Goal: Task Accomplishment & Management: Use online tool/utility

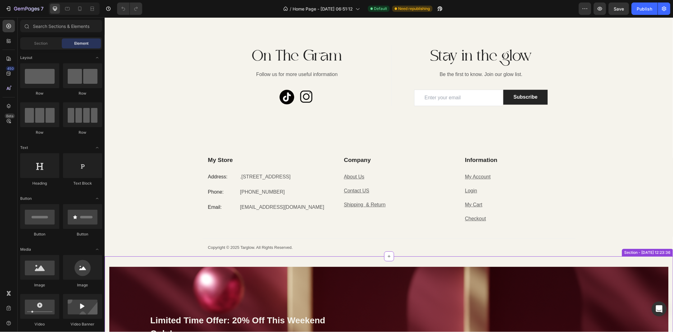
scroll to position [1988, 0]
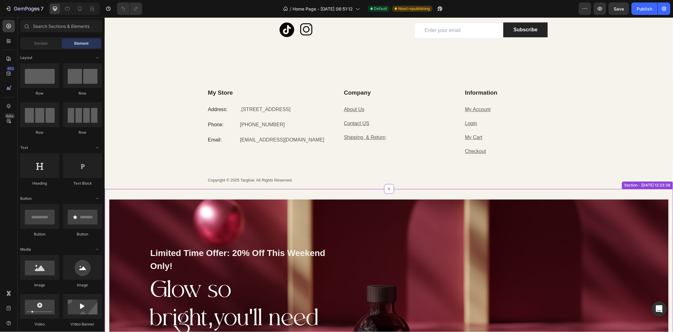
click at [321, 195] on div "Limited Time Offer: 20% Off This Weekend Only! Text block Glow so bright,you'll…" at bounding box center [388, 321] width 569 height 265
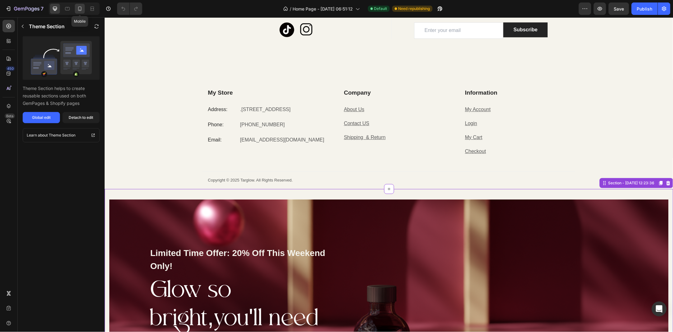
click at [83, 9] on div at bounding box center [80, 9] width 10 height 10
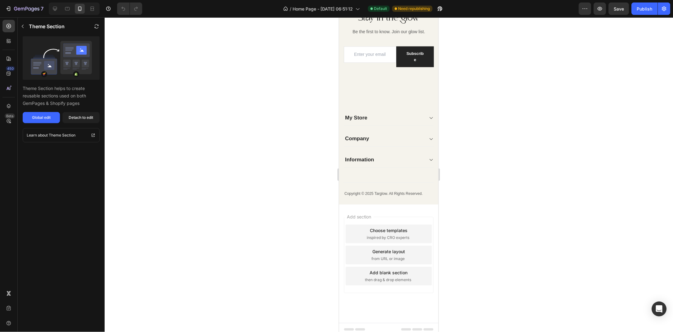
scroll to position [1866, 0]
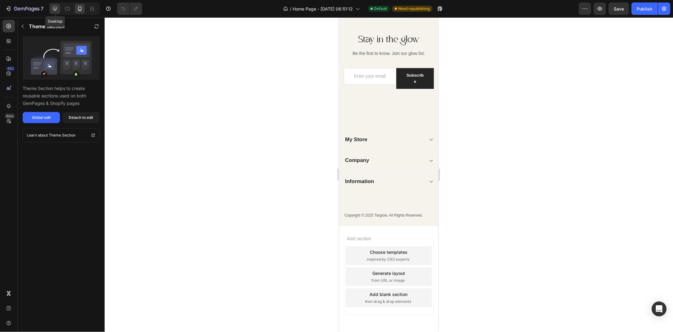
click at [56, 10] on icon at bounding box center [55, 9] width 6 height 6
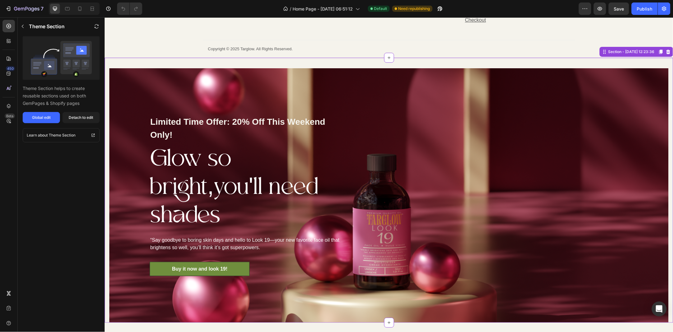
scroll to position [2138, 0]
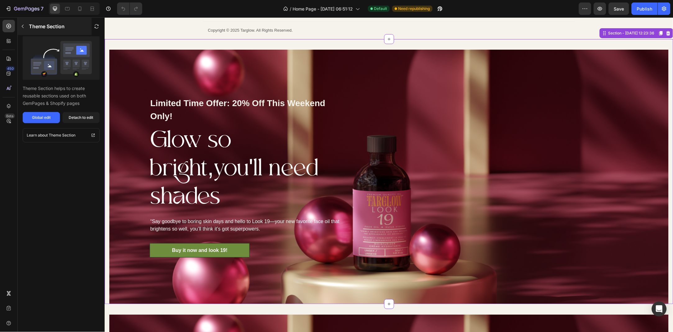
drag, startPoint x: 20, startPoint y: 28, endPoint x: 98, endPoint y: 68, distance: 88.2
click at [20, 28] on button "button" at bounding box center [23, 26] width 10 height 10
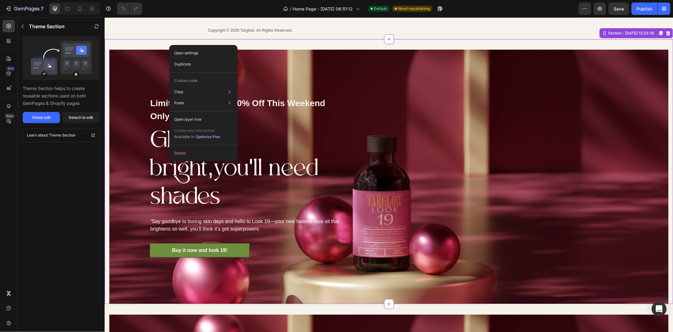
click at [136, 60] on div "Limited Time Offer: 20% Off This Weekend Only! Text block Glow so bright,you'll…" at bounding box center [246, 176] width 275 height 255
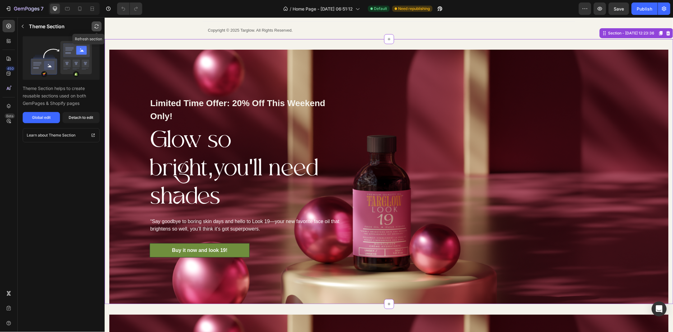
click at [94, 27] on icon "button" at bounding box center [96, 26] width 5 height 5
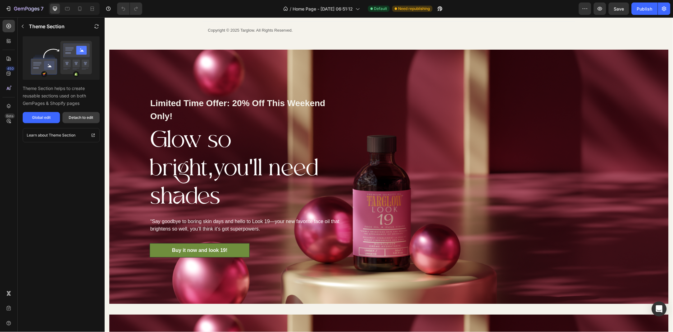
drag, startPoint x: 81, startPoint y: 116, endPoint x: 72, endPoint y: 56, distance: 61.3
click at [81, 116] on div "Detach to edit" at bounding box center [81, 118] width 25 height 6
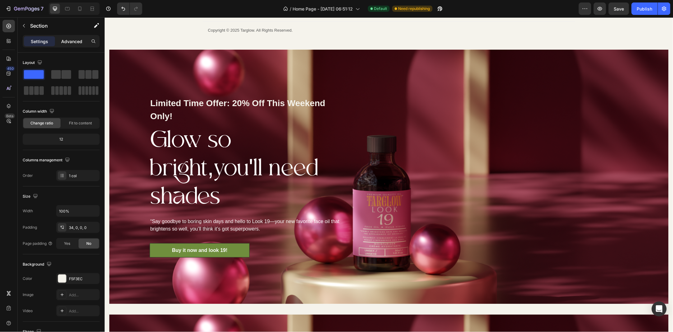
click at [65, 46] on div "Advanced" at bounding box center [71, 41] width 31 height 10
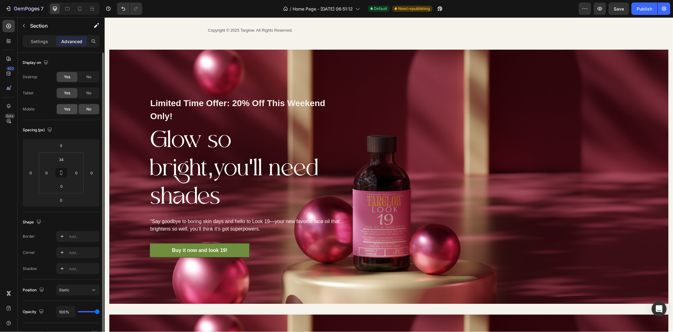
click at [71, 107] on div "Yes" at bounding box center [67, 109] width 20 height 10
click at [83, 94] on div "No" at bounding box center [89, 93] width 20 height 10
click at [83, 77] on div "No" at bounding box center [89, 77] width 20 height 10
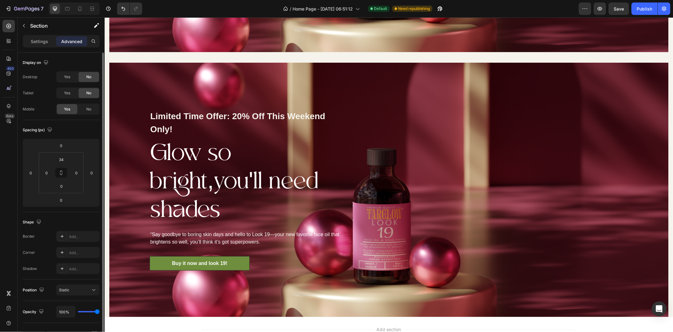
scroll to position [1885, 0]
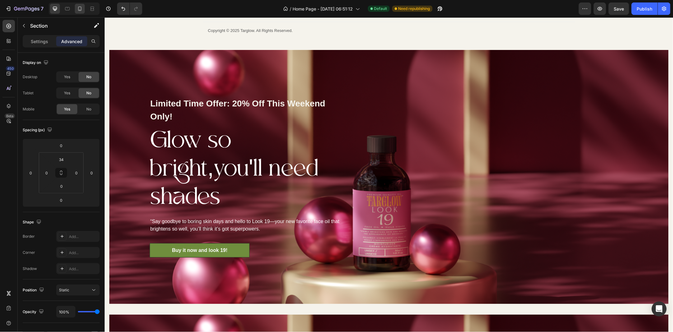
click at [79, 13] on div at bounding box center [80, 9] width 10 height 10
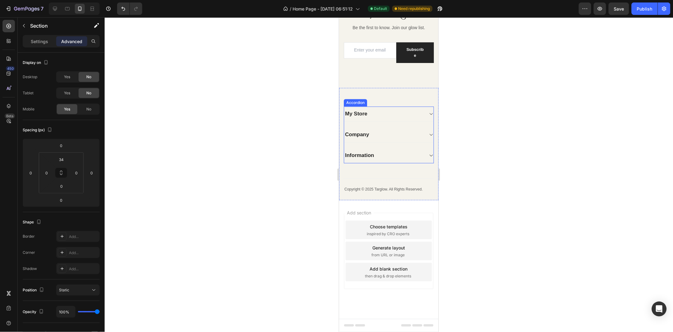
scroll to position [1840, 0]
click at [57, 11] on icon at bounding box center [55, 9] width 6 height 6
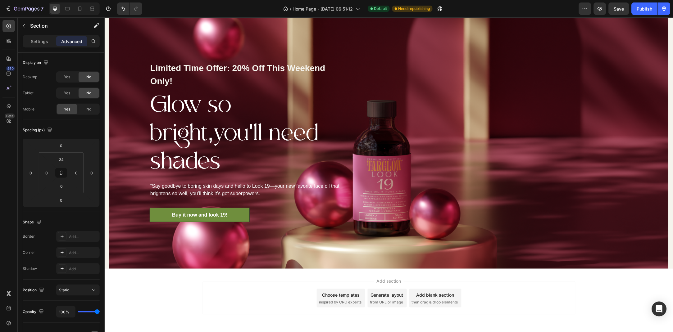
scroll to position [1974, 0]
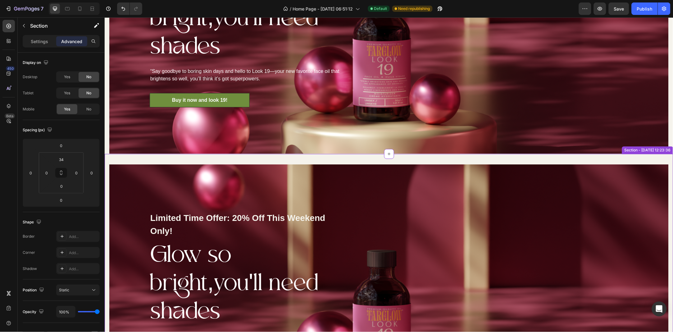
click at [369, 164] on div "Limited Time Offer: 20% Off This Weekend Only! Text block Glow so bright,you'll…" at bounding box center [246, 291] width 275 height 255
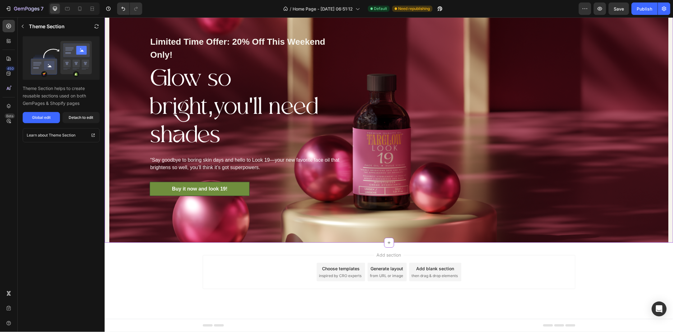
click at [334, 73] on div "Limited Time Offer: 20% Off This Weekend Only! Text block Glow so bright,you'll…" at bounding box center [246, 115] width 194 height 255
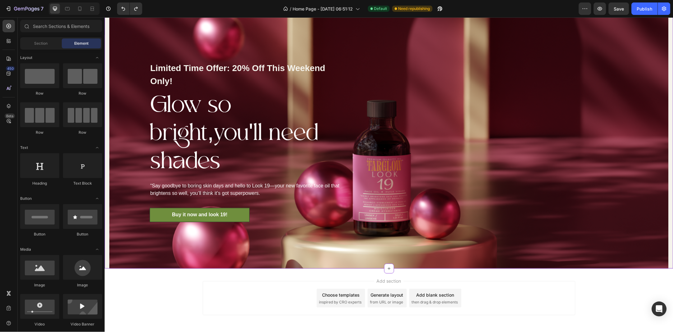
scroll to position [2303, 0]
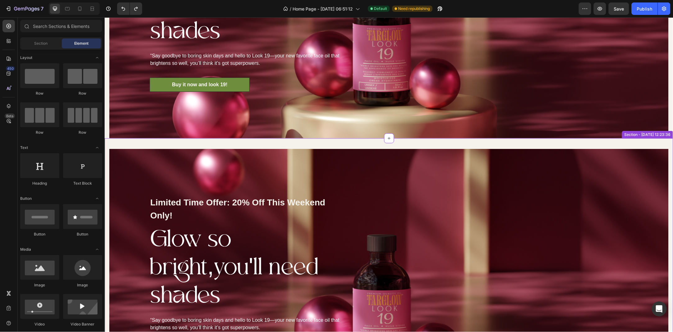
click at [222, 159] on div "Limited Time Offer: 20% Off This Weekend Only! Text block Glow so bright,you'll…" at bounding box center [246, 276] width 194 height 255
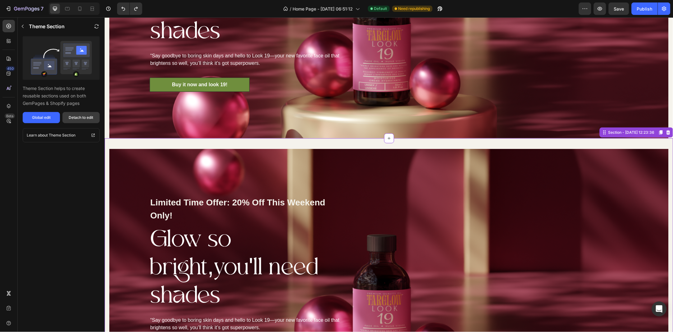
click at [86, 115] on div "Detach to edit" at bounding box center [81, 118] width 25 height 6
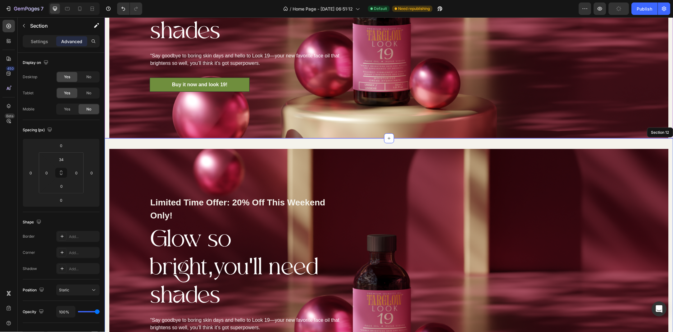
click at [206, 99] on div "Limited Time Offer: 20% Off This Weekend Only! Text block Glow so bright,you'll…" at bounding box center [246, 11] width 194 height 255
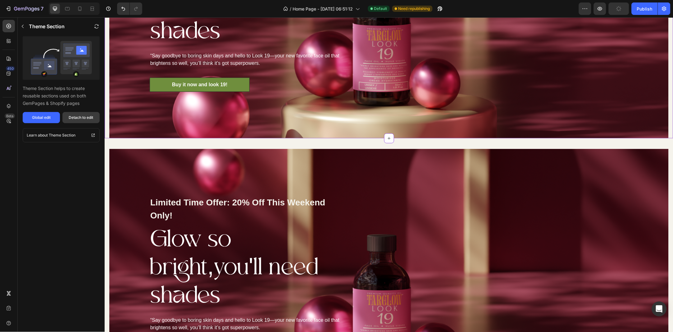
click at [72, 119] on div "Detach to edit" at bounding box center [81, 118] width 25 height 6
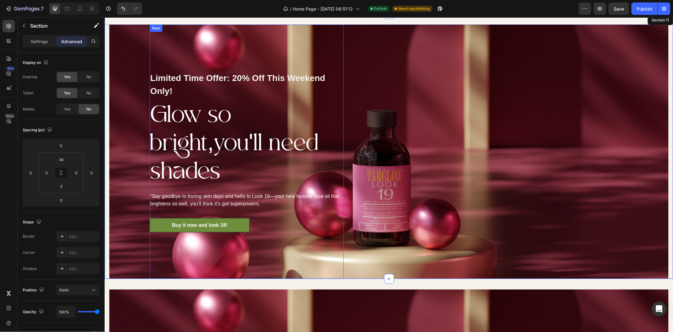
scroll to position [2068, 0]
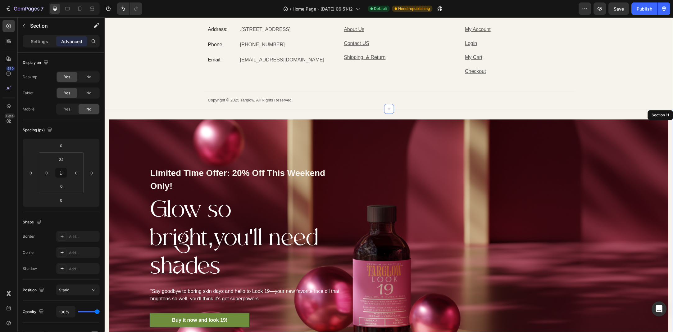
click at [167, 115] on div "Limited Time Offer: 20% Off This Weekend Only! Text block Glow so bright,you'll…" at bounding box center [388, 241] width 569 height 265
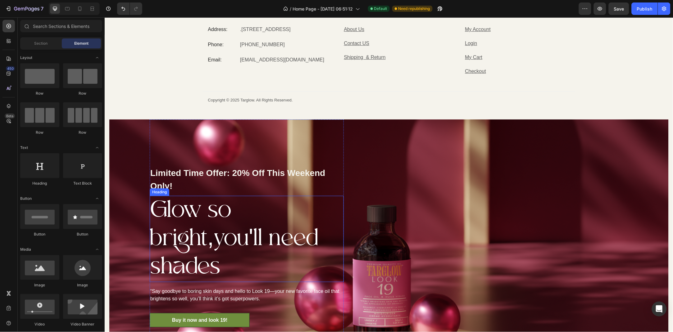
scroll to position [2135, 0]
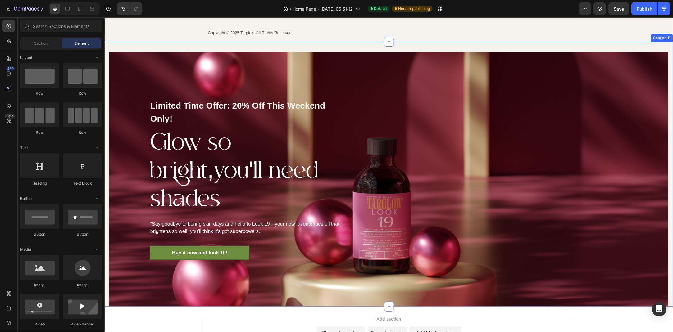
click at [174, 48] on div "Limited Time Offer: 20% Off This Weekend Only! Text block Glow so bright,you'll…" at bounding box center [388, 173] width 569 height 265
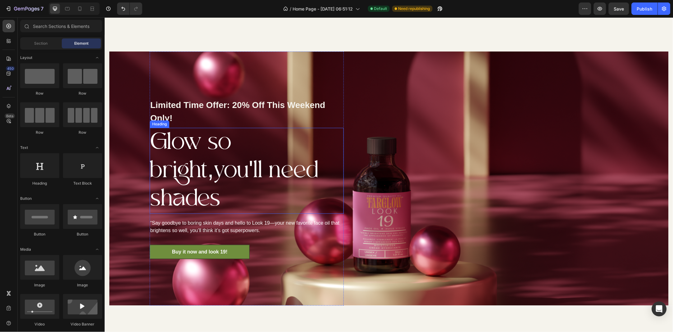
scroll to position [644, 0]
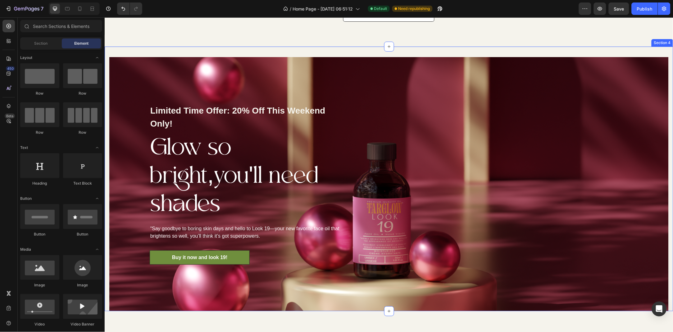
click at [162, 52] on div "Limited Time Offer: 20% Off This Weekend Only! Text block Glow so bright,you'll…" at bounding box center [388, 178] width 569 height 265
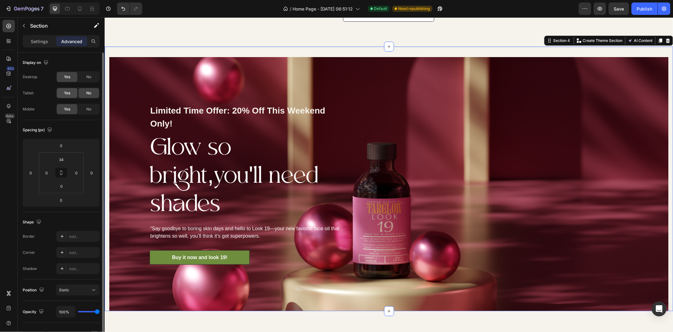
click at [75, 91] on div "Yes" at bounding box center [67, 93] width 20 height 10
click at [78, 10] on icon at bounding box center [80, 9] width 6 height 6
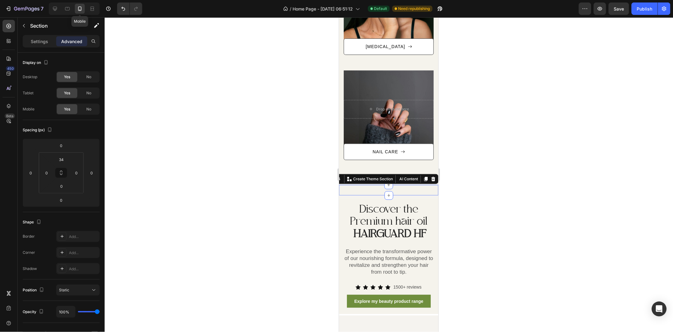
scroll to position [652, 0]
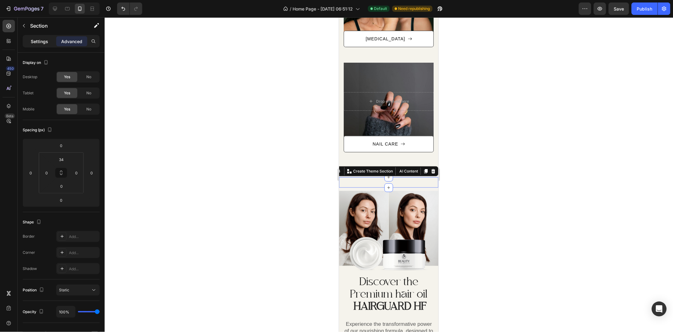
click at [39, 41] on p "Settings" at bounding box center [39, 41] width 17 height 7
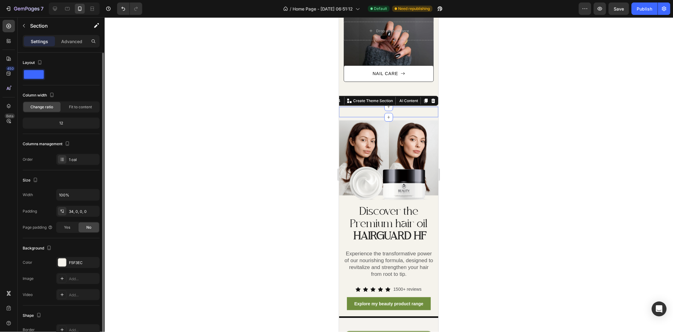
scroll to position [15, 0]
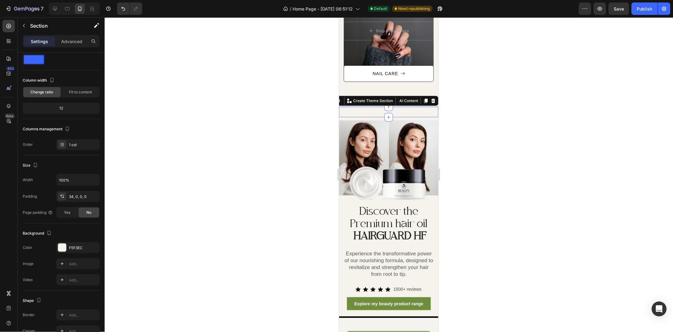
click at [195, 156] on div at bounding box center [389, 174] width 568 height 315
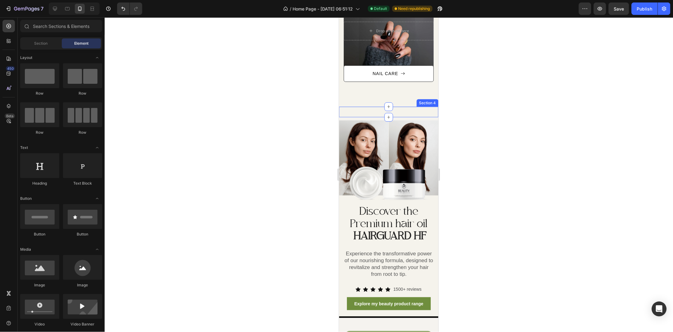
click at [378, 108] on div "Limited Time Offer: 20% Off This Weekend Only! Text block Glow so bright,you'll…" at bounding box center [388, 112] width 99 height 11
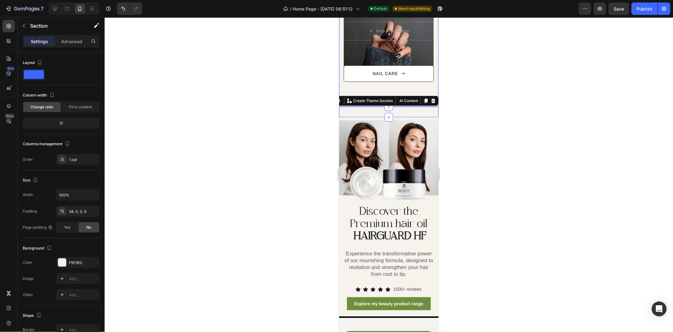
click at [310, 93] on div at bounding box center [389, 174] width 568 height 315
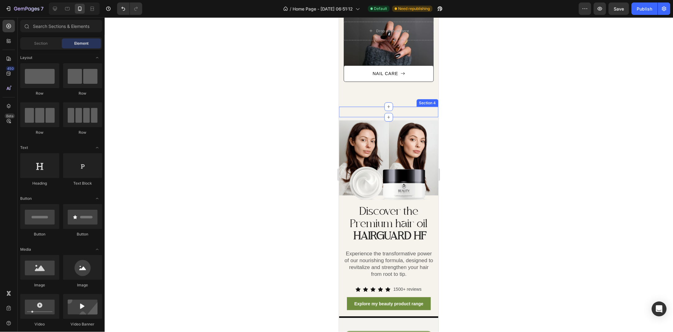
click at [357, 110] on div "Limited Time Offer: 20% Off This Weekend Only! Text block Glow so bright,you'll…" at bounding box center [388, 112] width 99 height 11
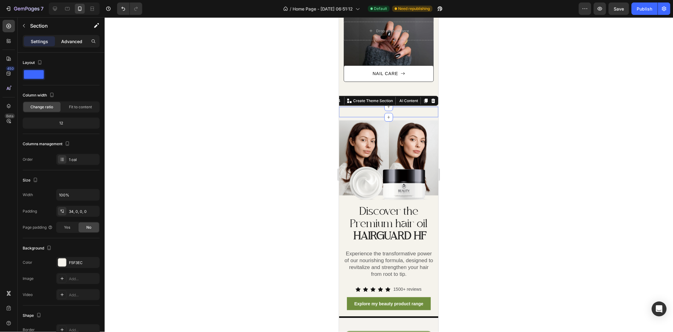
click at [67, 40] on p "Advanced" at bounding box center [71, 41] width 21 height 7
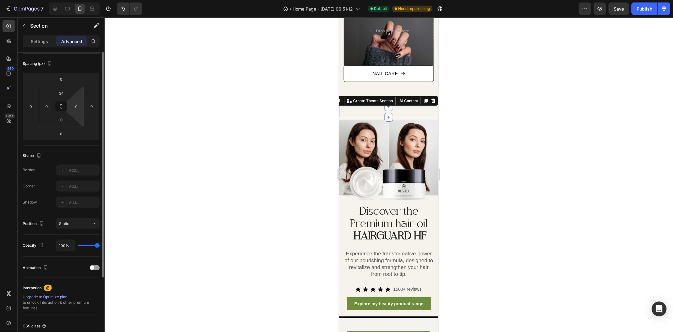
scroll to position [0, 0]
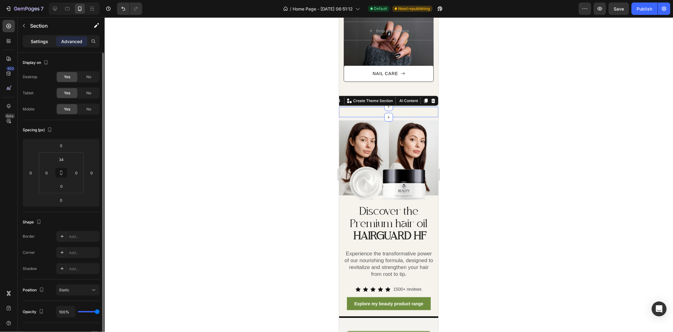
click at [48, 41] on p "Settings" at bounding box center [39, 41] width 17 height 7
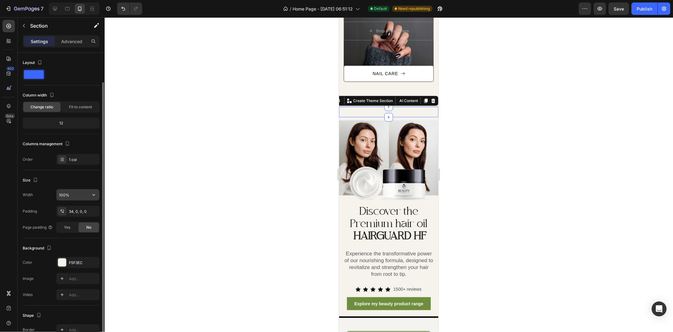
scroll to position [15, 0]
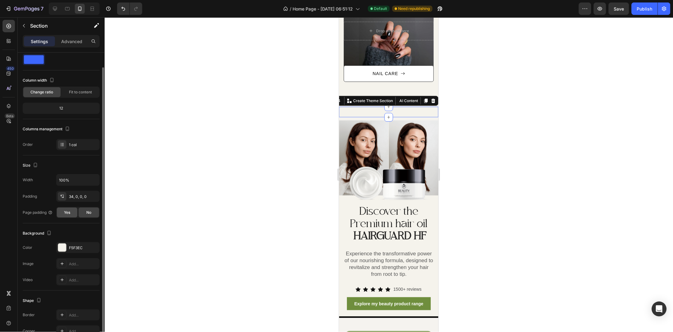
click at [63, 214] on div "Yes" at bounding box center [67, 213] width 20 height 10
click at [87, 214] on span "No" at bounding box center [88, 213] width 5 height 6
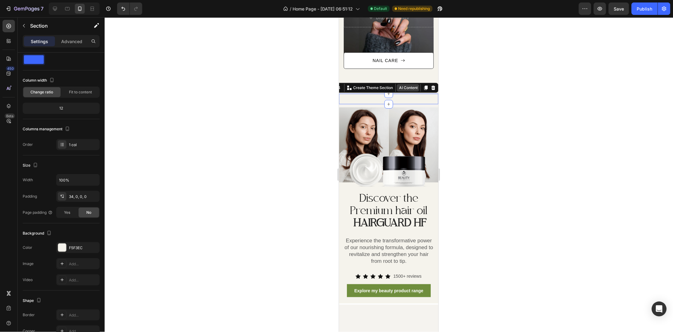
scroll to position [702, 0]
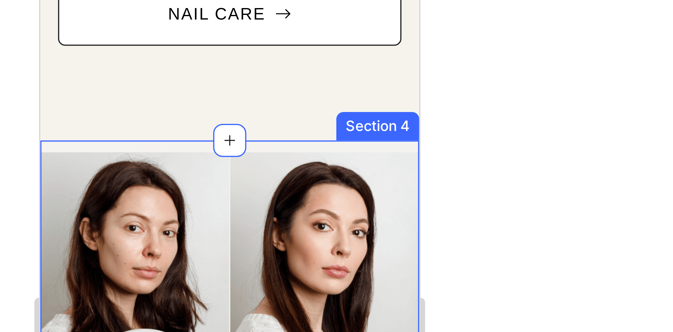
click at [485, 78] on div at bounding box center [389, 174] width 568 height 315
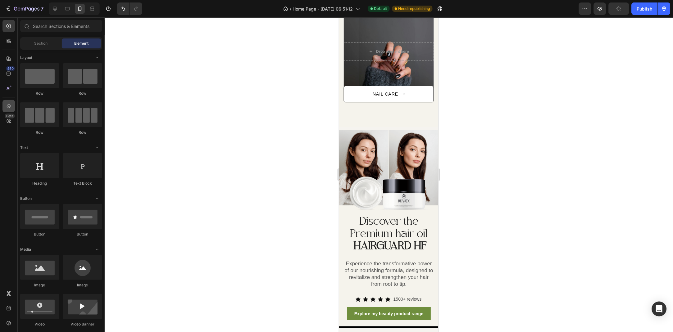
scroll to position [630, 0]
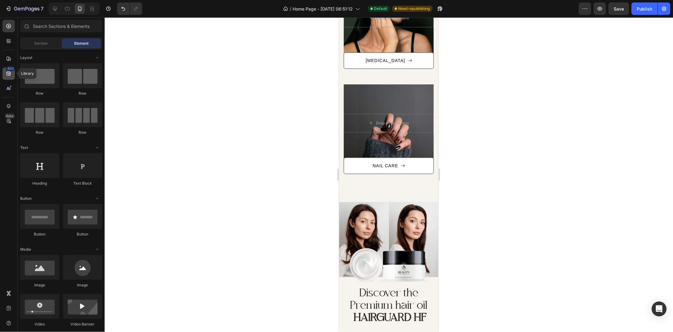
click at [9, 74] on icon at bounding box center [9, 74] width 4 height 4
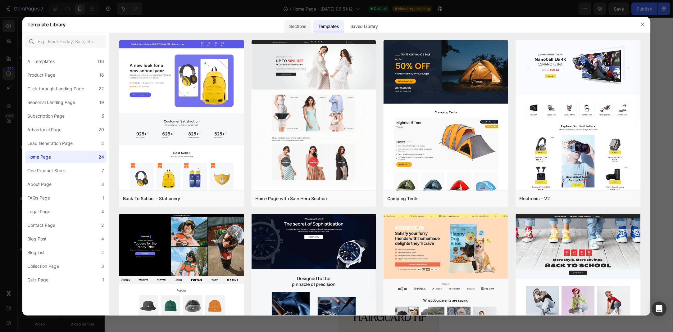
click at [299, 25] on div "Sections" at bounding box center [297, 26] width 27 height 12
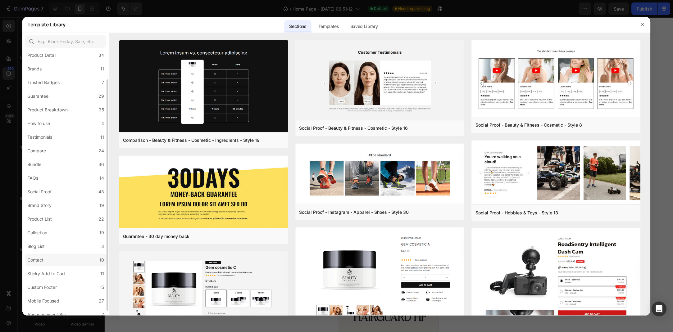
scroll to position [38, 0]
click at [57, 291] on label "Mobile Focused 27" at bounding box center [66, 296] width 82 height 12
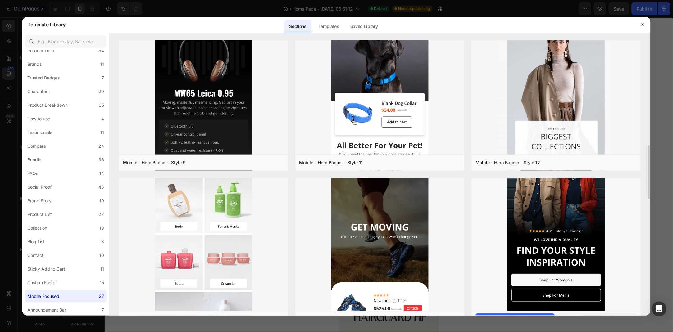
scroll to position [433, 0]
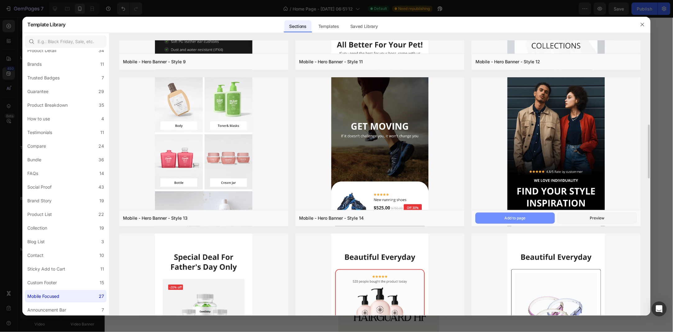
click at [531, 215] on button "Add to page" at bounding box center [514, 218] width 79 height 11
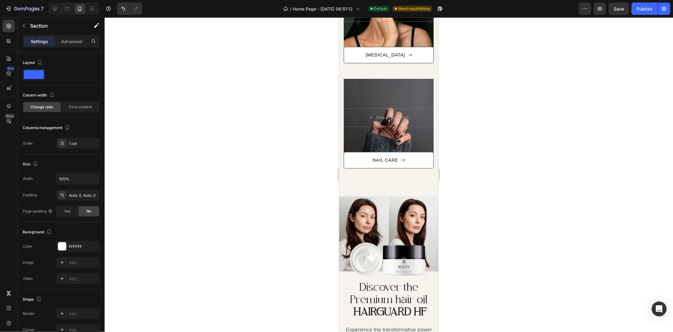
scroll to position [1897, 0]
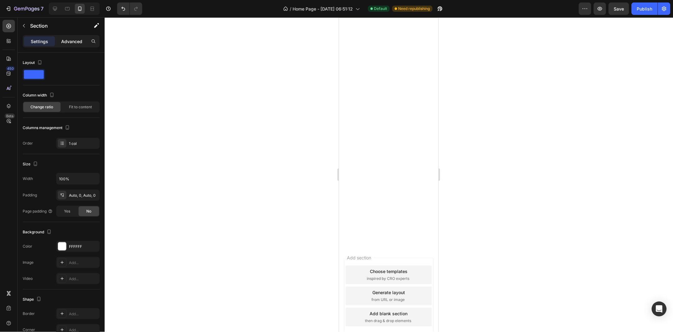
click at [74, 40] on p "Advanced" at bounding box center [71, 41] width 21 height 7
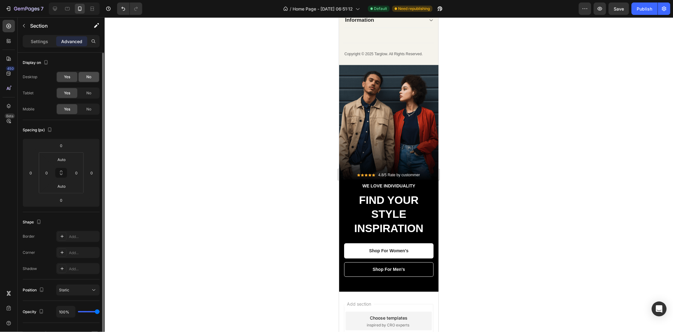
click at [84, 78] on div "No" at bounding box center [89, 77] width 20 height 10
click at [87, 91] on span "No" at bounding box center [88, 93] width 5 height 6
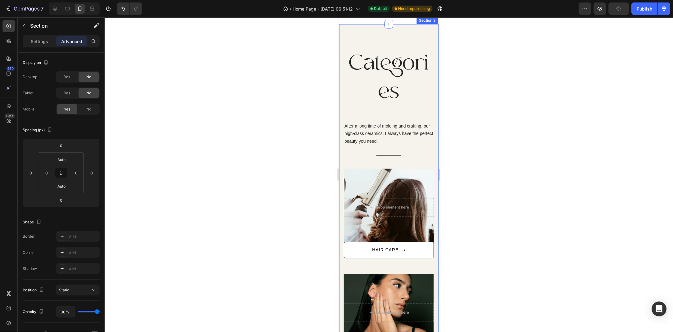
scroll to position [152, 0]
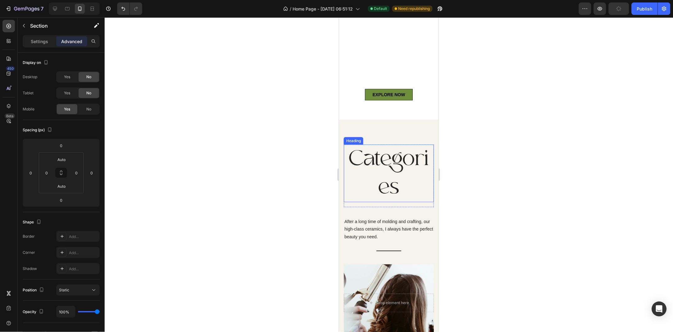
click at [388, 166] on h2 "Categories" at bounding box center [388, 173] width 90 height 58
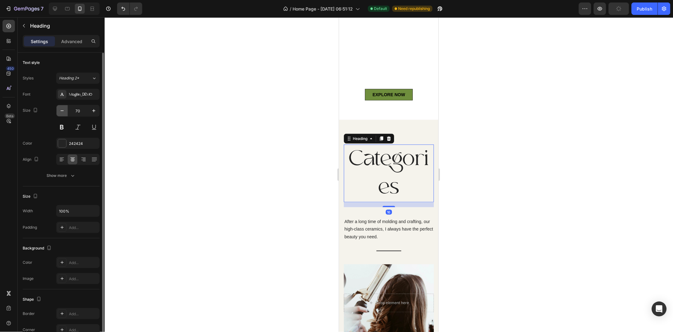
click at [61, 112] on icon "button" at bounding box center [62, 111] width 6 height 6
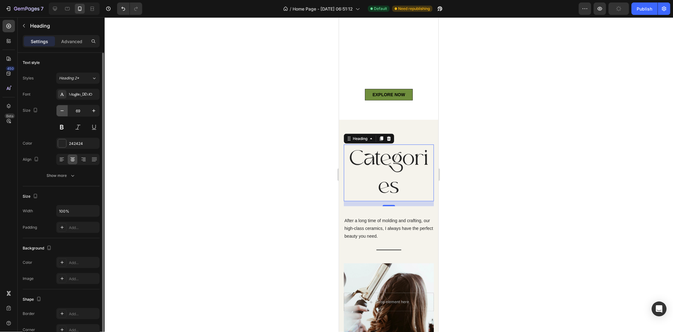
click at [61, 112] on icon "button" at bounding box center [62, 111] width 6 height 6
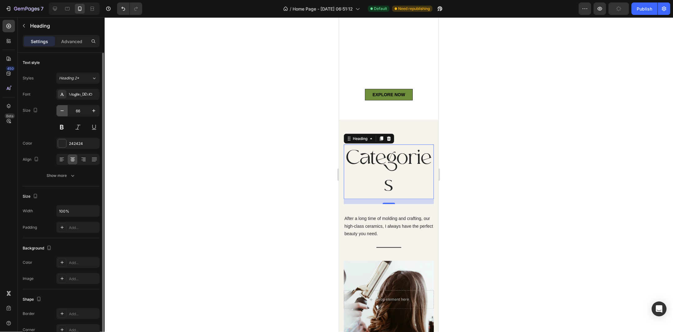
click at [61, 112] on icon "button" at bounding box center [62, 111] width 6 height 6
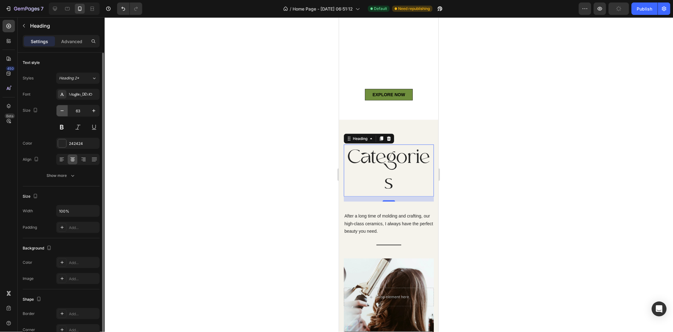
click at [61, 112] on icon "button" at bounding box center [62, 111] width 6 height 6
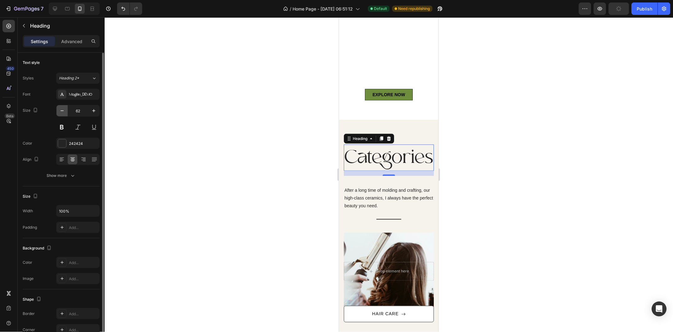
click at [61, 112] on icon "button" at bounding box center [62, 111] width 6 height 6
type input "61"
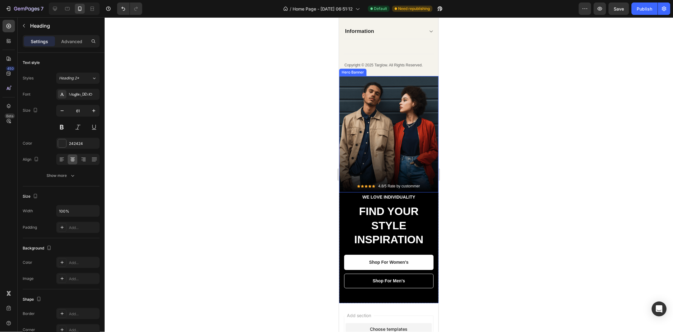
scroll to position [1876, 0]
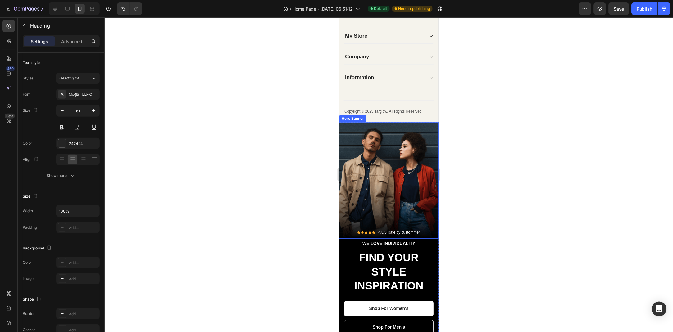
click at [354, 134] on div "Overlay" at bounding box center [388, 180] width 99 height 116
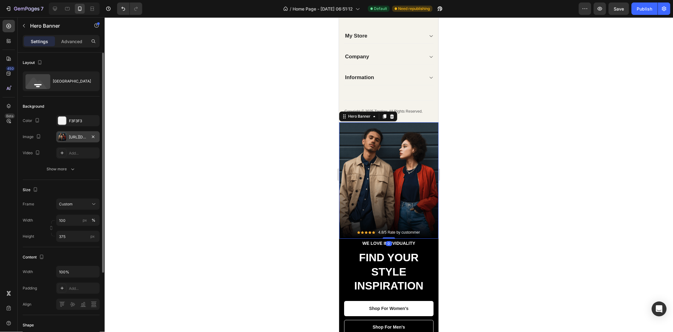
click at [73, 136] on div "[URL][DOMAIN_NAME]" at bounding box center [78, 137] width 18 height 6
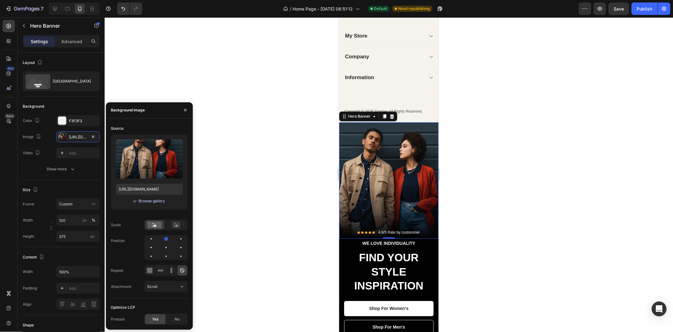
click at [155, 203] on div "Browse gallery" at bounding box center [151, 201] width 26 height 6
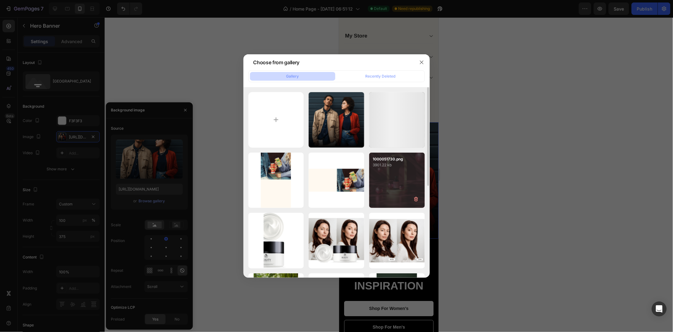
click at [385, 183] on div "1000051730.png 3901.22 kb" at bounding box center [397, 181] width 56 height 56
type input "[URL][DOMAIN_NAME]"
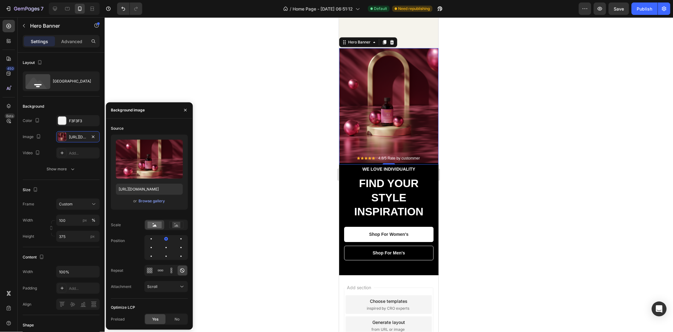
scroll to position [2011, 0]
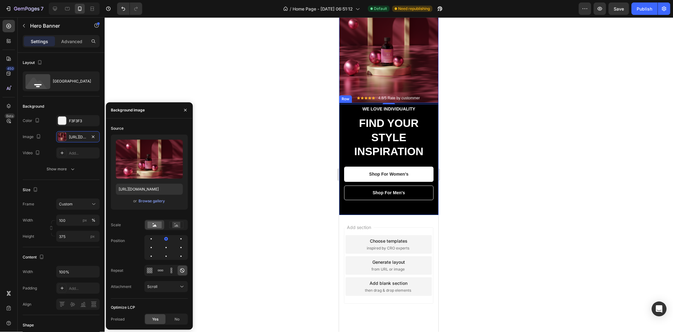
click at [342, 145] on div "WE LOVE INDIVIDUALITY Text block FIND YOUR STYLE INSPIRATION Heading Shop For W…" at bounding box center [388, 158] width 99 height 112
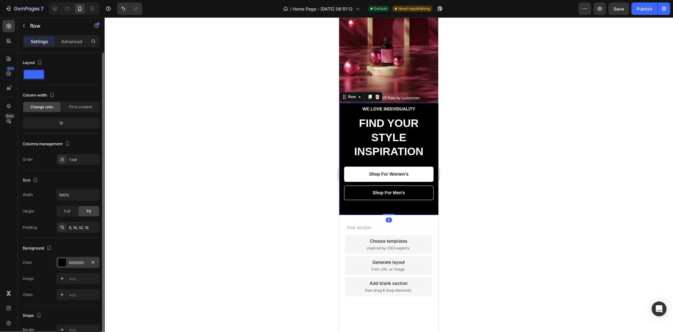
click at [74, 260] on div "000000" at bounding box center [78, 263] width 18 height 6
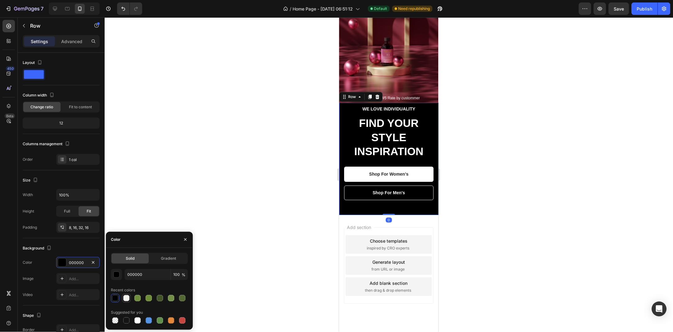
click at [125, 297] on div at bounding box center [126, 298] width 6 height 6
type input "F5F3EF"
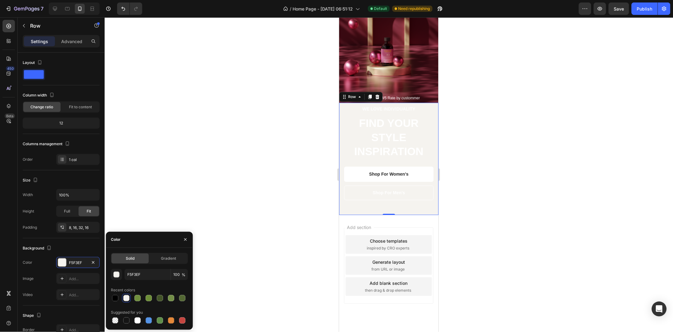
click at [187, 231] on div at bounding box center [389, 174] width 568 height 315
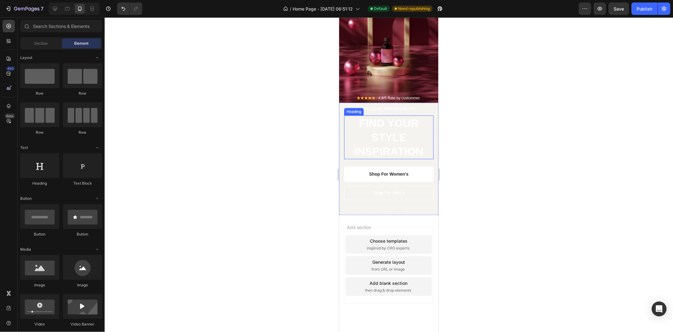
click at [383, 133] on p "FIND YOUR STYLE INSPIRATION" at bounding box center [388, 137] width 88 height 43
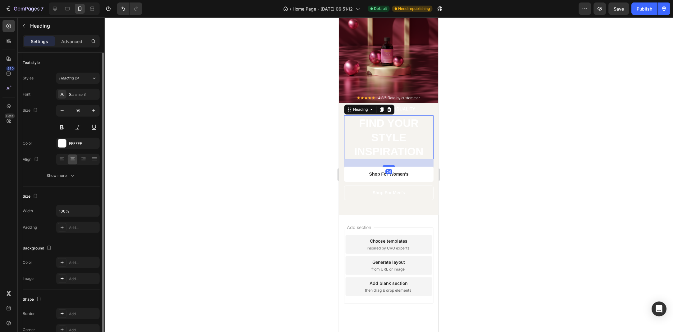
click at [78, 150] on div "Font Sans-serif Size 35 Color FFFFFF Align Show more" at bounding box center [61, 135] width 77 height 93
click at [76, 145] on div "FFFFFF" at bounding box center [78, 144] width 18 height 6
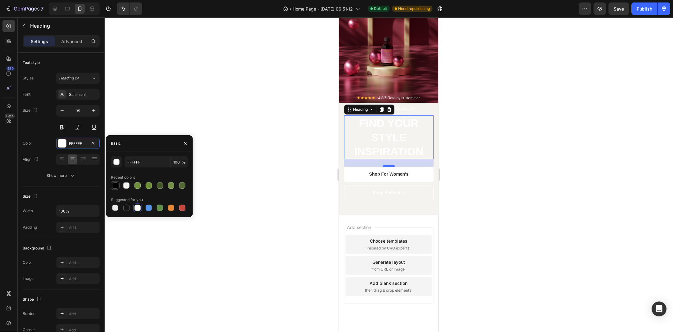
click at [113, 185] on div at bounding box center [115, 186] width 6 height 6
type input "000000"
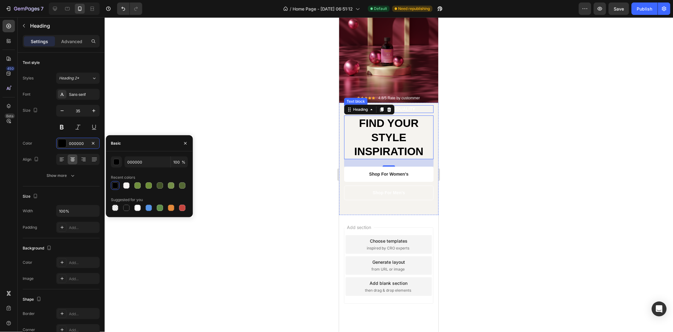
click at [407, 107] on p "WE LOVE INDIVIDUALITY" at bounding box center [388, 109] width 88 height 7
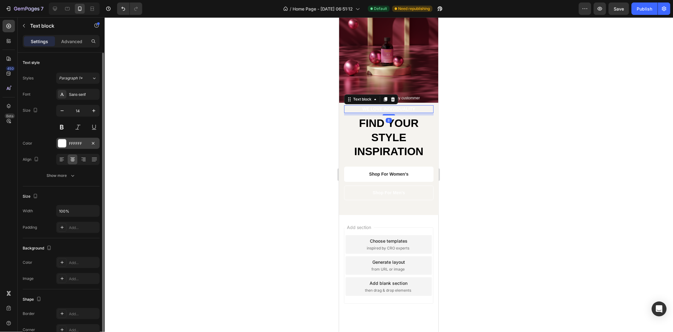
click at [74, 146] on div "FFFFFF" at bounding box center [78, 144] width 18 height 6
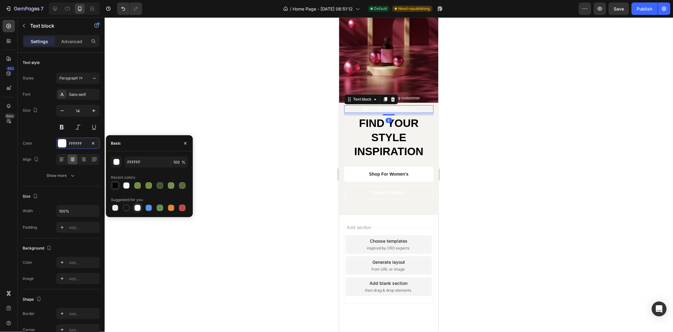
click at [113, 189] on div at bounding box center [114, 185] width 7 height 7
type input "000000"
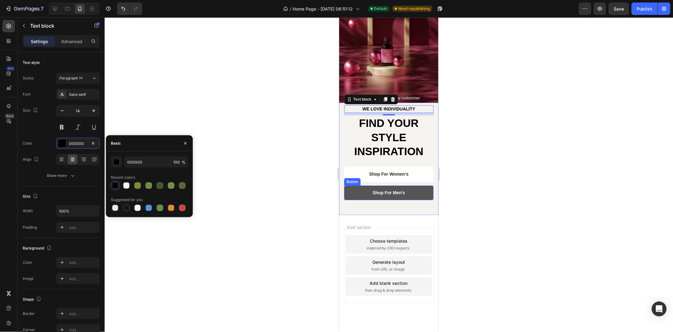
click at [355, 188] on button "Shop For Men's" at bounding box center [388, 192] width 89 height 15
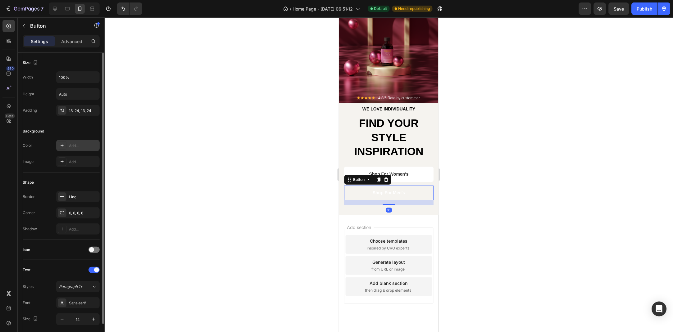
click at [79, 147] on div "Add..." at bounding box center [83, 146] width 29 height 6
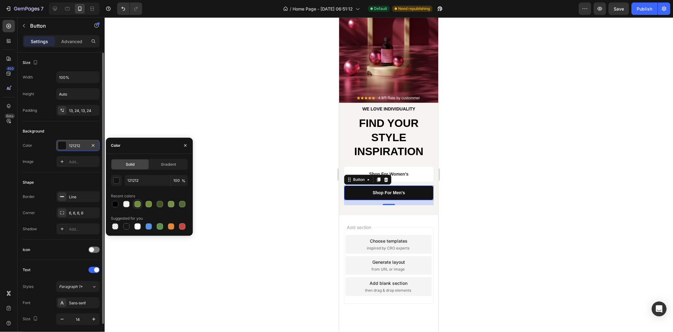
click at [134, 206] on div at bounding box center [137, 204] width 7 height 7
type input "6F8E3D"
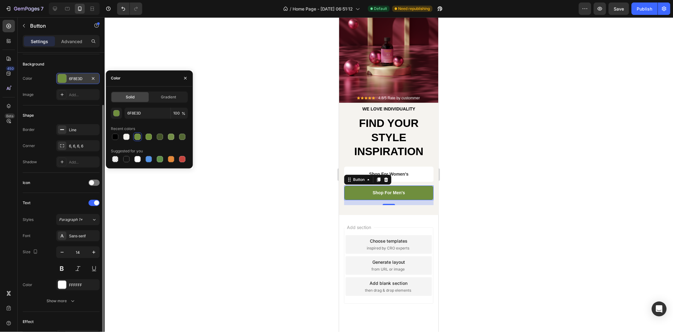
scroll to position [98, 0]
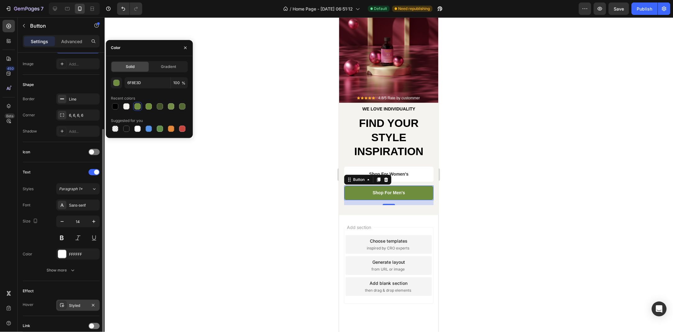
click at [82, 302] on div "Styled" at bounding box center [77, 305] width 43 height 11
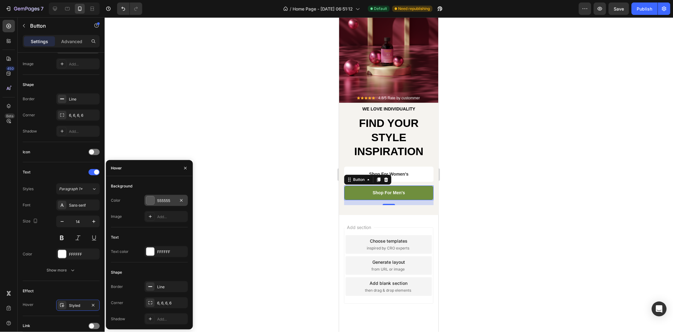
click at [161, 196] on div "555555" at bounding box center [165, 200] width 43 height 11
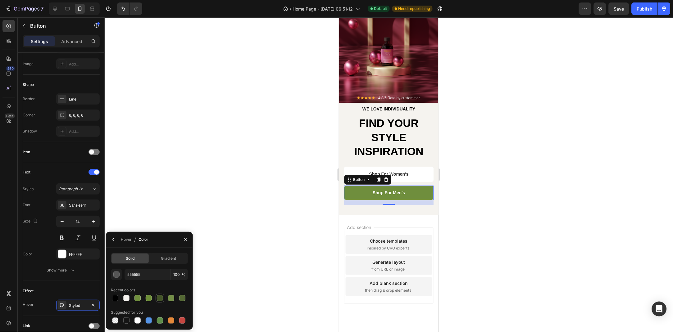
click at [162, 298] on div at bounding box center [160, 298] width 6 height 6
type input "435428"
click at [186, 235] on button "button" at bounding box center [185, 240] width 10 height 10
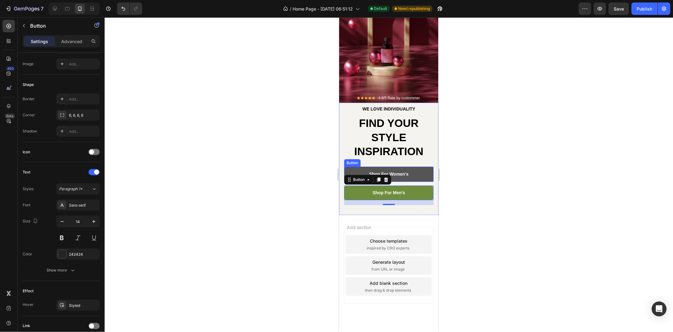
click at [415, 174] on button "Shop For Women's" at bounding box center [388, 173] width 89 height 15
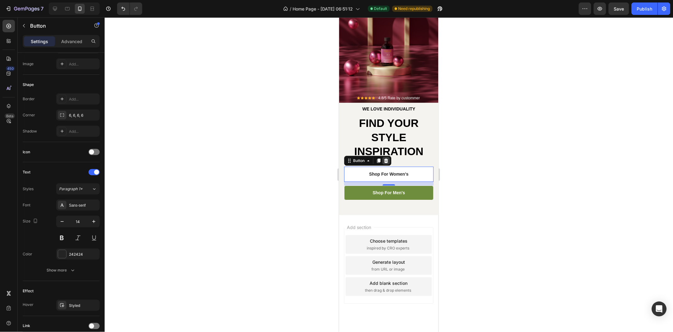
click at [383, 160] on icon at bounding box center [385, 160] width 5 height 5
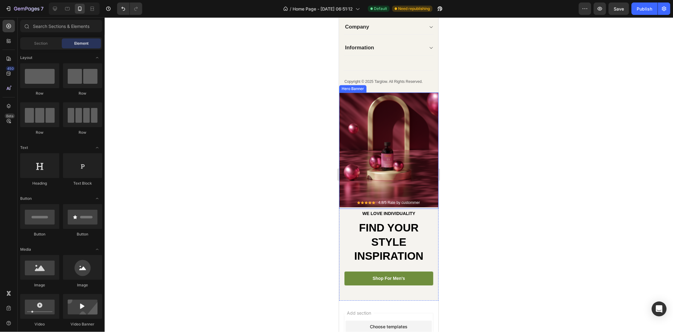
scroll to position [1882, 0]
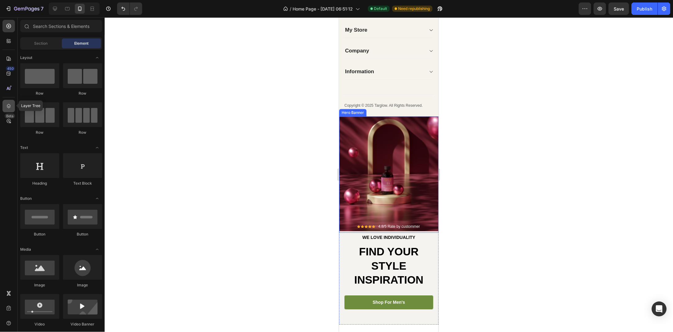
click at [10, 105] on icon at bounding box center [9, 106] width 4 height 4
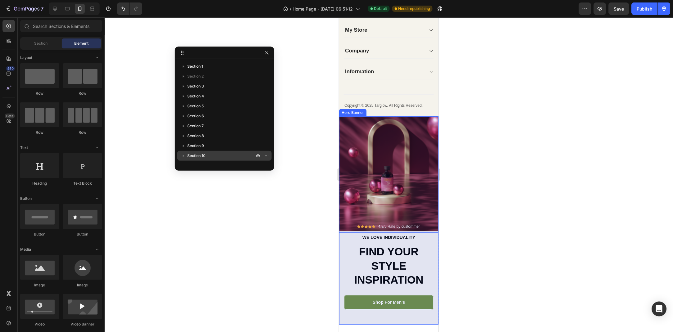
click at [221, 156] on p "Section 10" at bounding box center [221, 156] width 68 height 6
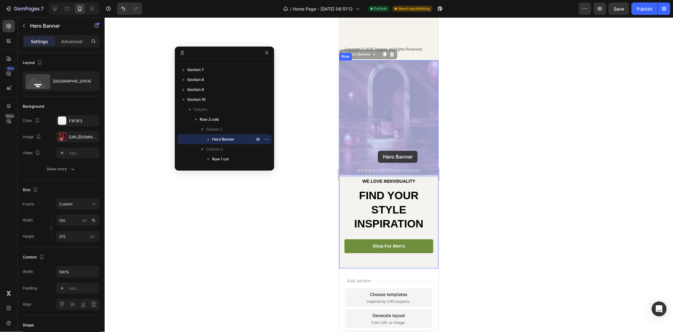
scroll to position [1949, 0]
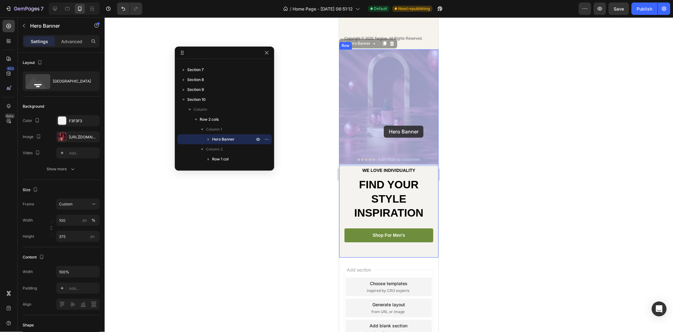
drag, startPoint x: 380, startPoint y: 170, endPoint x: 383, endPoint y: 125, distance: 44.2
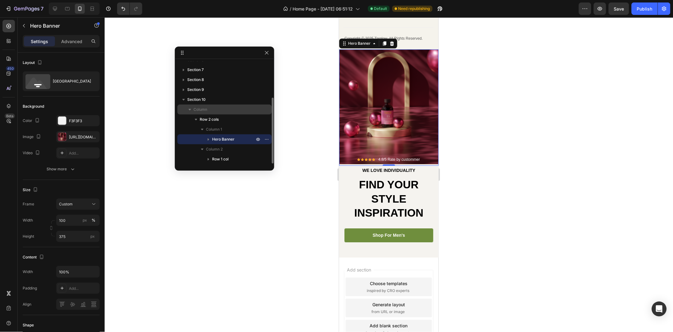
click at [189, 110] on icon "button" at bounding box center [189, 110] width 2 height 2
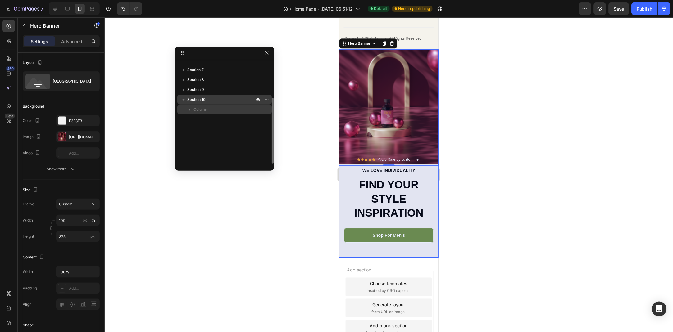
click at [184, 101] on icon "button" at bounding box center [183, 100] width 6 height 6
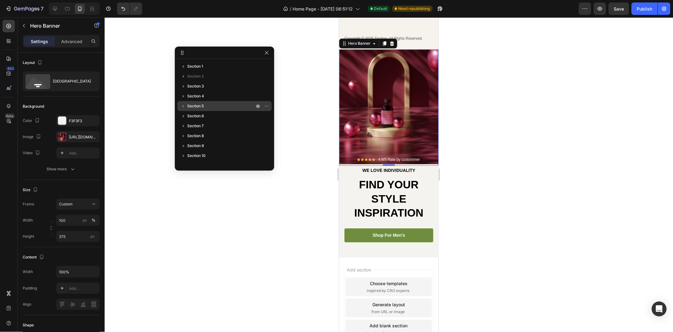
scroll to position [0, 0]
drag, startPoint x: 216, startPoint y: 102, endPoint x: 220, endPoint y: 95, distance: 7.7
click at [220, 95] on div "Section 1 Section 2 Section 3 Section 4 Section 5 Section 6 Section 7 Section 8…" at bounding box center [224, 112] width 99 height 102
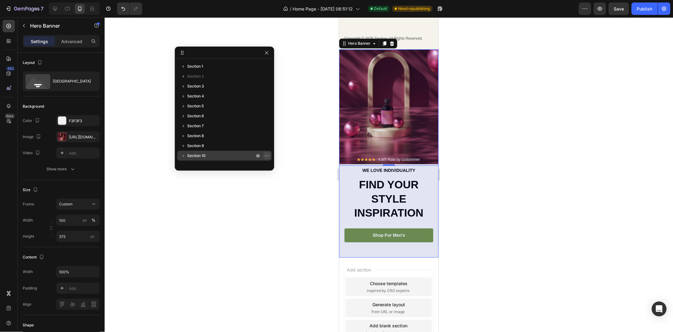
click at [264, 157] on icon "button" at bounding box center [266, 155] width 5 height 5
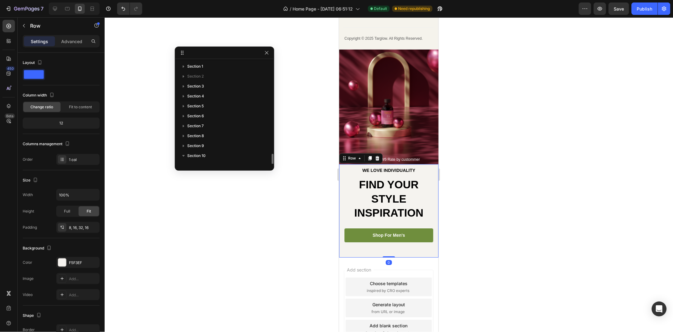
scroll to position [56, 0]
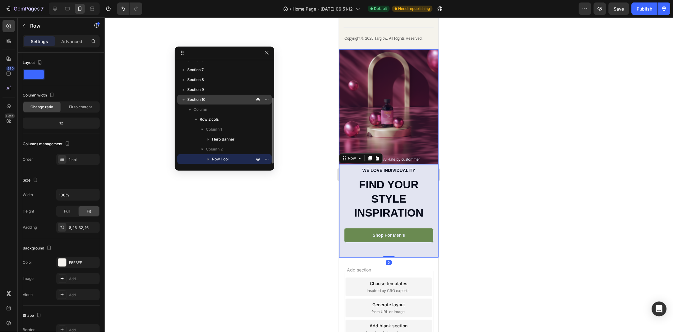
click at [182, 102] on icon "button" at bounding box center [183, 100] width 6 height 6
drag, startPoint x: 200, startPoint y: 102, endPoint x: 23, endPoint y: 71, distance: 179.1
click at [200, 102] on span "Section 10" at bounding box center [196, 100] width 18 height 6
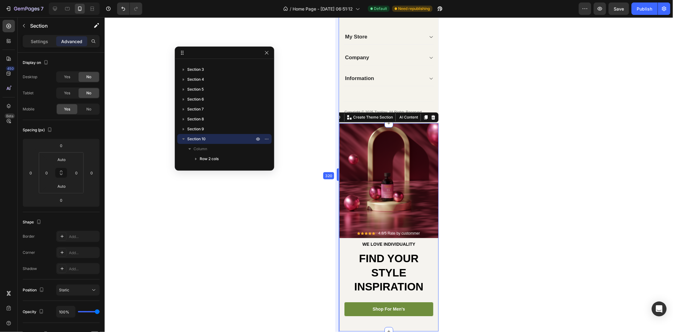
scroll to position [1870, 0]
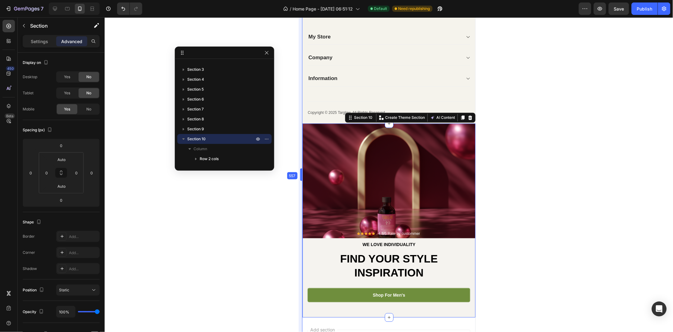
drag, startPoint x: 339, startPoint y: 171, endPoint x: 262, endPoint y: 171, distance: 77.0
drag, startPoint x: 262, startPoint y: 171, endPoint x: 279, endPoint y: 171, distance: 16.8
click at [279, 171] on div at bounding box center [389, 174] width 568 height 315
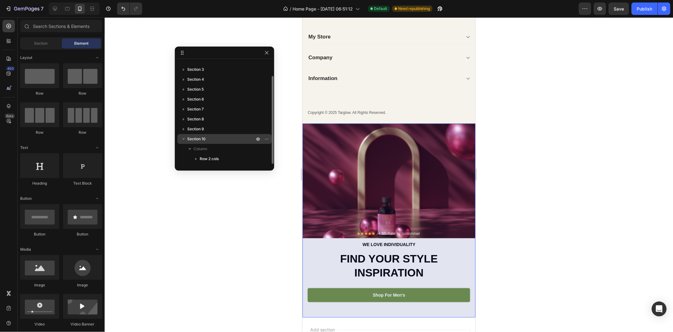
click at [211, 142] on div "Section 10" at bounding box center [224, 139] width 89 height 10
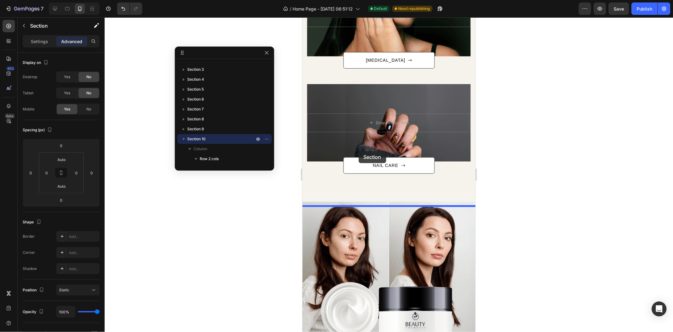
scroll to position [524, 0]
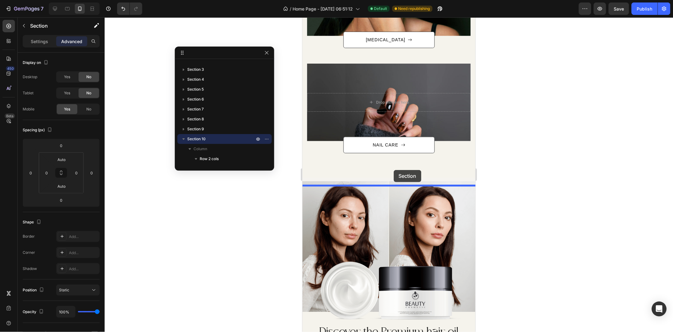
drag, startPoint x: 360, startPoint y: 120, endPoint x: 393, endPoint y: 170, distance: 60.4
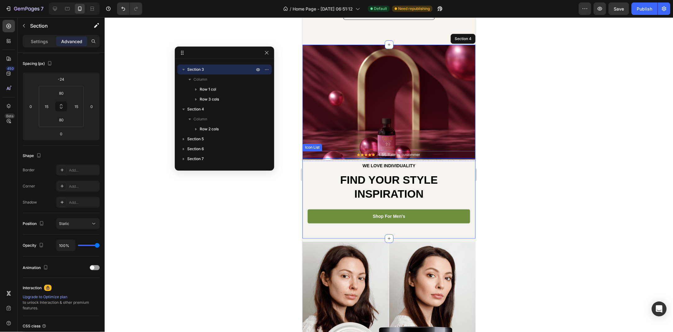
scroll to position [692, 0]
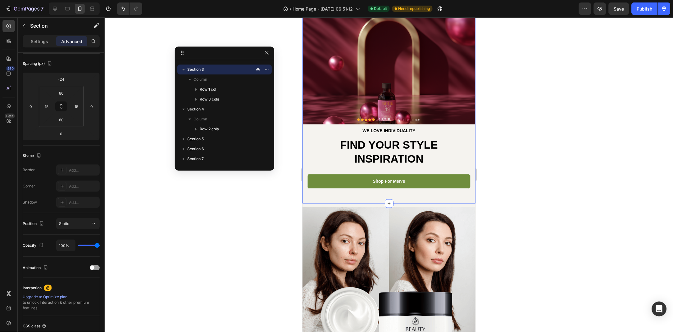
click at [575, 159] on div at bounding box center [389, 174] width 568 height 315
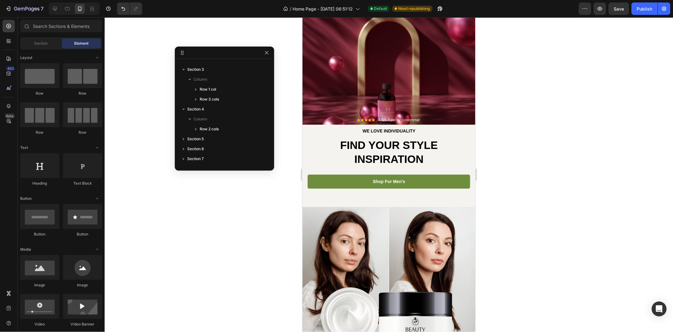
scroll to position [659, 0]
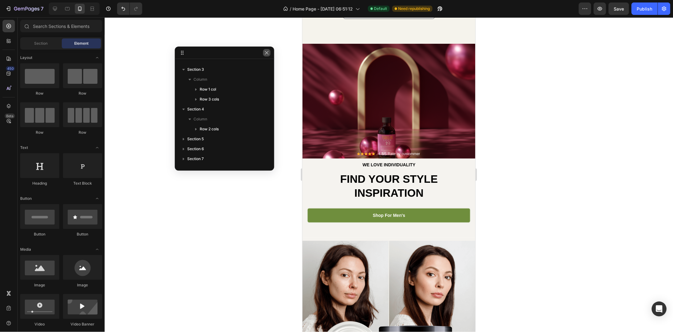
click at [269, 53] on icon "button" at bounding box center [266, 52] width 5 height 5
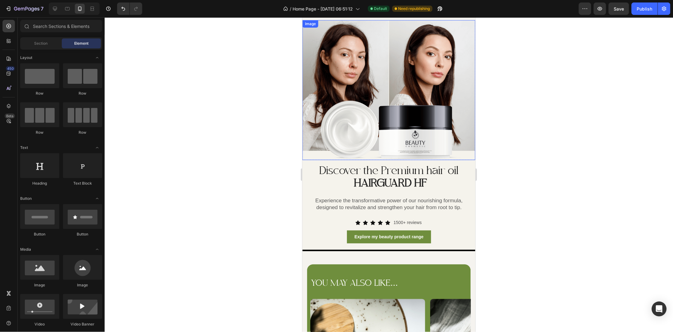
scroll to position [859, 0]
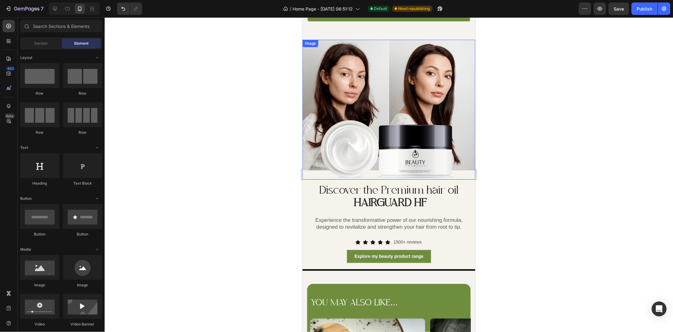
click at [358, 138] on img at bounding box center [388, 109] width 173 height 140
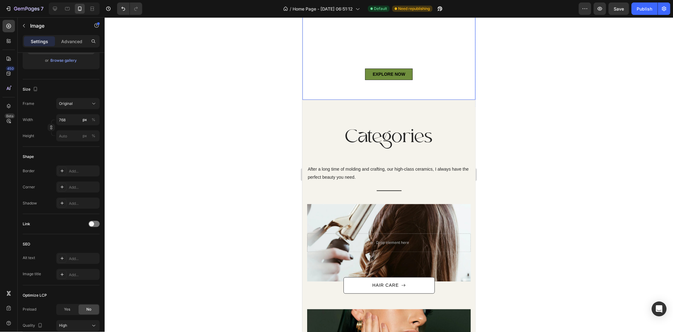
scroll to position [0, 0]
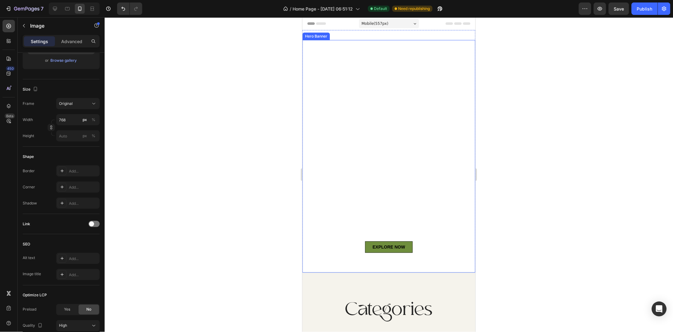
click at [377, 106] on div "Overlay" at bounding box center [388, 156] width 173 height 233
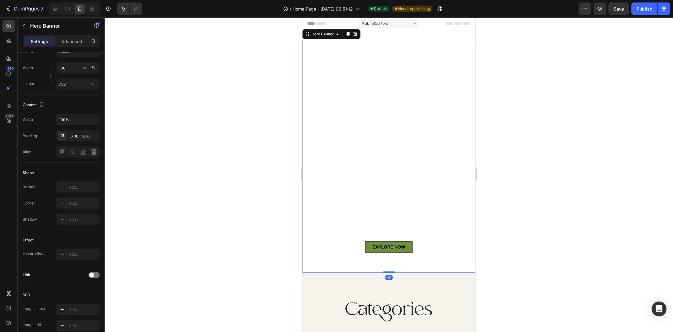
scroll to position [195, 0]
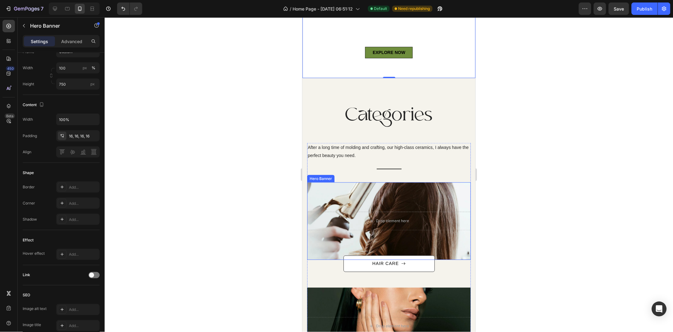
click at [335, 210] on div "Overlay" at bounding box center [389, 221] width 164 height 78
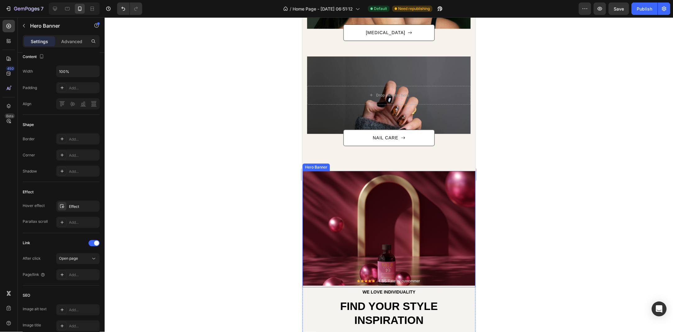
scroll to position [599, 0]
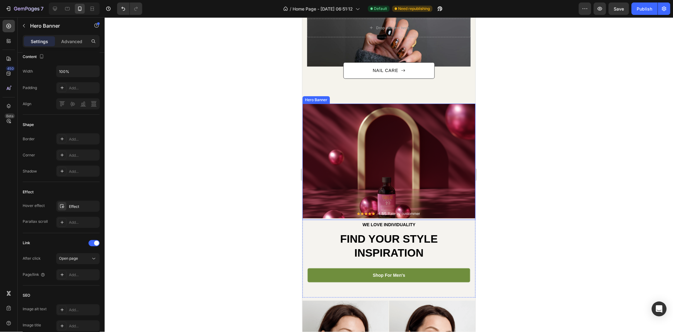
click at [341, 124] on div "Overlay" at bounding box center [388, 161] width 173 height 116
click at [58, 4] on div at bounding box center [55, 9] width 10 height 10
type input "500"
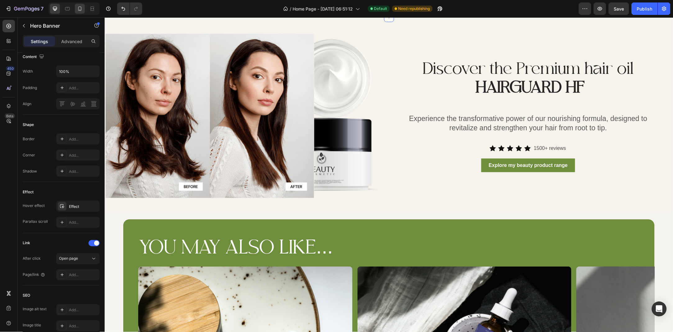
scroll to position [572, 0]
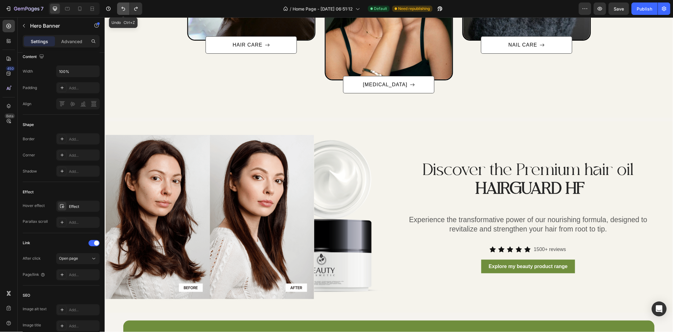
click at [120, 8] on icon "Undo/Redo" at bounding box center [123, 9] width 6 height 6
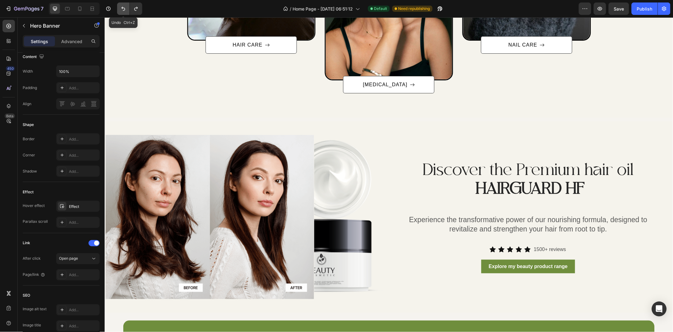
click at [120, 8] on icon "Undo/Redo" at bounding box center [123, 9] width 6 height 6
click at [139, 8] on icon "Undo/Redo" at bounding box center [136, 9] width 6 height 6
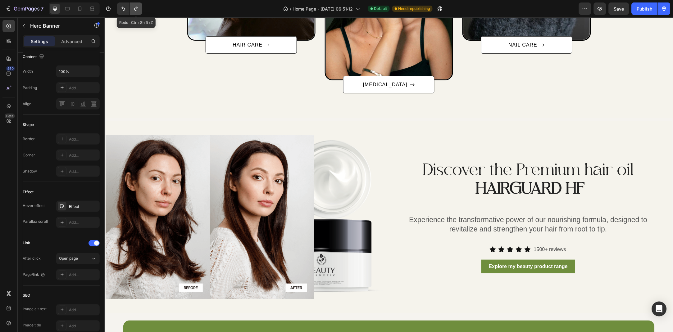
click at [139, 8] on icon "Undo/Redo" at bounding box center [136, 9] width 6 height 6
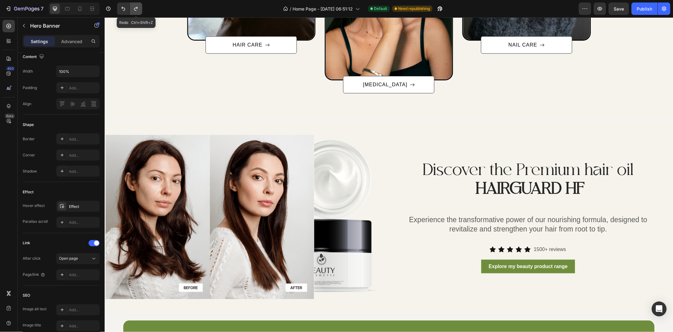
click at [139, 8] on icon "Undo/Redo" at bounding box center [136, 9] width 6 height 6
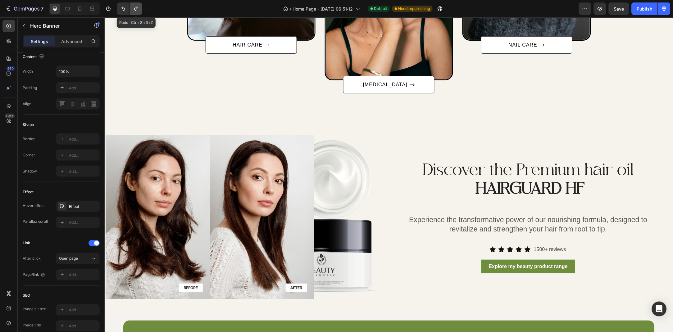
click at [139, 8] on icon "Undo/Redo" at bounding box center [136, 9] width 6 height 6
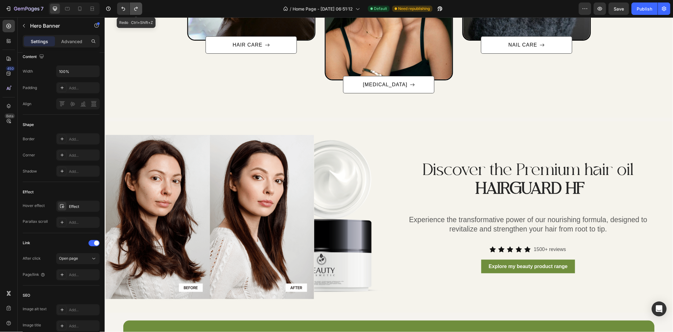
click at [139, 8] on icon "Undo/Redo" at bounding box center [136, 9] width 6 height 6
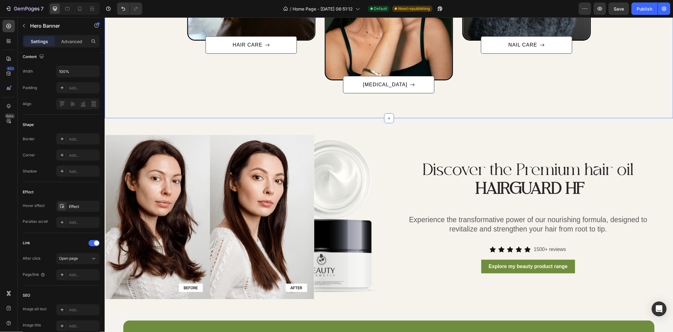
scroll to position [606, 0]
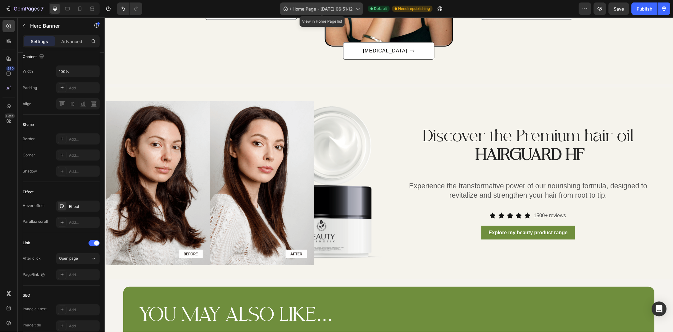
click at [336, 11] on span "Home Page - [DATE] 06:51:12" at bounding box center [323, 9] width 60 height 7
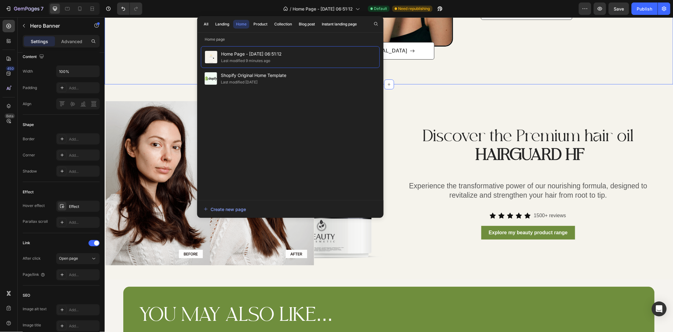
click at [132, 84] on div "Discover the Premium hair oil HAIRGUARD HF Heading Experience the transformativ…" at bounding box center [388, 181] width 569 height 195
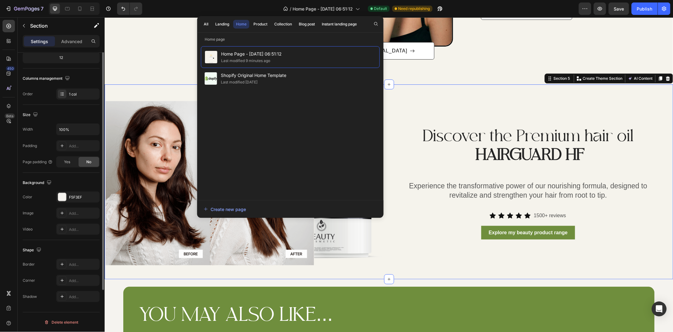
scroll to position [0, 0]
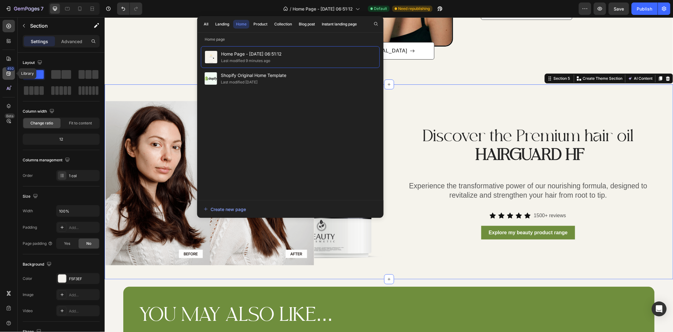
click at [8, 76] on icon at bounding box center [9, 73] width 6 height 6
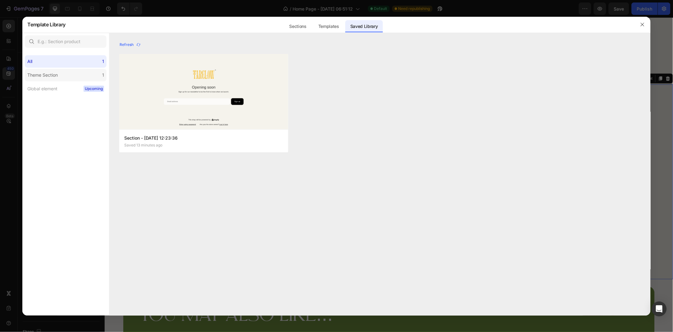
click at [92, 77] on label "Theme Section 1" at bounding box center [66, 75] width 82 height 12
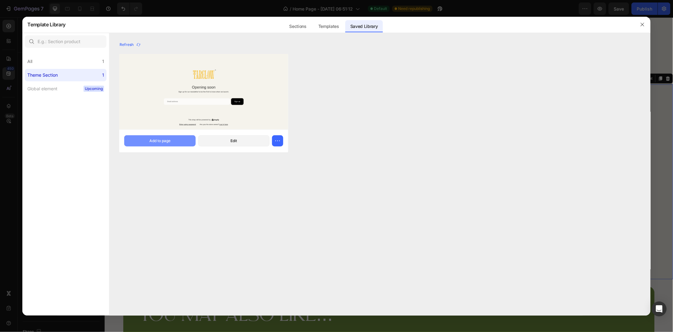
click at [154, 140] on div "Add to page" at bounding box center [159, 141] width 21 height 6
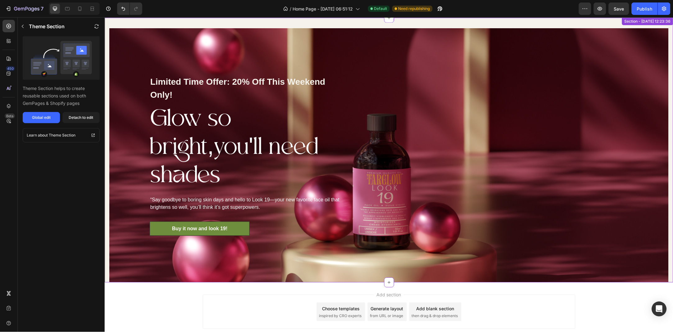
scroll to position [1874, 0]
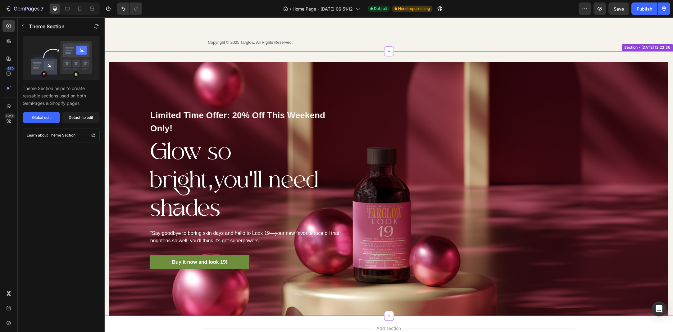
click at [175, 54] on div "Limited Time Offer: 20% Off This Weekend Only! Text block Glow so bright,you'll…" at bounding box center [388, 183] width 569 height 265
click at [77, 117] on div "Detach to edit" at bounding box center [81, 118] width 25 height 6
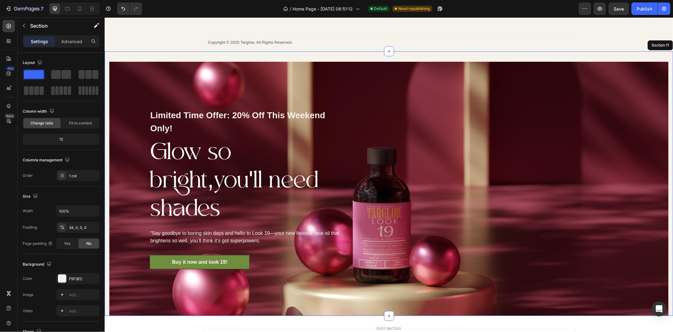
click at [142, 59] on div "Limited Time Offer: 20% Off This Weekend Only! Text block Glow so bright,you'll…" at bounding box center [388, 183] width 569 height 265
click at [62, 36] on div "Settings Advanced" at bounding box center [61, 41] width 77 height 12
click at [65, 41] on p "Advanced" at bounding box center [71, 41] width 21 height 7
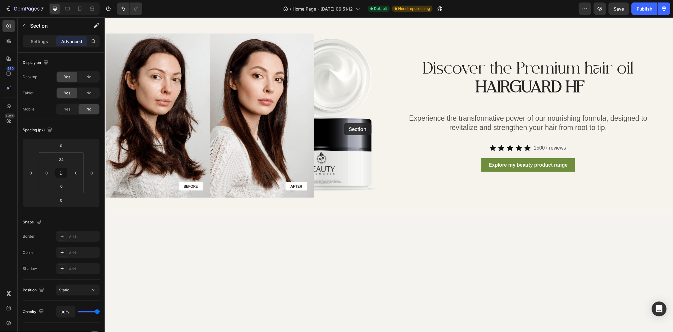
scroll to position [539, 0]
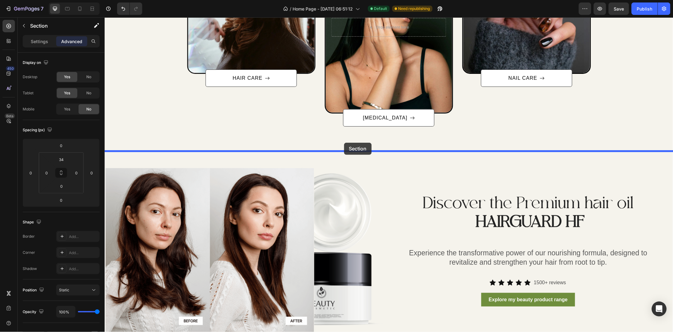
drag, startPoint x: 330, startPoint y: 53, endPoint x: 344, endPoint y: 143, distance: 90.2
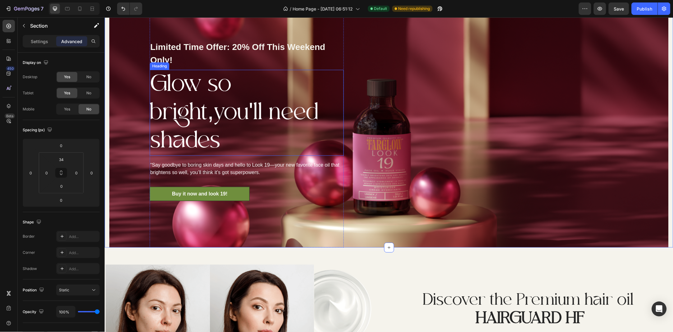
scroll to position [674, 0]
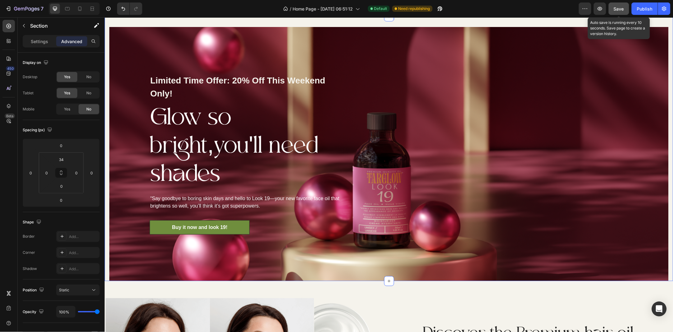
click at [612, 6] on button "Save" at bounding box center [619, 8] width 20 height 12
click at [82, 6] on icon at bounding box center [80, 9] width 6 height 6
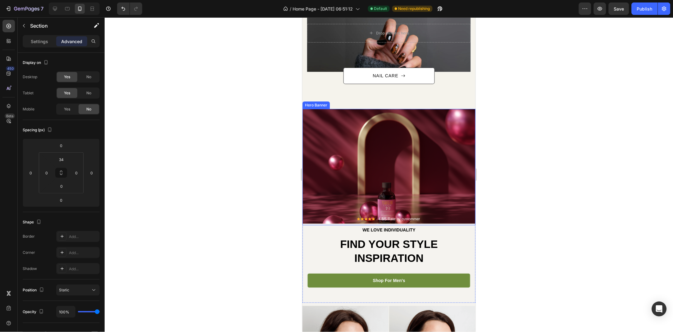
scroll to position [627, 0]
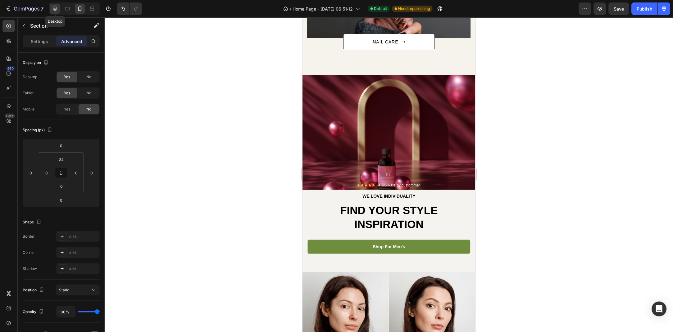
click at [58, 10] on icon at bounding box center [55, 9] width 6 height 6
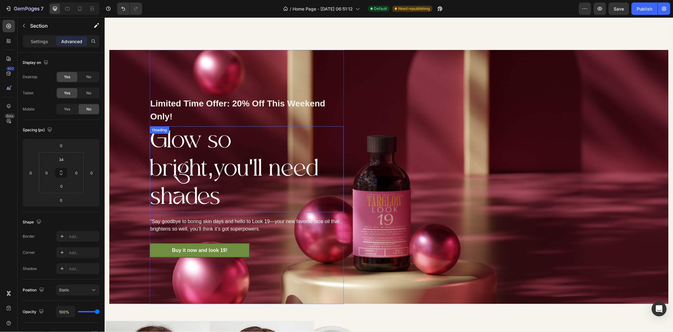
scroll to position [648, 0]
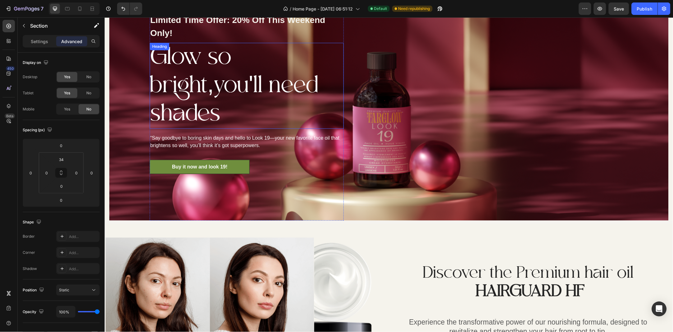
click at [216, 129] on h2 "Glow so bright,you'll need shades" at bounding box center [246, 86] width 194 height 86
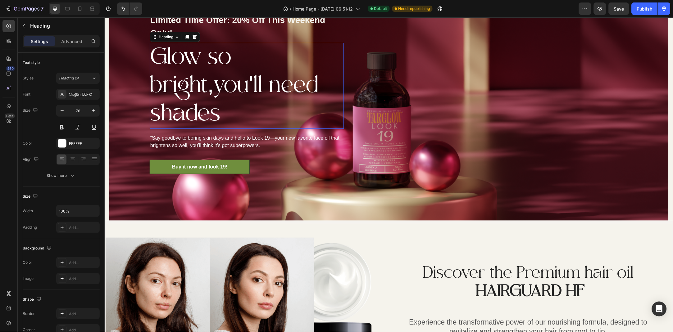
scroll to position [580, 0]
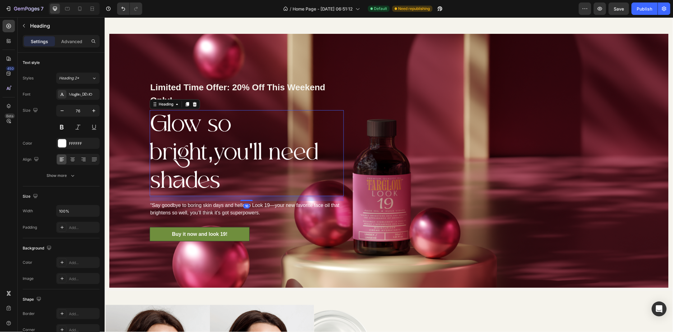
click at [216, 143] on h2 "Glow so bright,you'll need shades" at bounding box center [246, 153] width 194 height 86
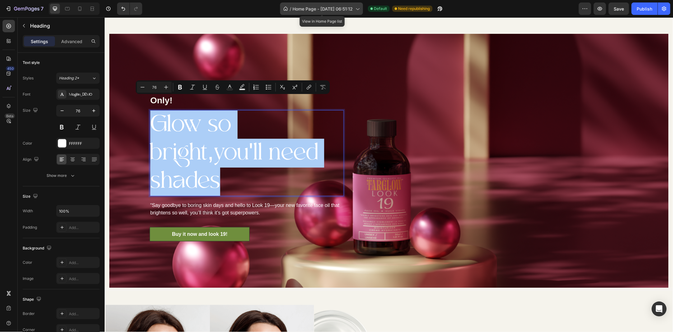
click at [342, 6] on span "Home Page - [DATE] 06:51:12" at bounding box center [323, 9] width 60 height 7
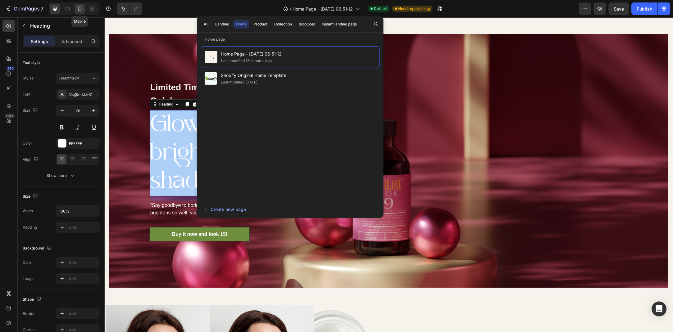
click at [83, 9] on icon at bounding box center [80, 9] width 6 height 6
type input "33"
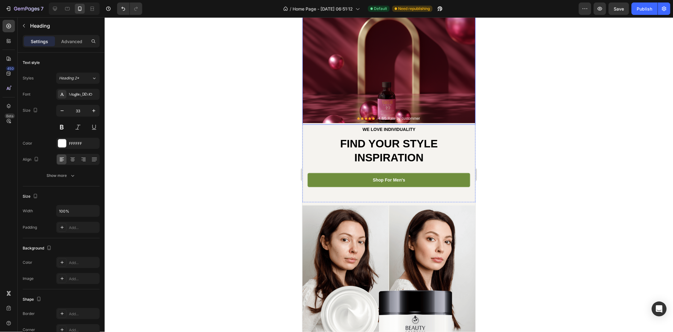
scroll to position [696, 0]
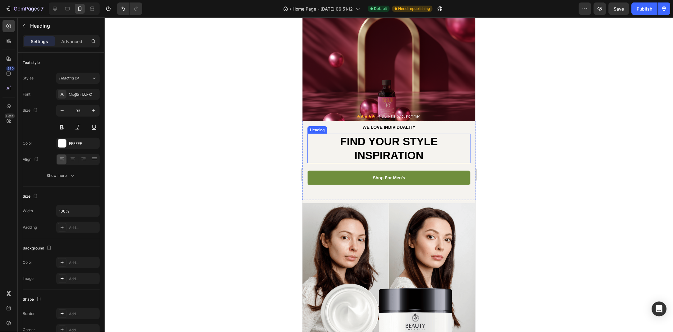
click at [402, 145] on p "FIND YOUR STYLE INSPIRATION" at bounding box center [389, 148] width 162 height 28
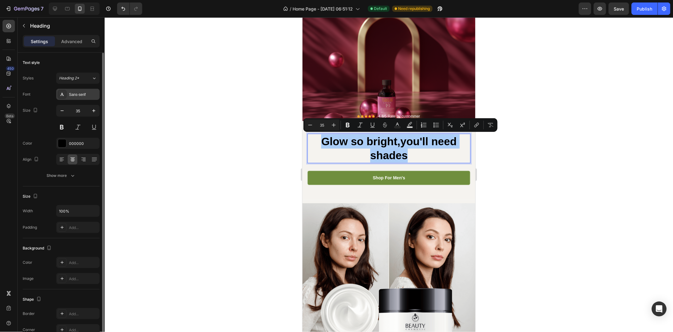
click at [90, 96] on div "Sans-serif" at bounding box center [83, 95] width 29 height 6
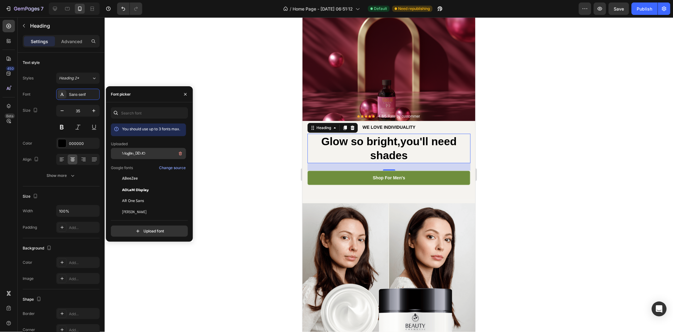
click at [129, 153] on span "Moglan_DEMO" at bounding box center [133, 154] width 23 height 6
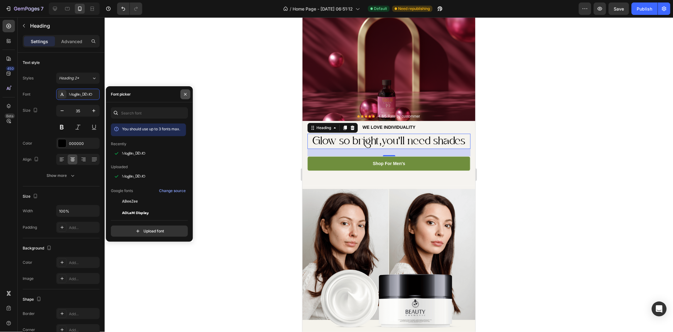
click at [188, 93] on button "button" at bounding box center [185, 94] width 10 height 10
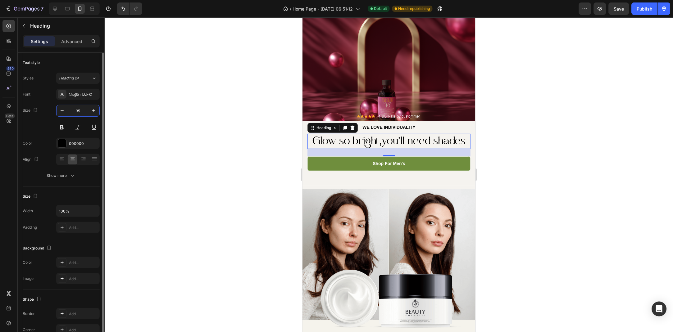
click at [86, 111] on input "35" at bounding box center [78, 110] width 20 height 11
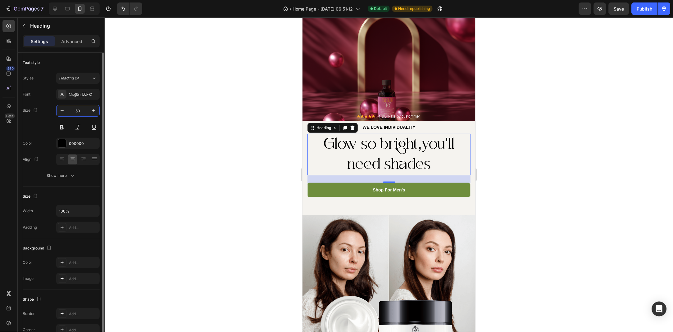
type input "5"
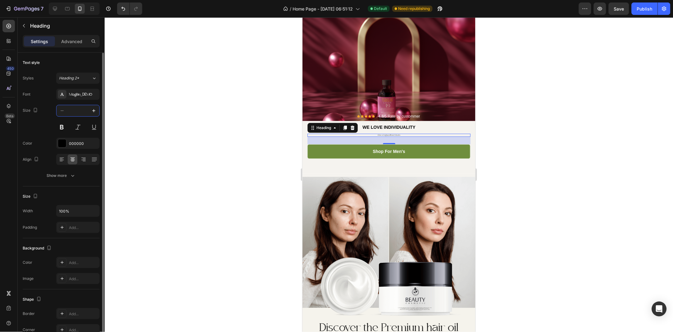
type input "5"
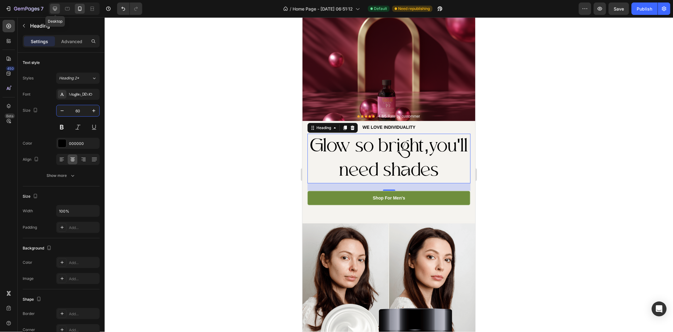
click at [53, 10] on icon at bounding box center [55, 9] width 6 height 6
type input "40"
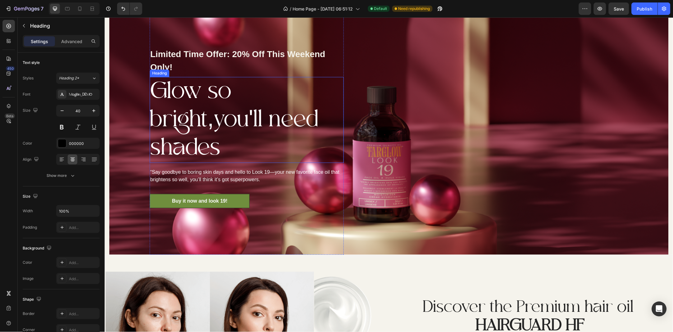
scroll to position [598, 0]
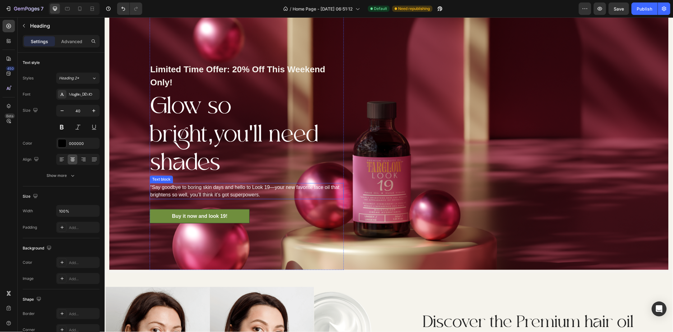
click at [206, 184] on p "“Say goodbye to boring skin days and hello to Look 19—your new favorite face oi…" at bounding box center [246, 191] width 193 height 15
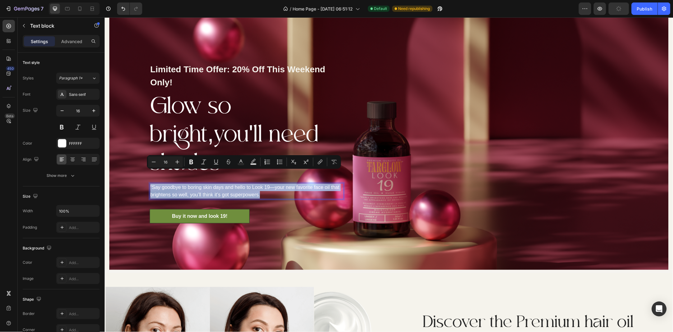
copy p "“Say goodbye to boring skin days and hello to Look 19—your new favorite face oi…"
click at [80, 6] on icon at bounding box center [80, 9] width 6 height 6
type input "12"
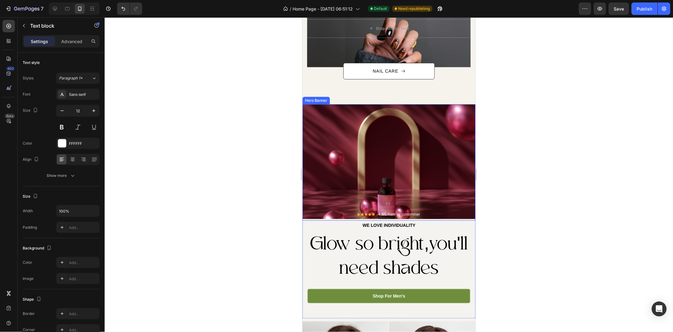
scroll to position [677, 0]
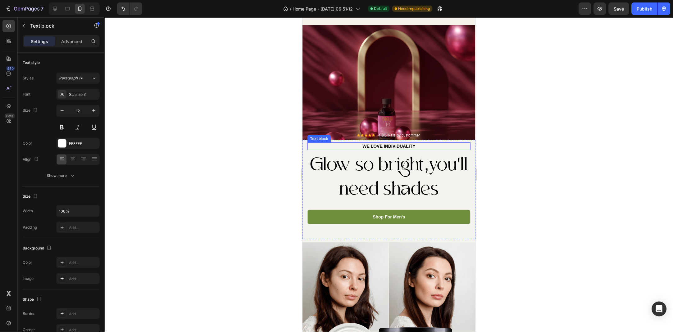
click at [388, 143] on p "WE LOVE INDIVIDUALITY" at bounding box center [389, 146] width 162 height 7
click at [408, 143] on p "WE LOVE INDIVIDUALITY" at bounding box center [389, 146] width 162 height 7
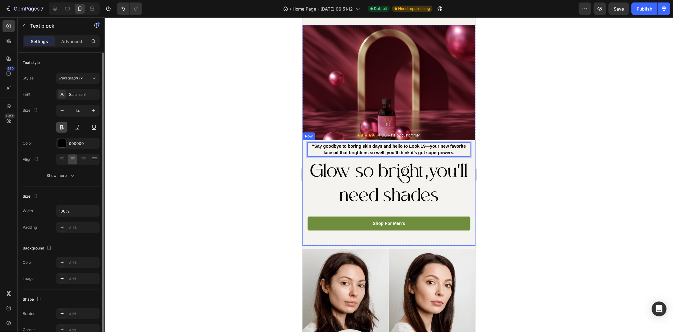
click at [61, 130] on button at bounding box center [61, 127] width 11 height 11
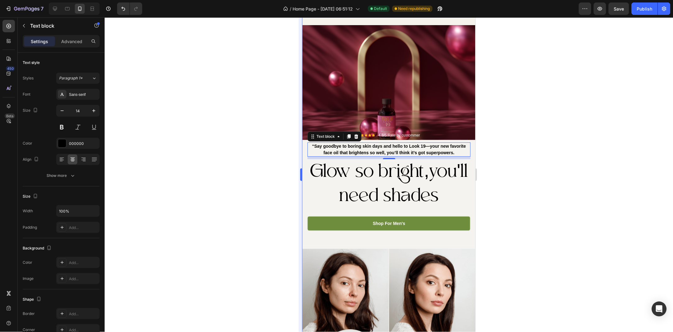
click at [312, 148] on p "“Say goodbye to boring skin days and hello to Look 19—your new favorite face oi…" at bounding box center [389, 149] width 162 height 13
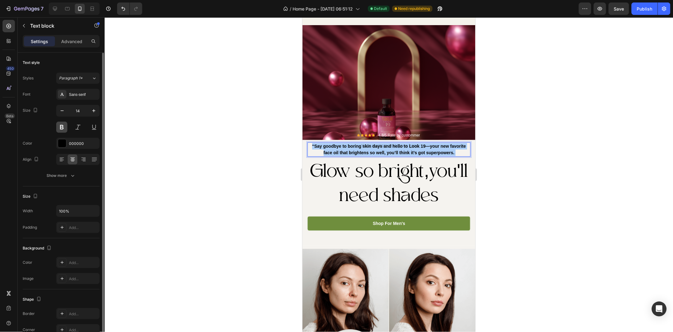
click at [64, 125] on button at bounding box center [61, 127] width 11 height 11
click at [56, 128] on button at bounding box center [61, 127] width 11 height 11
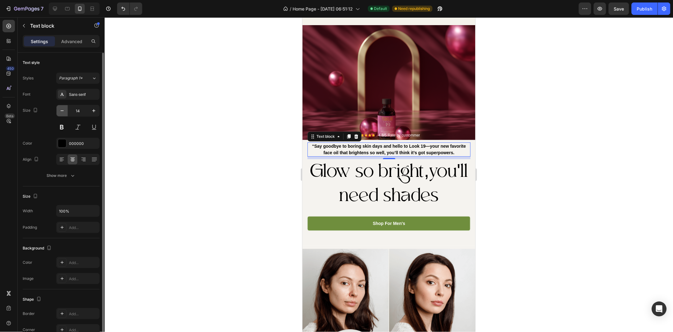
click at [58, 115] on button "button" at bounding box center [62, 110] width 11 height 11
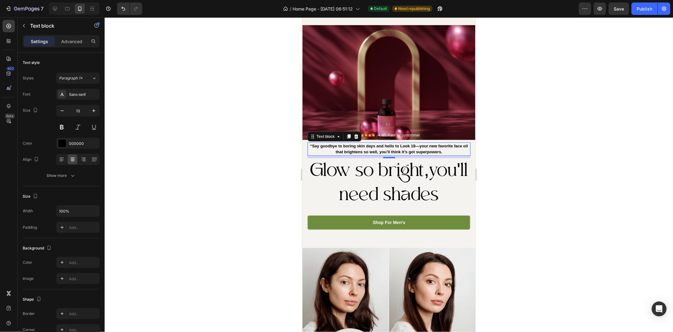
click at [207, 126] on div at bounding box center [389, 174] width 568 height 315
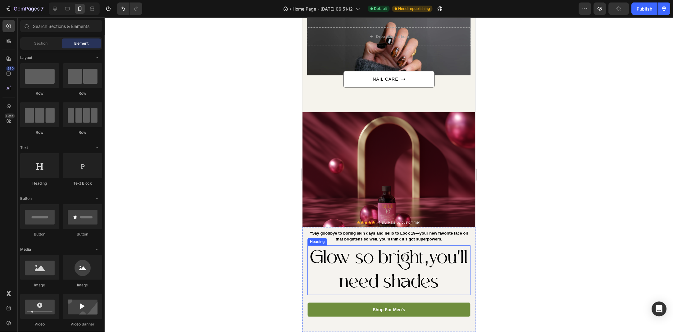
scroll to position [576, 0]
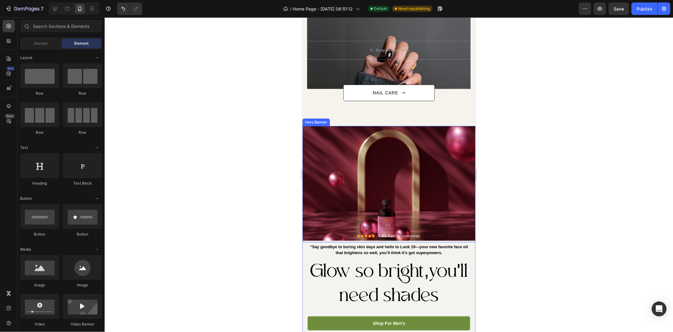
click at [374, 144] on div "Overlay" at bounding box center [388, 184] width 173 height 116
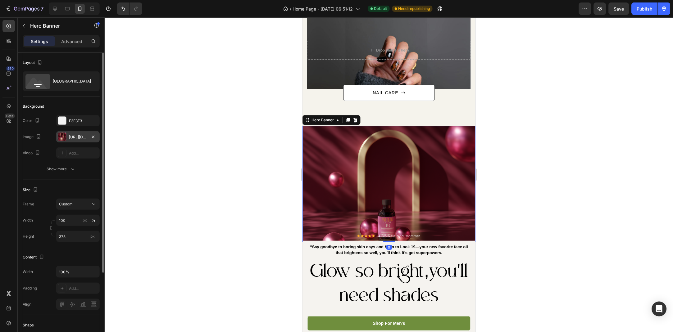
click at [77, 137] on div "[URL][DOMAIN_NAME]" at bounding box center [78, 137] width 18 height 6
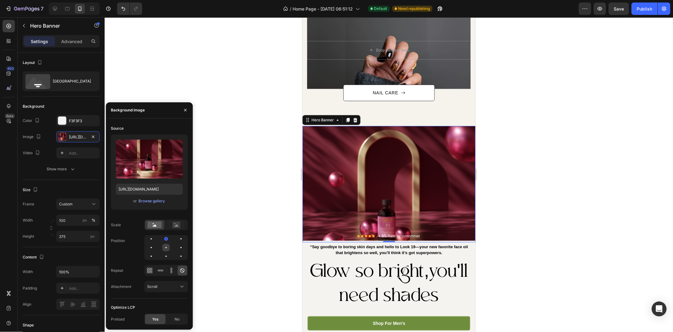
click at [177, 248] on div at bounding box center [180, 247] width 7 height 7
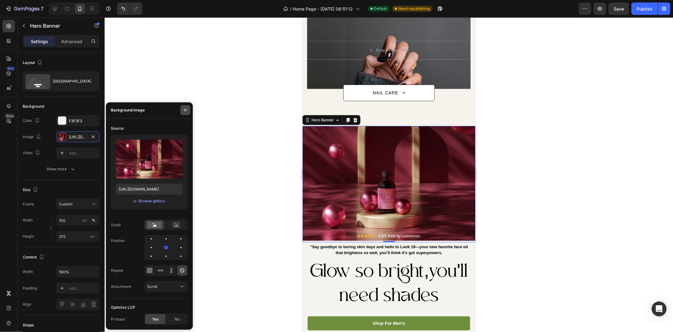
click at [184, 111] on icon "button" at bounding box center [185, 110] width 2 height 2
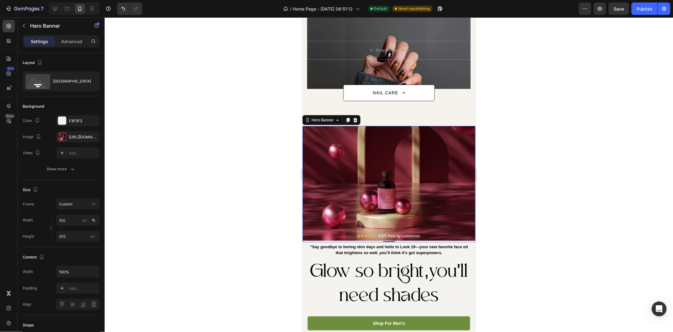
click at [212, 137] on div at bounding box center [389, 174] width 568 height 315
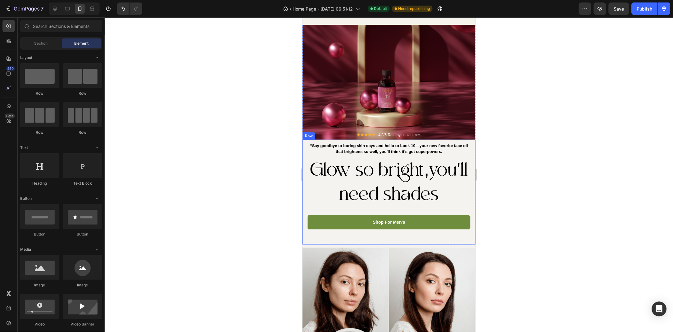
scroll to position [812, 0]
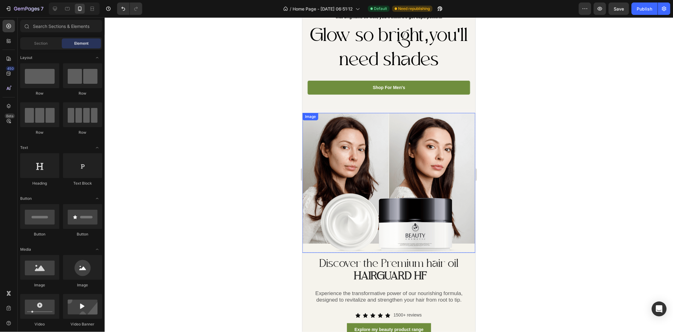
click at [394, 149] on img at bounding box center [388, 183] width 173 height 140
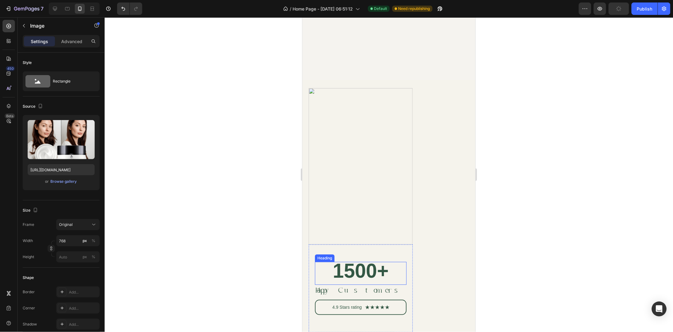
scroll to position [1388, 0]
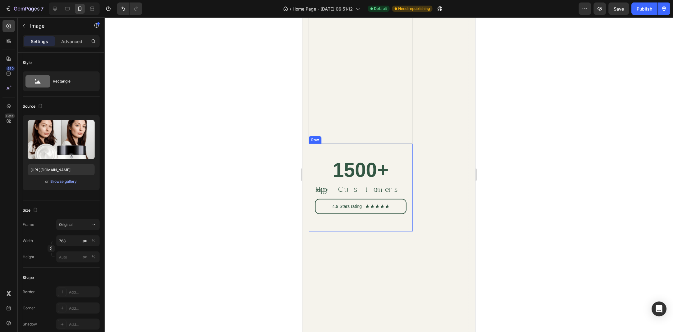
click at [412, 154] on div "1500+ Heading Happy Customers Text Block 4.9 Stars rating Text Block Icon Icon …" at bounding box center [360, 187] width 104 height 88
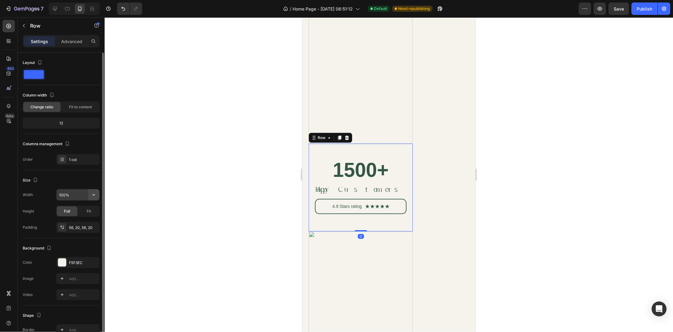
click at [88, 192] on button "button" at bounding box center [93, 194] width 11 height 11
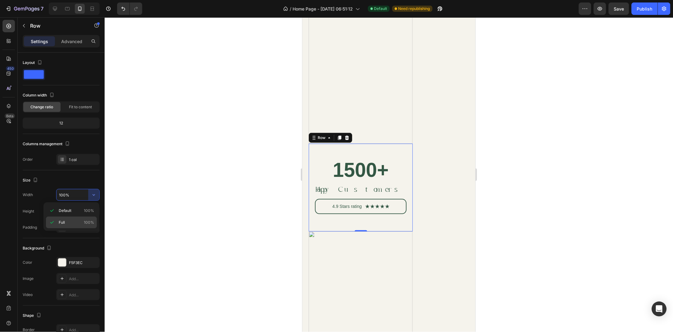
click at [73, 220] on p "Full 100%" at bounding box center [76, 223] width 35 height 6
click at [83, 198] on input "100%" at bounding box center [78, 194] width 43 height 11
click at [92, 193] on icon "button" at bounding box center [94, 195] width 6 height 6
click at [79, 217] on div "Default 100%" at bounding box center [71, 223] width 51 height 12
click at [152, 184] on div at bounding box center [389, 174] width 568 height 315
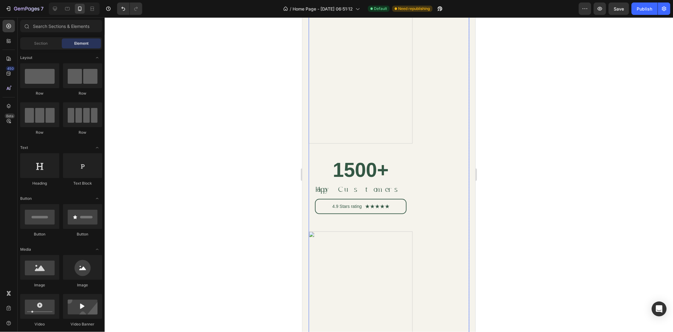
scroll to position [1354, 0]
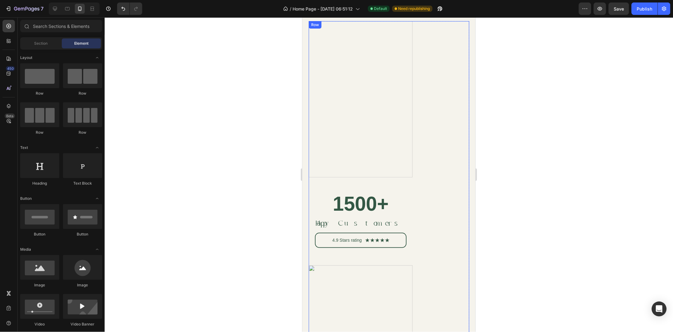
click at [432, 158] on div "Image 1500+ Heading Happy Customers Text Block 4.9 Stars rating Text Block Icon…" at bounding box center [388, 221] width 161 height 401
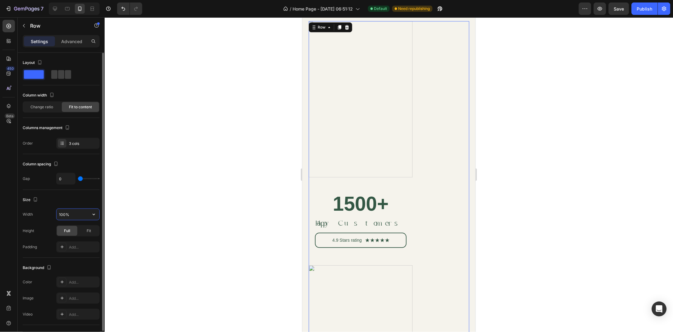
click at [79, 213] on input "100%" at bounding box center [78, 214] width 43 height 11
click at [96, 218] on icon "button" at bounding box center [94, 214] width 6 height 6
click at [91, 237] on div "Default 100%" at bounding box center [71, 243] width 51 height 12
click at [93, 216] on icon "button" at bounding box center [94, 214] width 6 height 6
click at [79, 237] on div "Full 100%" at bounding box center [71, 243] width 51 height 12
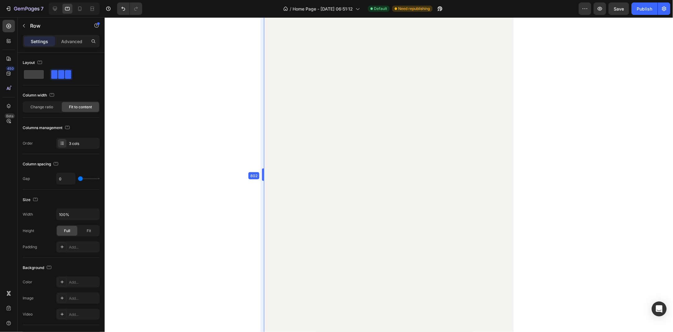
drag, startPoint x: 0, startPoint y: 161, endPoint x: 144, endPoint y: 188, distance: 146.6
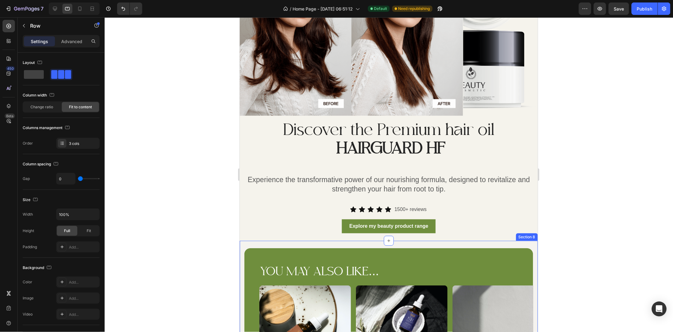
click at [214, 173] on div at bounding box center [389, 174] width 568 height 315
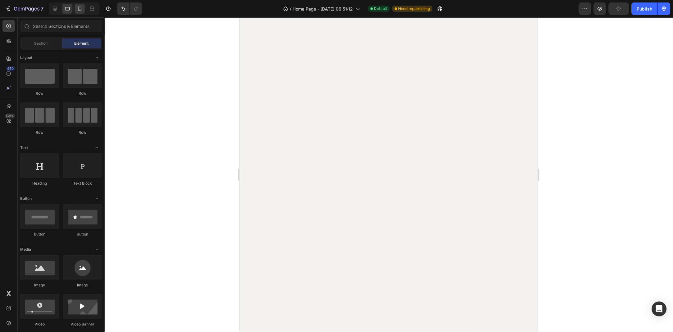
click at [79, 9] on icon at bounding box center [80, 9] width 6 height 6
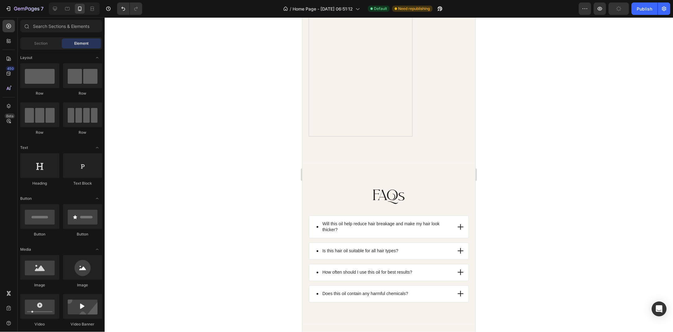
scroll to position [1713, 0]
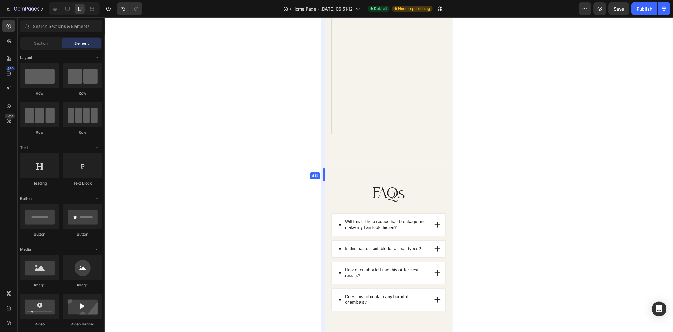
drag, startPoint x: 298, startPoint y: 178, endPoint x: 345, endPoint y: 171, distance: 46.8
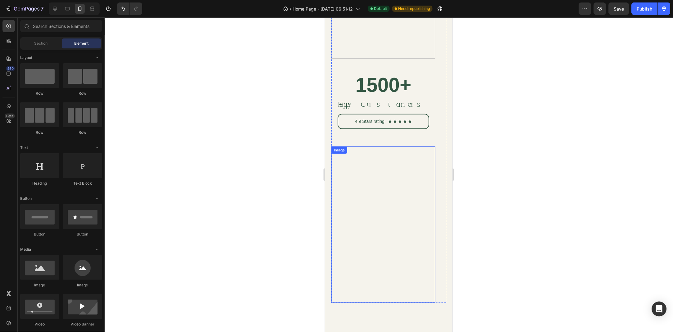
scroll to position [1477, 0]
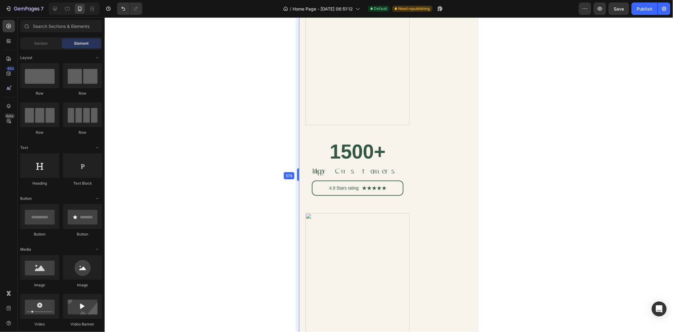
drag, startPoint x: 321, startPoint y: 171, endPoint x: 262, endPoint y: 172, distance: 59.0
click at [305, 149] on div "1500+ Heading Happy Customers Text Block 4.9 Stars rating Text Block Icon Icon …" at bounding box center [357, 169] width 104 height 88
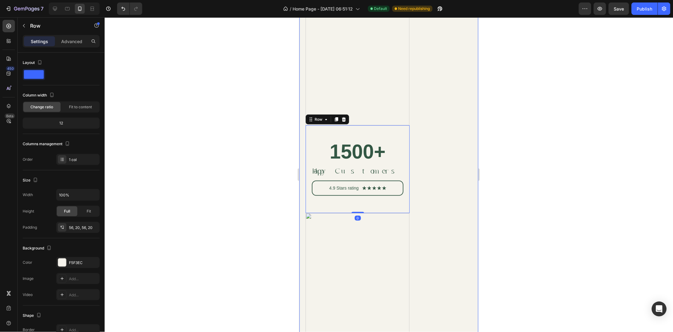
click at [303, 122] on div "Image 1500+ Heading Happy Customers Text Block 4.9 Stars rating Text Block Icon…" at bounding box center [388, 179] width 179 height 437
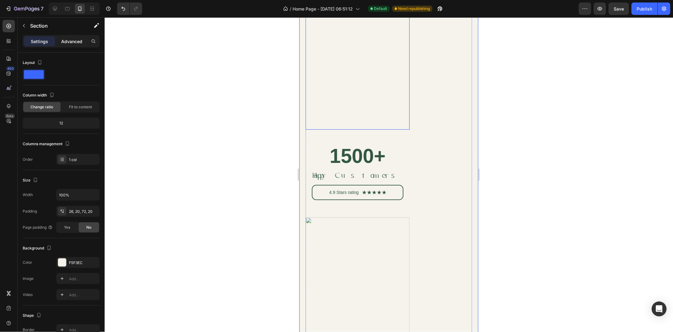
click at [70, 45] on div "Advanced" at bounding box center [71, 41] width 31 height 10
click at [79, 44] on p "Advanced" at bounding box center [71, 41] width 21 height 7
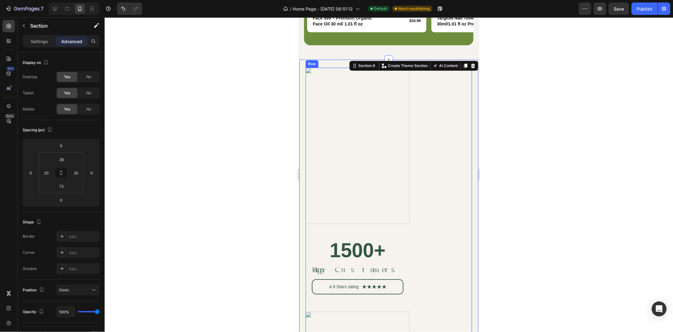
scroll to position [1410, 0]
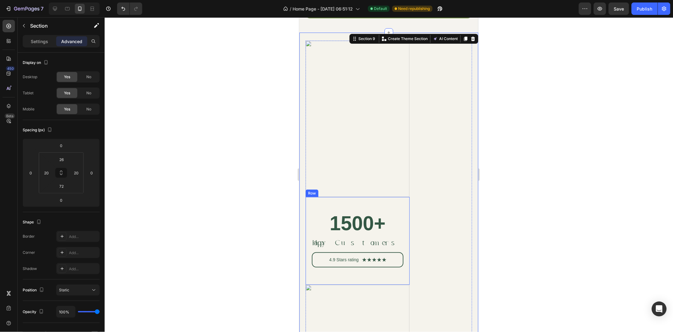
click at [314, 211] on div "1500+ Heading Happy Customers Text Block 4.9 Stars rating Text Block Icon Icon …" at bounding box center [357, 241] width 104 height 88
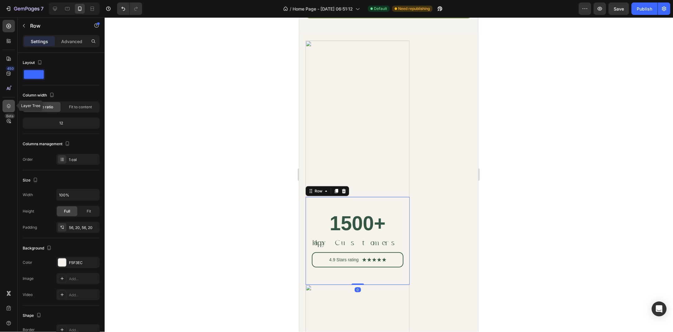
click at [9, 103] on icon at bounding box center [9, 106] width 6 height 6
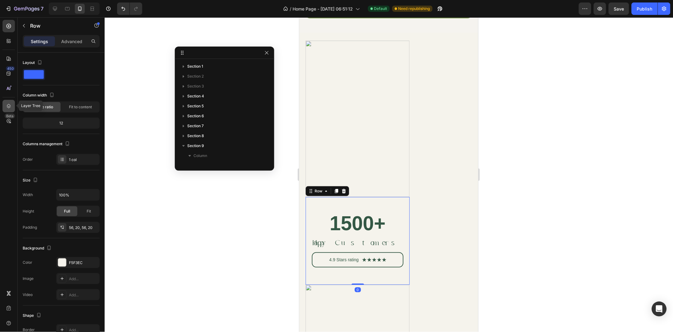
scroll to position [106, 0]
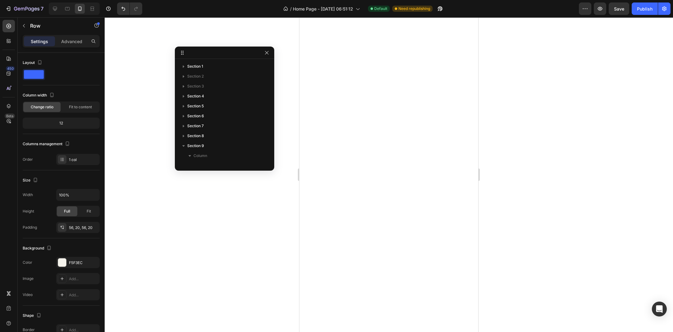
click at [217, 183] on span "Row 3 cols" at bounding box center [221, 186] width 19 height 6
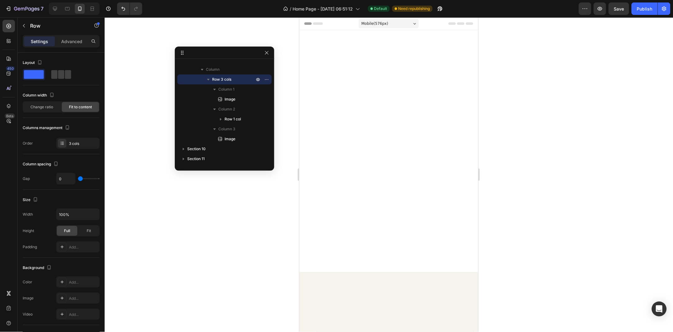
scroll to position [1410, 0]
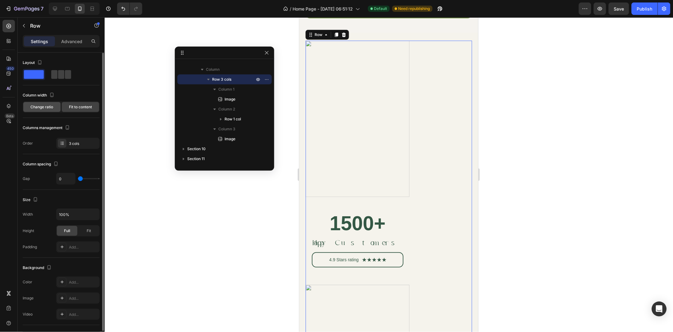
click at [43, 109] on span "Change ratio" at bounding box center [42, 107] width 23 height 6
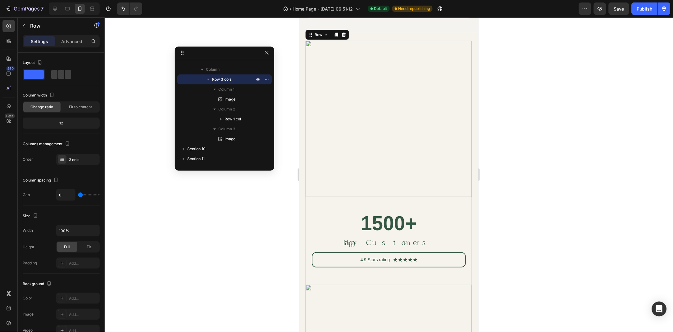
click at [262, 54] on div at bounding box center [224, 53] width 99 height 12
click at [266, 52] on icon "button" at bounding box center [266, 52] width 3 height 3
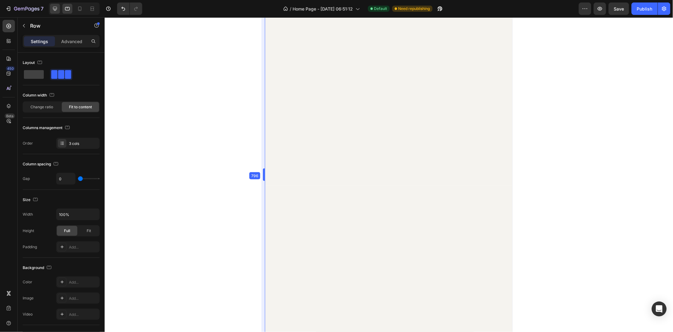
drag, startPoint x: 299, startPoint y: 171, endPoint x: 51, endPoint y: 10, distance: 295.7
click at [55, 10] on icon at bounding box center [55, 9] width 4 height 4
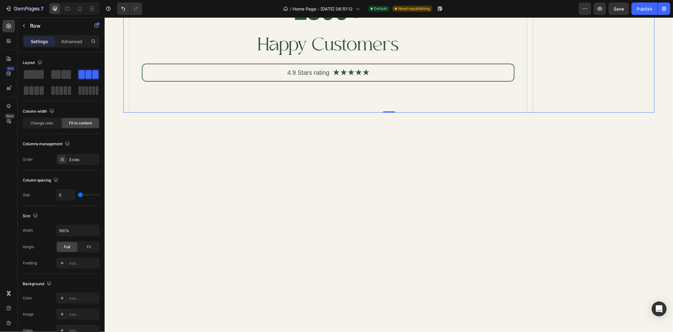
click at [51, 10] on div at bounding box center [55, 9] width 10 height 10
click at [55, 11] on icon at bounding box center [55, 9] width 6 height 6
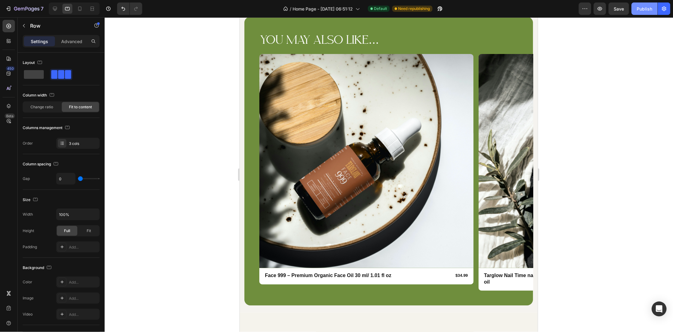
click at [614, 4] on button "Save" at bounding box center [619, 8] width 20 height 12
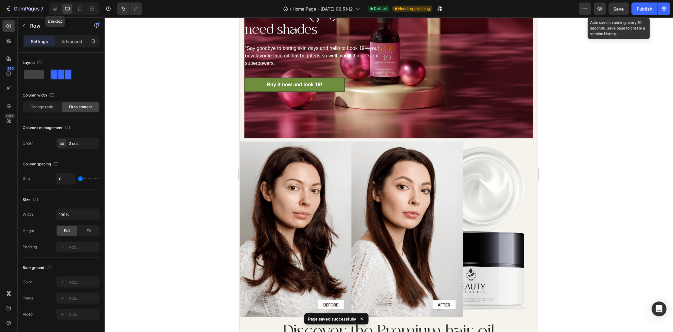
scroll to position [1125, 0]
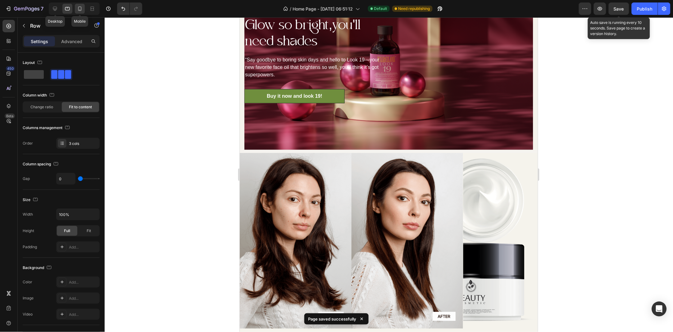
click at [76, 8] on div at bounding box center [80, 9] width 10 height 10
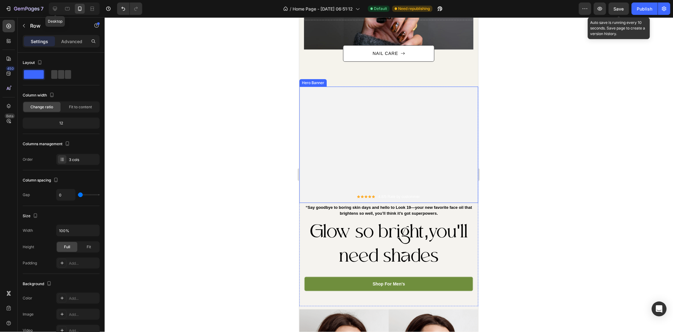
scroll to position [683, 0]
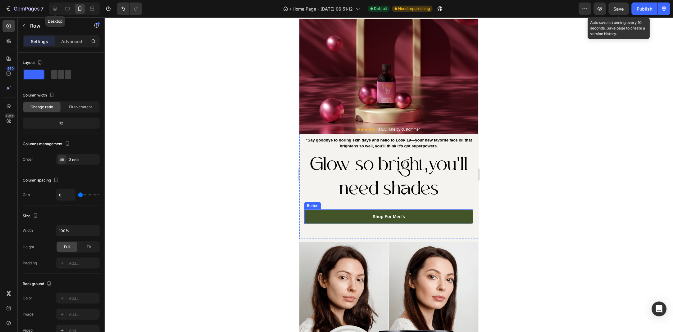
click at [364, 218] on button "Shop For Men's" at bounding box center [388, 216] width 169 height 15
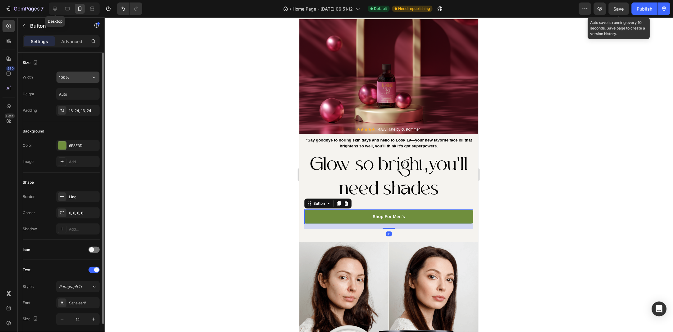
click at [77, 79] on input "100%" at bounding box center [78, 77] width 43 height 11
click at [92, 80] on button "button" at bounding box center [93, 77] width 11 height 11
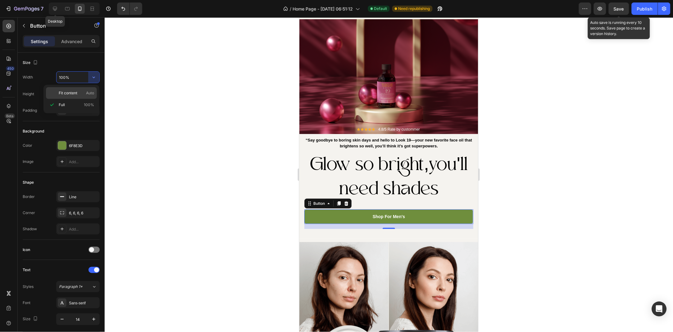
click at [84, 97] on div "Fit content Auto" at bounding box center [71, 93] width 51 height 12
type input "Auto"
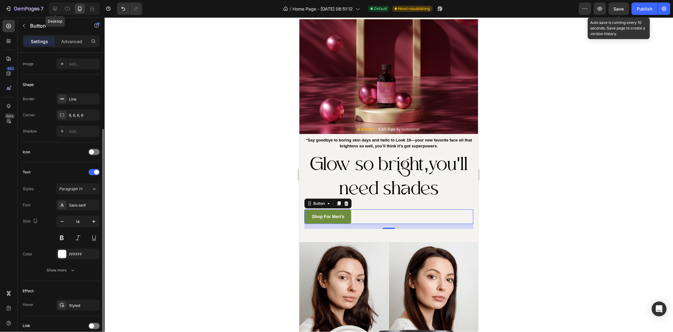
scroll to position [0, 0]
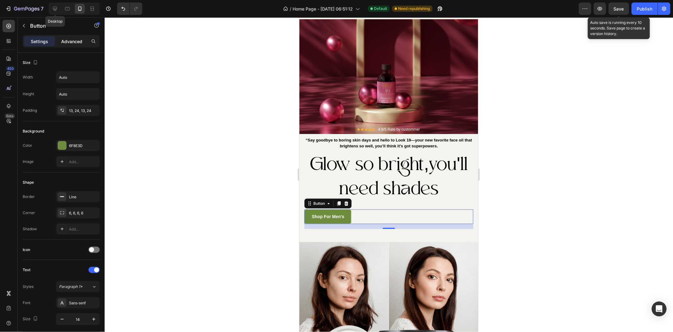
click at [67, 42] on p "Advanced" at bounding box center [71, 41] width 21 height 7
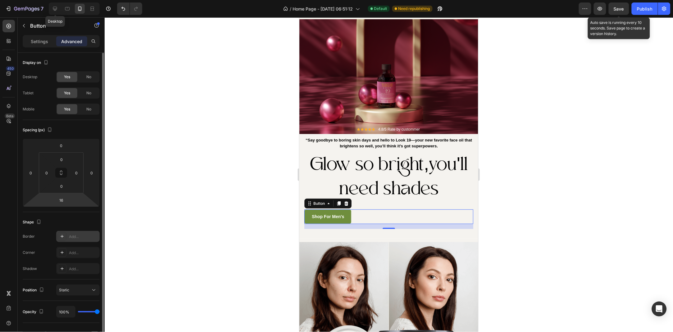
scroll to position [66, 0]
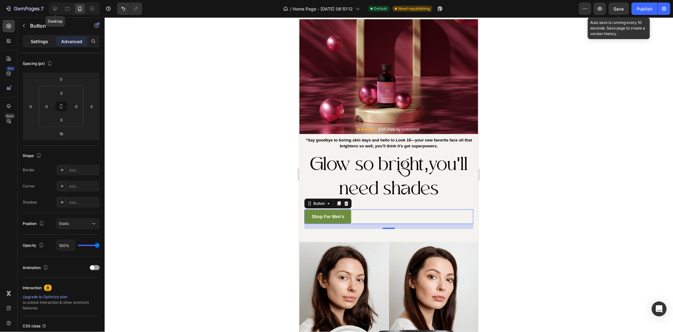
click at [38, 45] on div "Settings" at bounding box center [39, 41] width 31 height 10
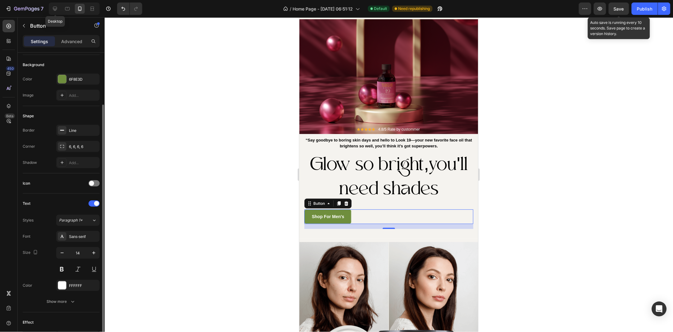
scroll to position [98, 0]
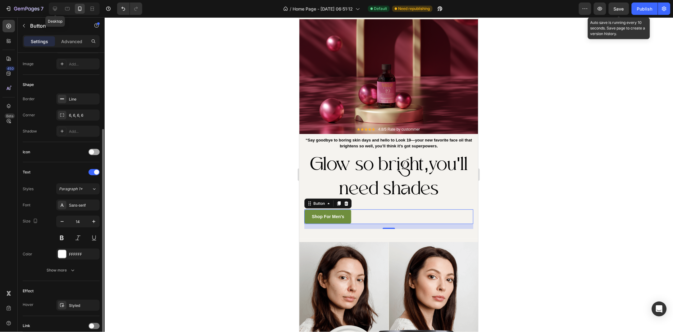
click at [90, 152] on span at bounding box center [91, 152] width 5 height 5
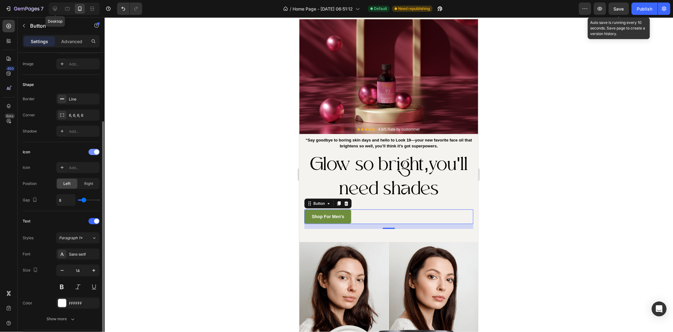
click at [96, 153] on span at bounding box center [96, 152] width 5 height 5
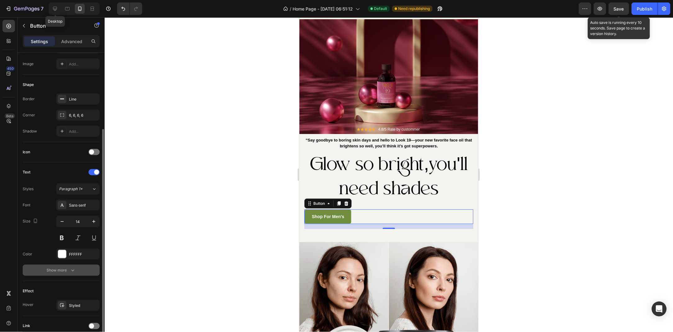
click at [66, 272] on div "Show more" at bounding box center [61, 270] width 29 height 6
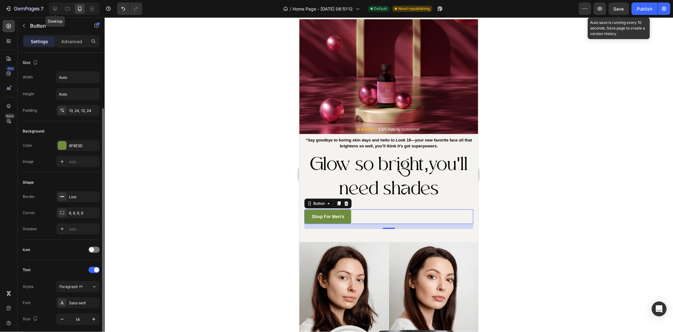
scroll to position [34, 0]
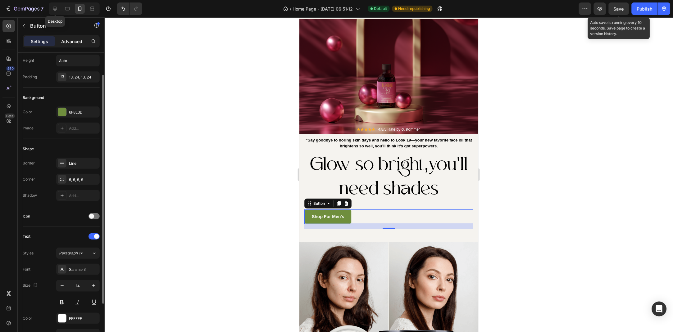
click at [75, 44] on p "Advanced" at bounding box center [71, 41] width 21 height 7
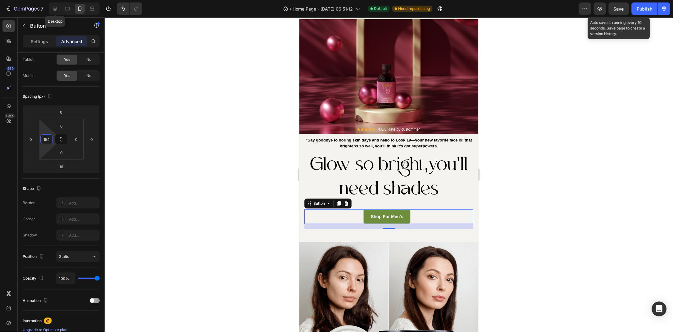
type input "190"
drag, startPoint x: 49, startPoint y: 149, endPoint x: 54, endPoint y: 99, distance: 50.5
click at [54, 0] on html "7 Desktop Version history / Home Page - Jun 28, 06:51:12 Default Need republish…" at bounding box center [336, 0] width 673 height 0
click at [206, 124] on div at bounding box center [389, 174] width 568 height 315
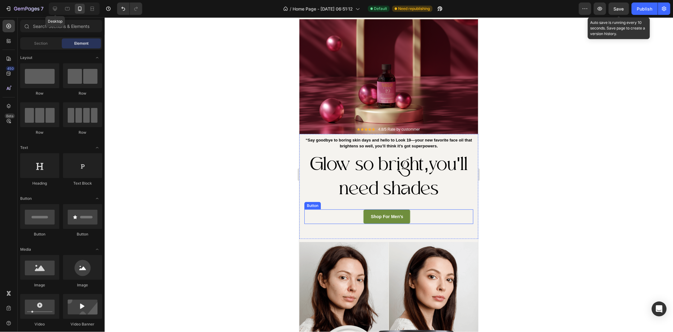
click at [333, 215] on div "Shop For Men's Button" at bounding box center [388, 216] width 169 height 15
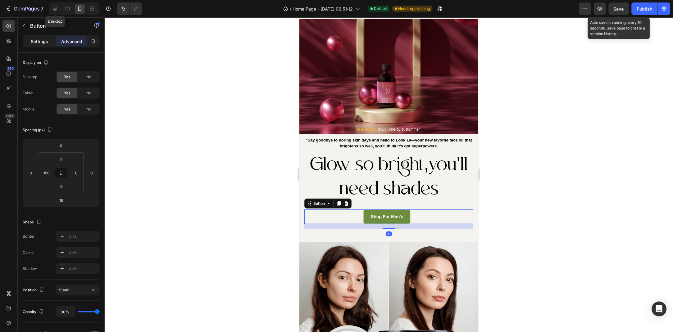
click at [37, 42] on p "Settings" at bounding box center [39, 41] width 17 height 7
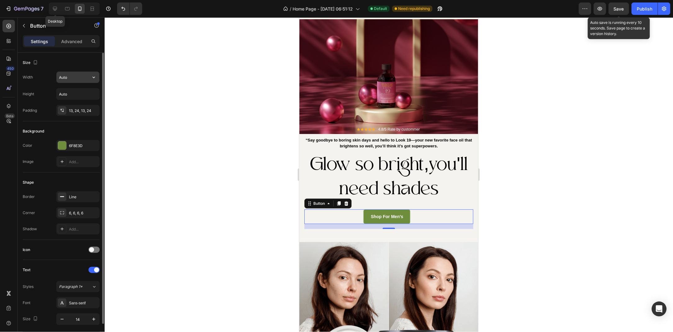
click at [87, 81] on input "Auto" at bounding box center [78, 77] width 43 height 11
click at [93, 75] on icon "button" at bounding box center [94, 77] width 6 height 6
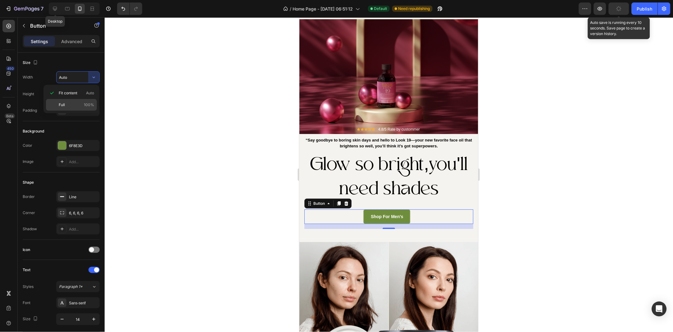
click at [78, 103] on p "Full 100%" at bounding box center [76, 105] width 35 height 6
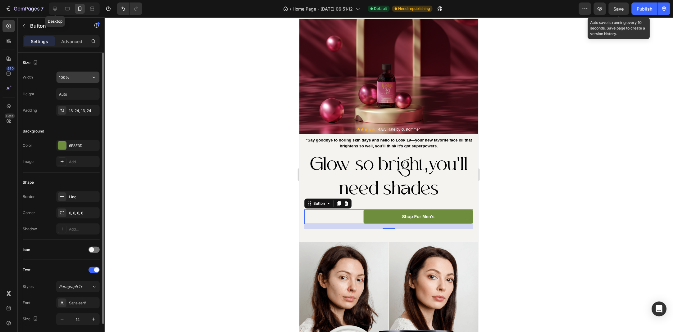
click at [87, 81] on input "100%" at bounding box center [78, 77] width 43 height 11
click at [92, 81] on button "button" at bounding box center [93, 77] width 11 height 11
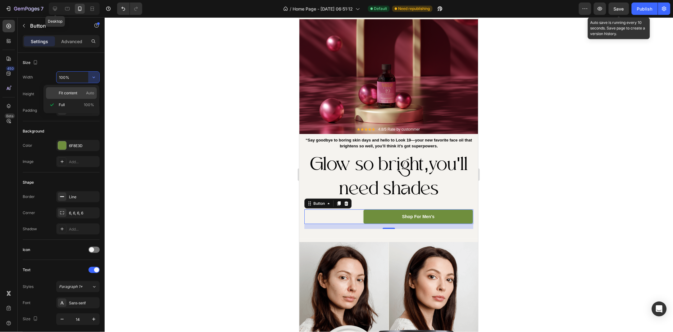
click at [88, 90] on span "Auto" at bounding box center [90, 93] width 8 height 6
type input "Auto"
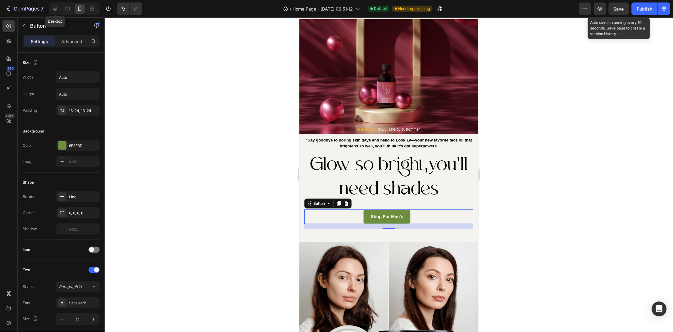
click at [315, 219] on div "Shop For Men's Button 16" at bounding box center [388, 216] width 169 height 15
click at [6, 103] on icon at bounding box center [9, 106] width 6 height 6
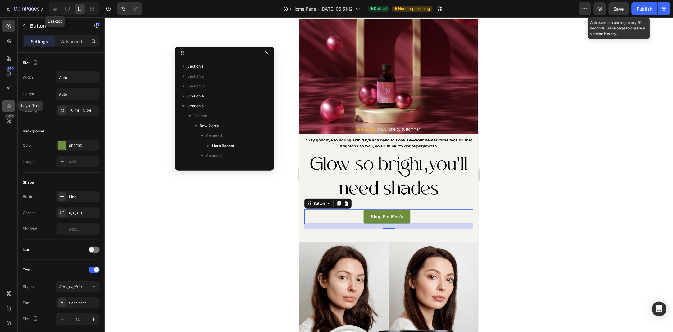
scroll to position [98, 0]
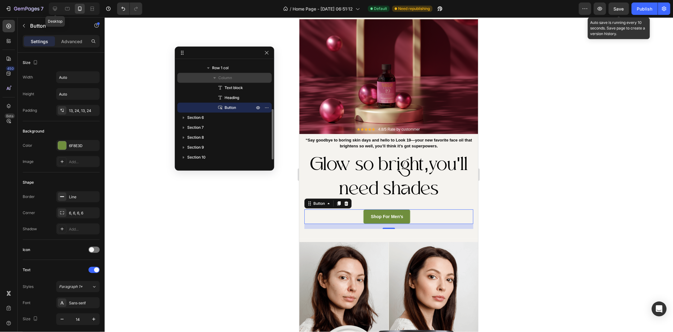
click at [219, 79] on span "Column" at bounding box center [225, 78] width 14 height 6
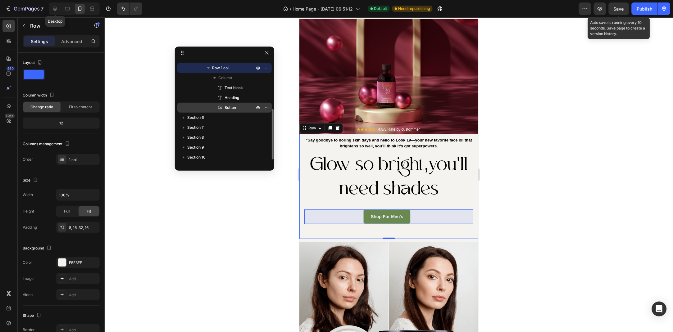
click at [227, 111] on div "Button" at bounding box center [224, 108] width 89 height 10
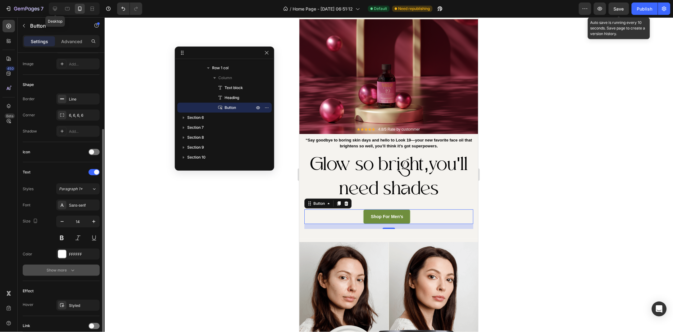
click at [77, 269] on button "Show more" at bounding box center [61, 270] width 77 height 11
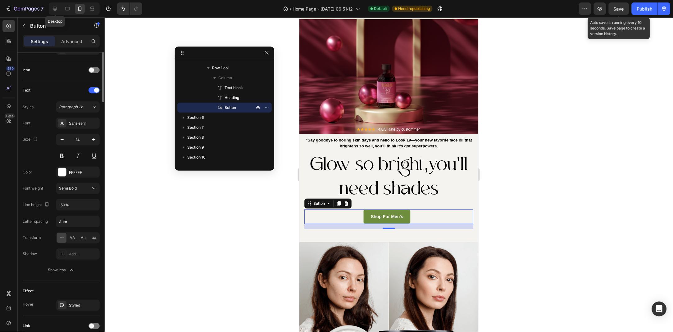
scroll to position [0, 0]
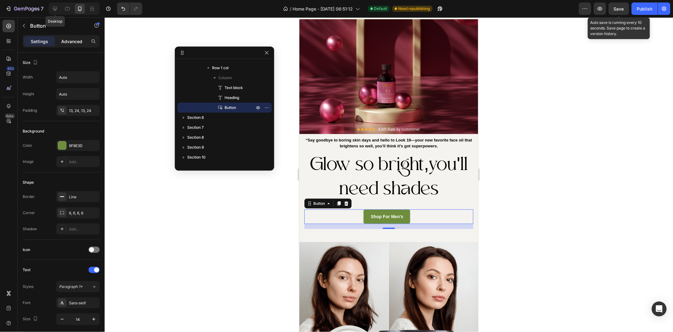
click at [63, 45] on div "Advanced" at bounding box center [71, 41] width 31 height 10
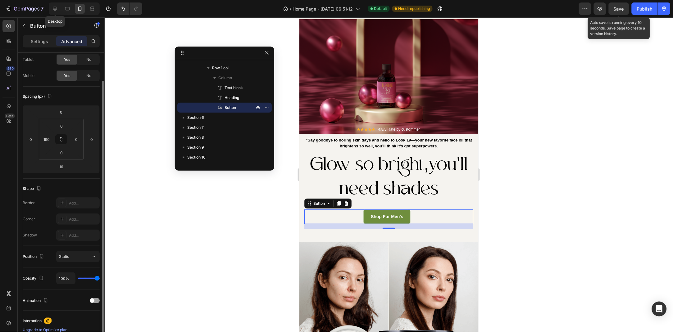
scroll to position [66, 0]
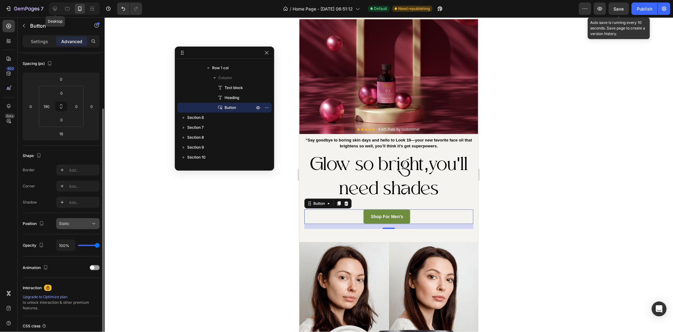
click at [84, 224] on div "Static" at bounding box center [75, 224] width 32 height 6
click at [98, 224] on button "Static" at bounding box center [77, 223] width 43 height 11
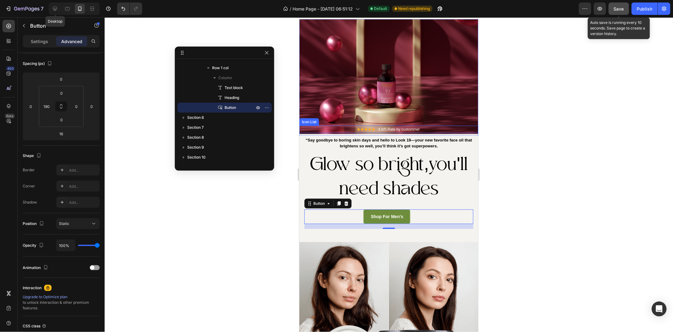
click at [618, 10] on span "Save" at bounding box center [619, 8] width 10 height 5
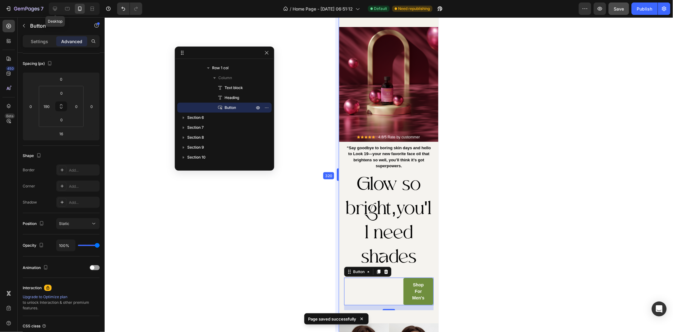
drag, startPoint x: 0, startPoint y: 156, endPoint x: 451, endPoint y: 169, distance: 451.0
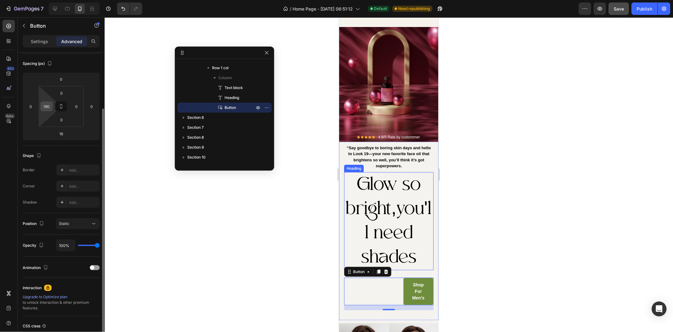
click at [46, 111] on input "190" at bounding box center [46, 106] width 9 height 9
type input "0"
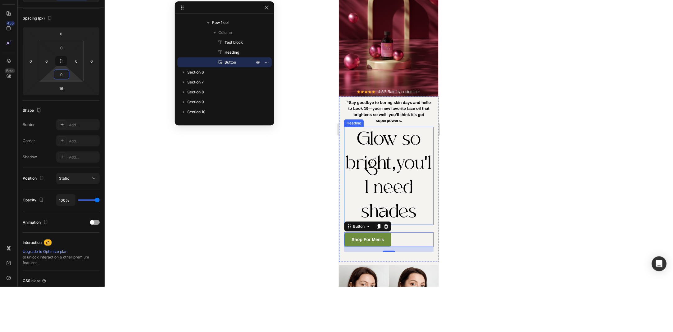
click at [267, 233] on div at bounding box center [389, 174] width 568 height 315
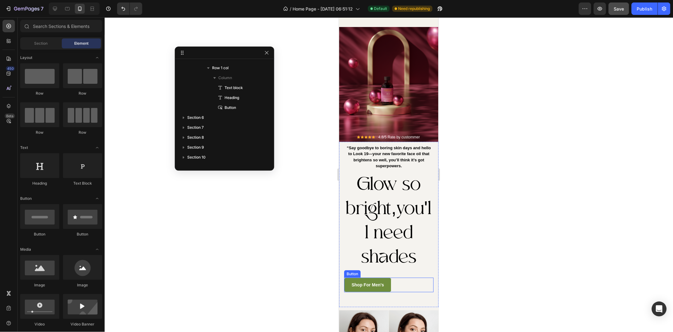
click at [407, 288] on div "Shop For Men's Button" at bounding box center [388, 285] width 89 height 15
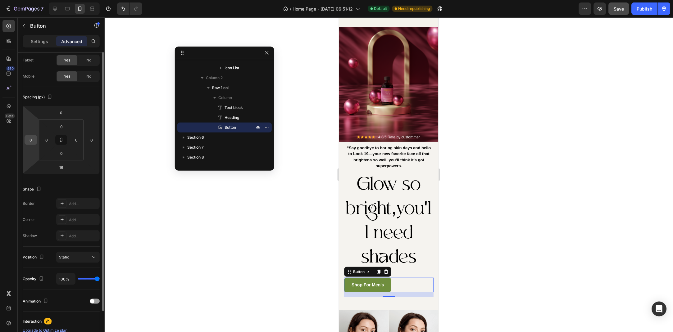
scroll to position [0, 0]
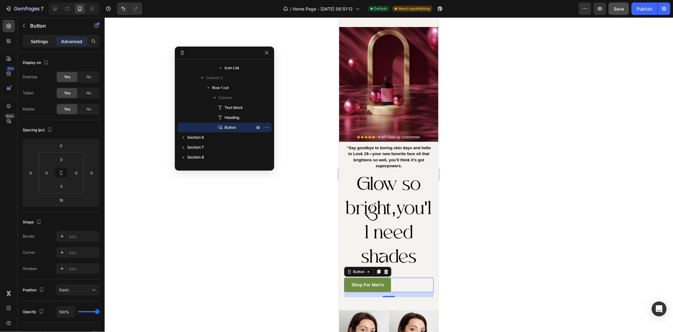
click at [42, 41] on p "Settings" at bounding box center [39, 41] width 17 height 7
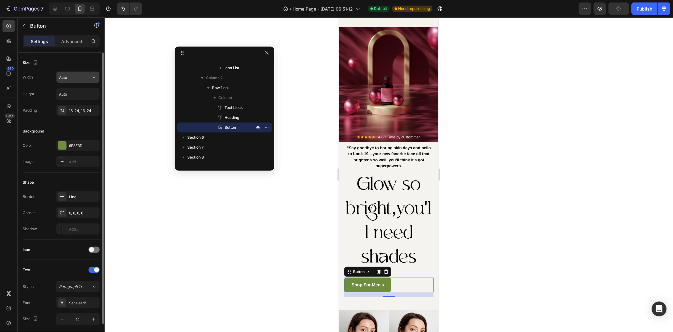
click at [95, 74] on icon "button" at bounding box center [94, 77] width 6 height 6
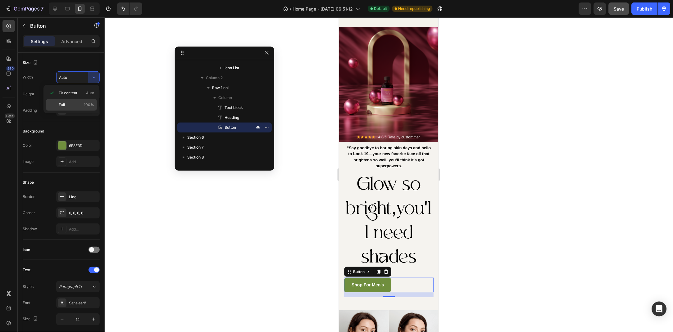
click at [78, 102] on p "Full 100%" at bounding box center [76, 105] width 35 height 6
type input "100%"
click at [222, 206] on div at bounding box center [389, 174] width 568 height 315
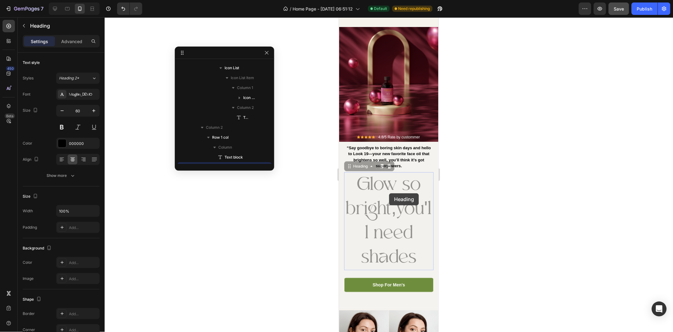
scroll to position [157, 0]
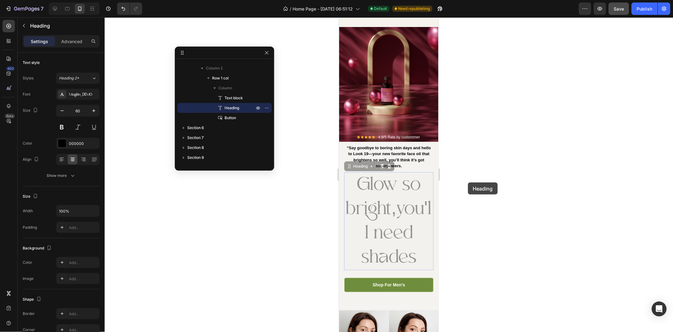
drag, startPoint x: 468, startPoint y: 183, endPoint x: 44, endPoint y: 169, distance: 424.4
click at [468, 183] on div at bounding box center [389, 174] width 568 height 315
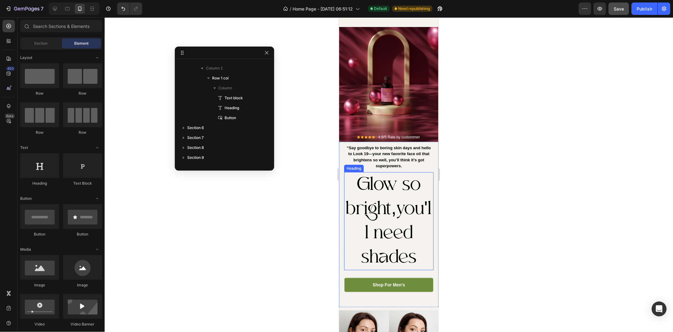
click at [349, 178] on h2 "Glow so bright,you'll need shades" at bounding box center [388, 221] width 89 height 98
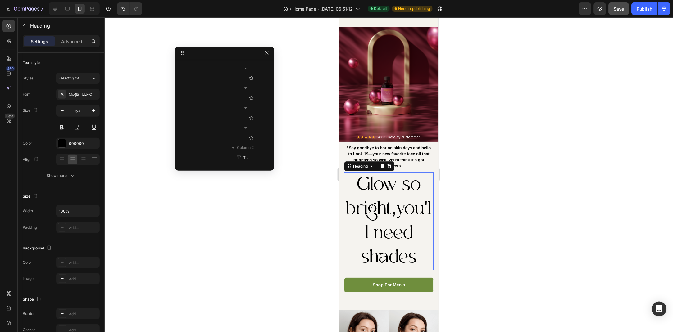
scroll to position [256, 0]
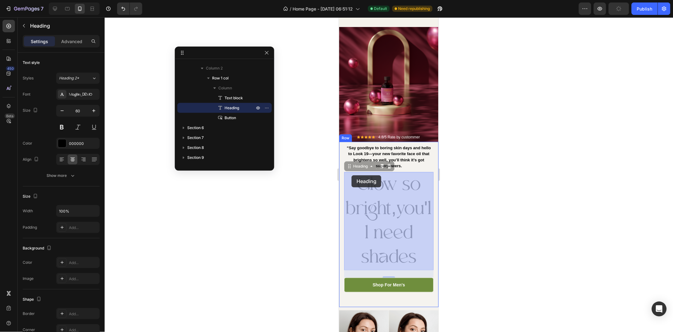
drag, startPoint x: 351, startPoint y: 186, endPoint x: 351, endPoint y: 175, distance: 10.9
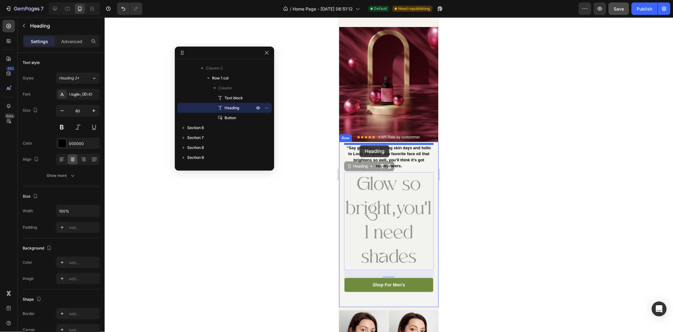
drag, startPoint x: 349, startPoint y: 166, endPoint x: 359, endPoint y: 145, distance: 23.5
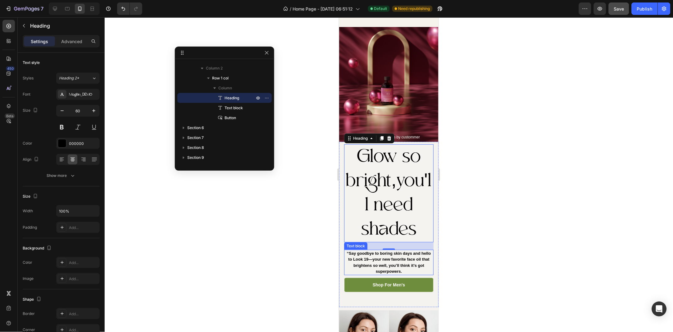
click at [384, 265] on p "“Say goodbye to boring skin days and hello to Look 19—your new favorite face oi…" at bounding box center [388, 262] width 88 height 24
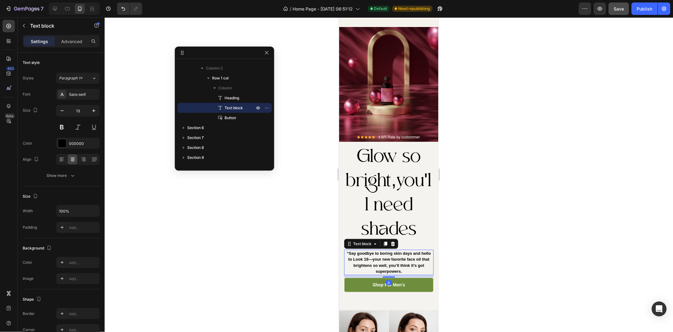
click at [294, 296] on div at bounding box center [389, 174] width 568 height 315
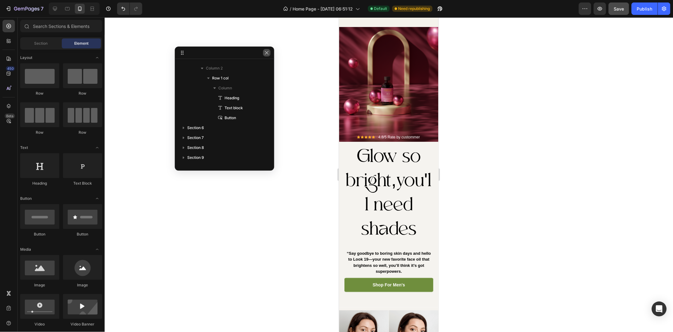
click at [266, 56] on button "button" at bounding box center [266, 52] width 7 height 7
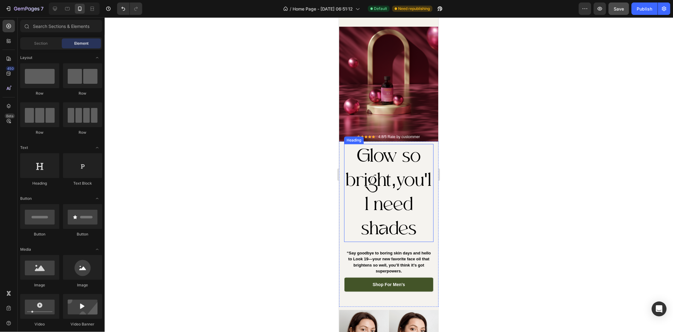
scroll to position [750, 0]
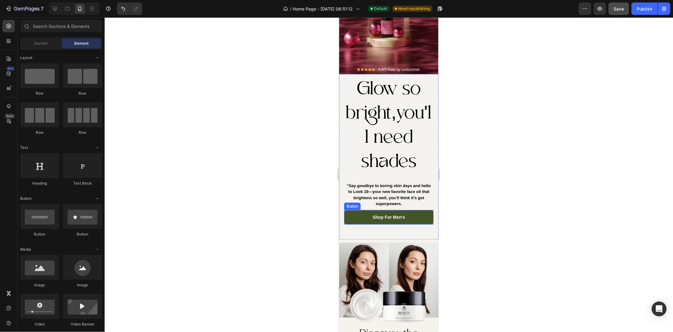
click at [364, 211] on button "Shop For Men's" at bounding box center [388, 217] width 89 height 15
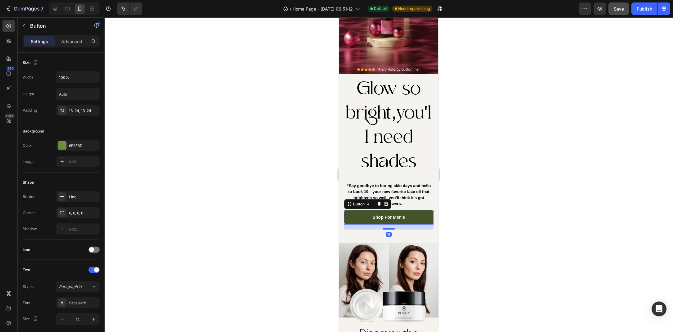
click at [404, 219] on button "Shop For Men's" at bounding box center [388, 217] width 89 height 15
click at [400, 219] on div "Shop For Men's" at bounding box center [388, 217] width 32 height 7
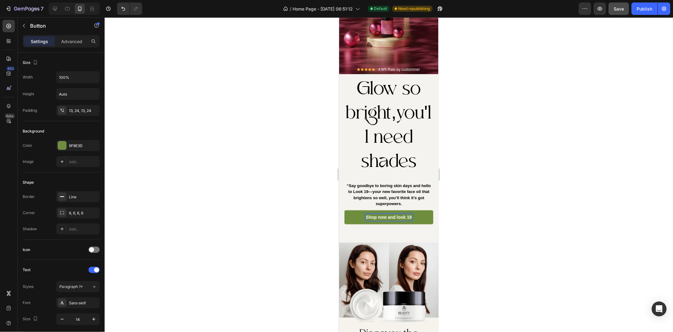
drag, startPoint x: 511, startPoint y: 180, endPoint x: 52, endPoint y: 192, distance: 459.1
click at [511, 180] on div at bounding box center [389, 174] width 568 height 315
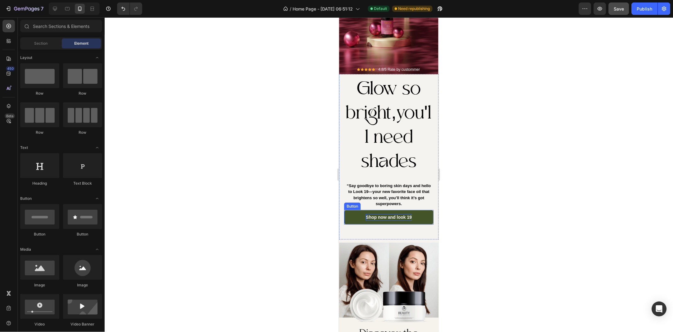
click at [390, 215] on p "Shop now and look 19" at bounding box center [388, 217] width 46 height 7
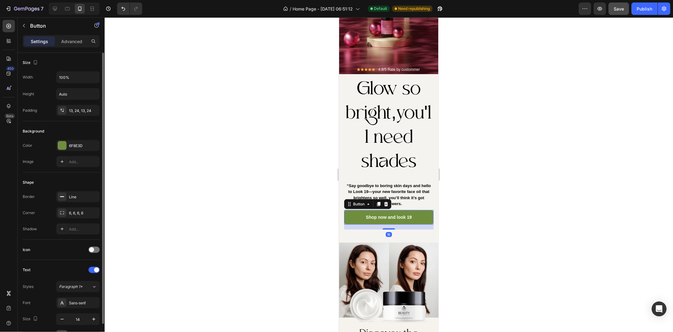
scroll to position [98, 0]
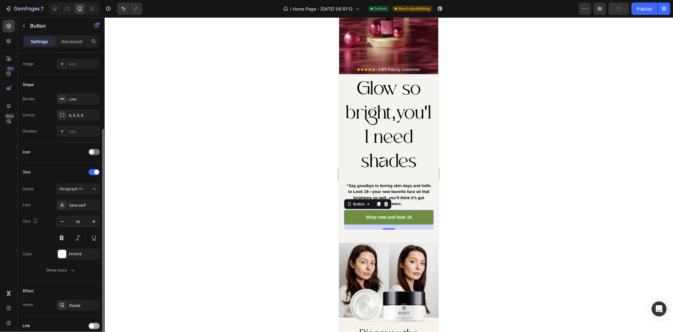
click at [92, 329] on div at bounding box center [93, 326] width 11 height 6
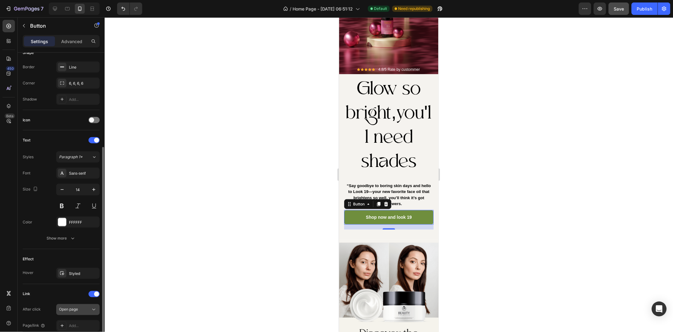
click at [84, 310] on div "Open page" at bounding box center [75, 310] width 32 height 6
click at [39, 310] on div "After click" at bounding box center [32, 310] width 18 height 6
click at [75, 325] on div "Add..." at bounding box center [83, 327] width 29 height 6
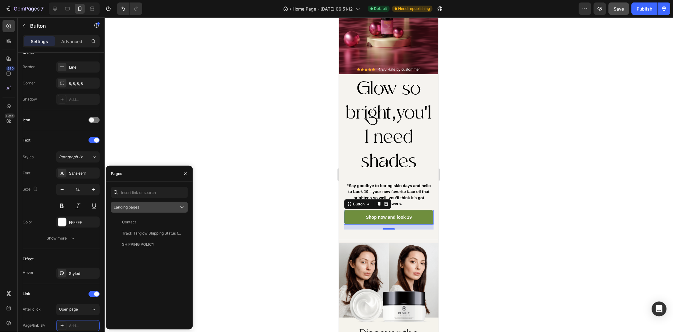
click at [152, 211] on button "Landing pages" at bounding box center [149, 207] width 77 height 11
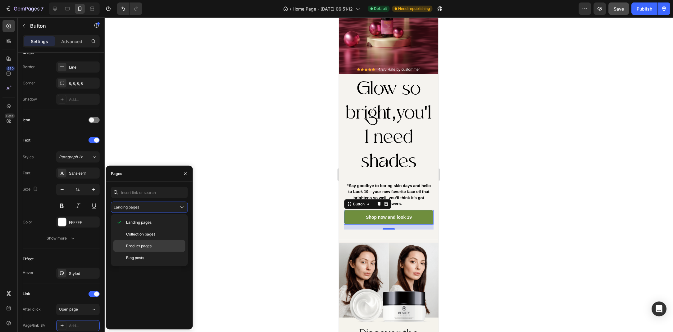
click at [150, 243] on span "Product pages" at bounding box center [138, 246] width 25 height 6
click at [144, 239] on div "Targlow Look 19 – Premium Organic Face Oil 30 ml / 1.01 fl oz View" at bounding box center [148, 244] width 75 height 11
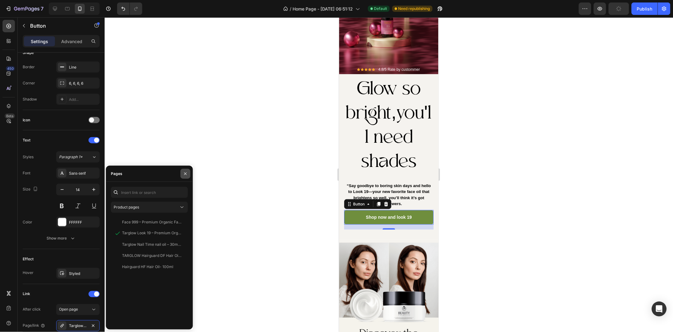
click at [188, 171] on icon "button" at bounding box center [185, 173] width 5 height 5
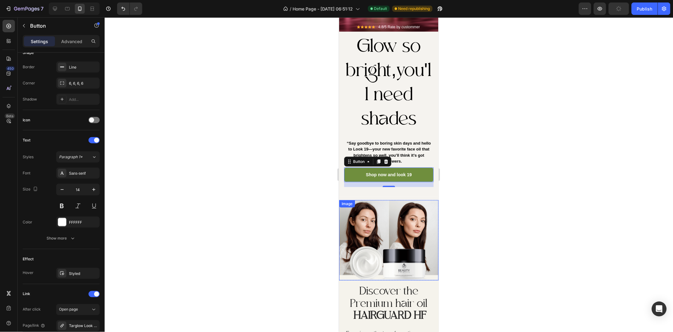
scroll to position [851, 0]
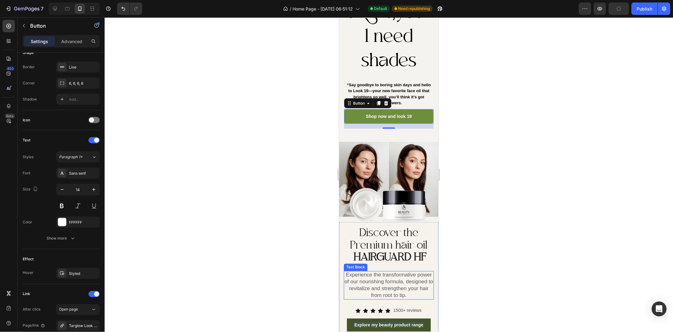
click at [386, 322] on div "Explore my beauty product range" at bounding box center [388, 325] width 69 height 6
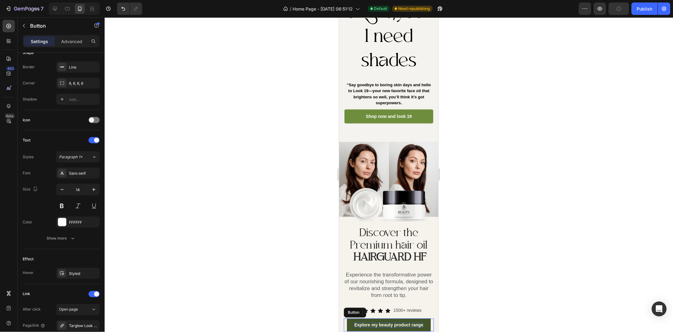
click at [399, 322] on div "Explore my beauty product range" at bounding box center [388, 325] width 69 height 6
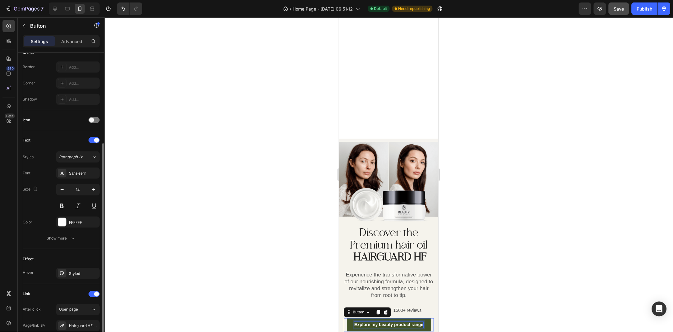
click at [403, 322] on p "Explore my beauty product range" at bounding box center [388, 325] width 69 height 6
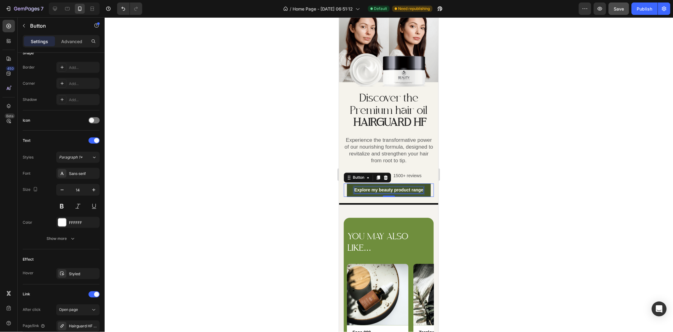
click at [403, 188] on p "Explore my beauty product range" at bounding box center [388, 190] width 69 height 6
click at [533, 172] on div at bounding box center [389, 174] width 568 height 315
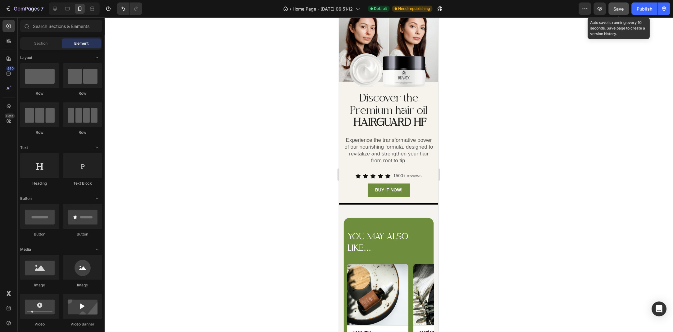
click at [624, 7] on button "Save" at bounding box center [619, 8] width 20 height 12
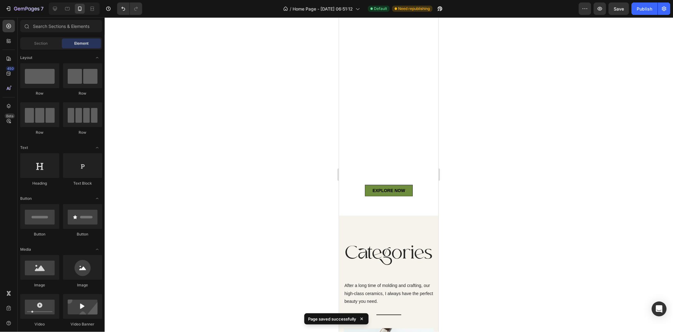
scroll to position [0, 0]
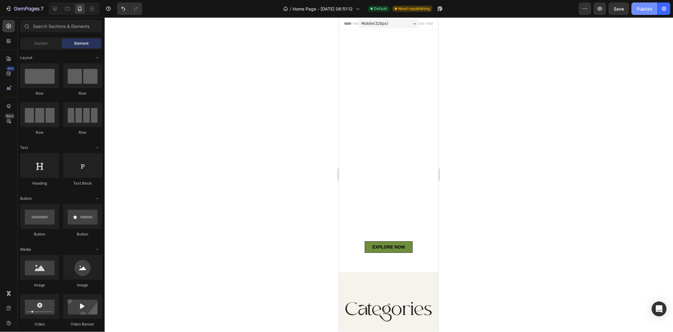
click at [640, 10] on div "Publish" at bounding box center [645, 9] width 16 height 7
click at [588, 12] on button "button" at bounding box center [585, 8] width 12 height 12
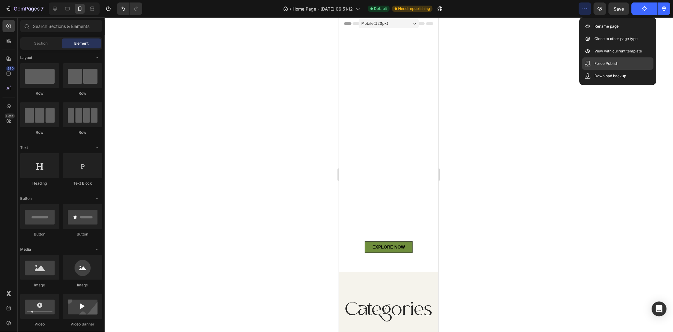
click at [601, 65] on p "Force Publish" at bounding box center [607, 64] width 24 height 6
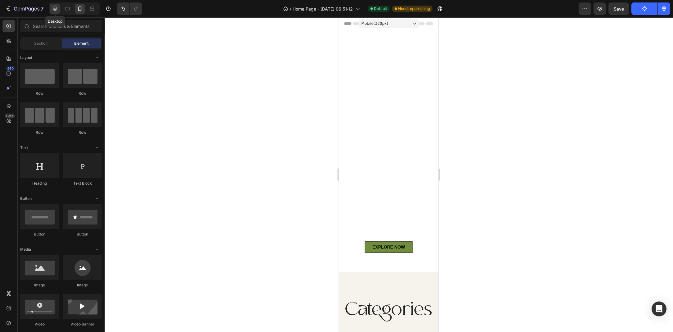
click at [53, 8] on icon at bounding box center [55, 9] width 4 height 4
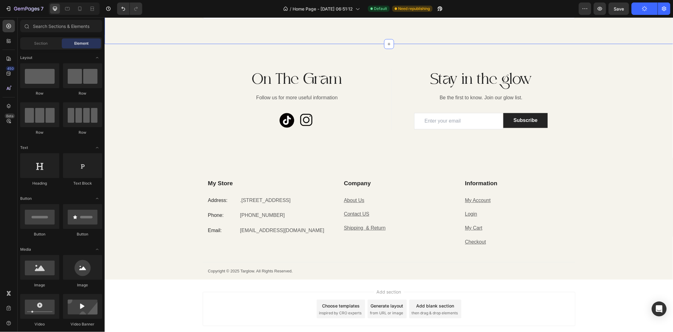
scroll to position [1829, 0]
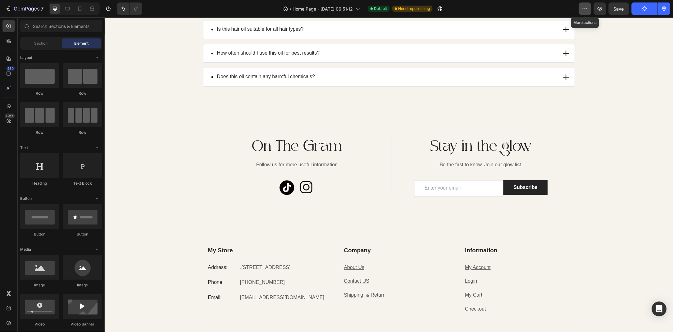
click at [586, 10] on icon "button" at bounding box center [585, 9] width 6 height 6
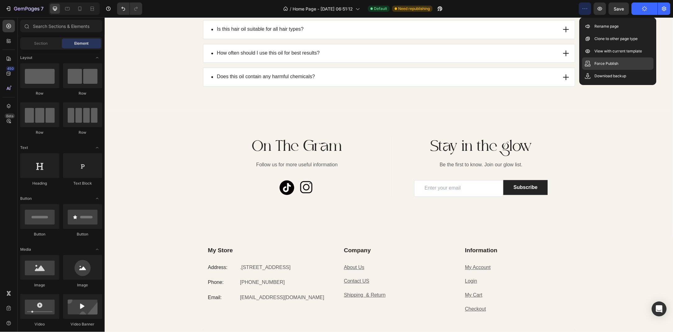
click at [600, 62] on p "Force Publish" at bounding box center [607, 64] width 24 height 6
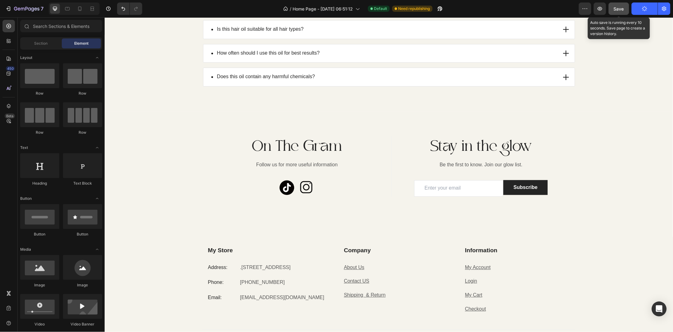
click at [626, 3] on button "Save" at bounding box center [619, 8] width 20 height 12
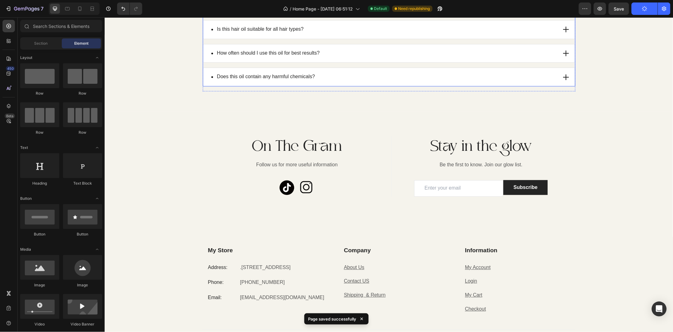
scroll to position [1795, 0]
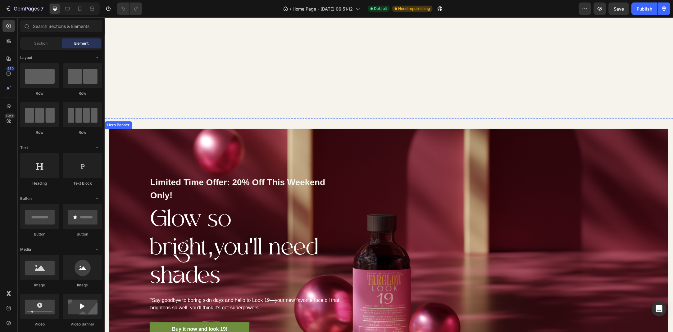
scroll to position [673, 0]
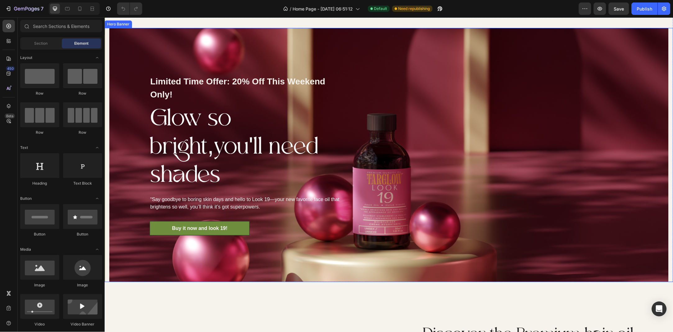
click at [390, 52] on div "Limited Time Offer: 20% Off This Weekend Only! Text block Glow so bright,you'll…" at bounding box center [388, 155] width 559 height 255
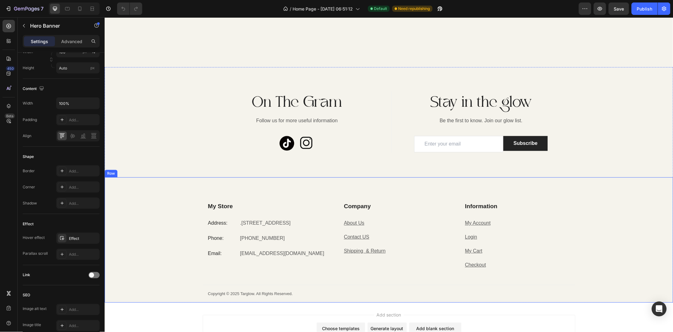
scroll to position [1934, 0]
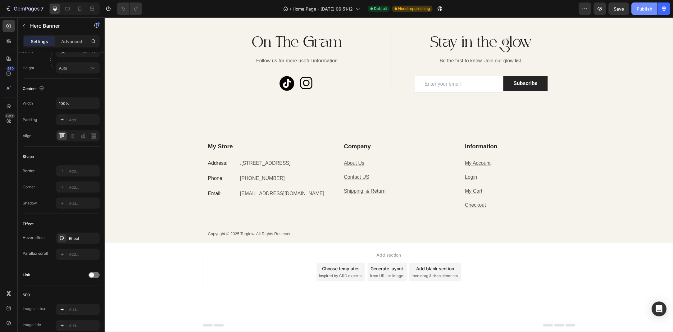
click at [648, 11] on div "Publish" at bounding box center [645, 9] width 16 height 7
click at [242, 163] on p ".[STREET_ADDRESS]" at bounding box center [284, 163] width 88 height 9
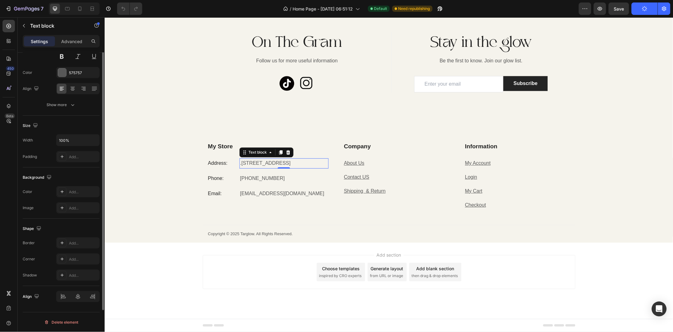
scroll to position [0, 0]
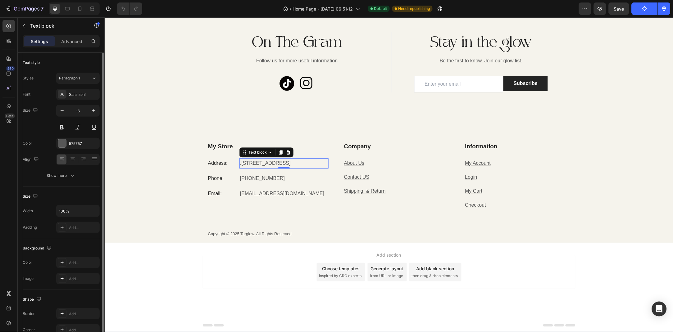
click at [242, 163] on p ".[STREET_ADDRESS]" at bounding box center [284, 163] width 88 height 9
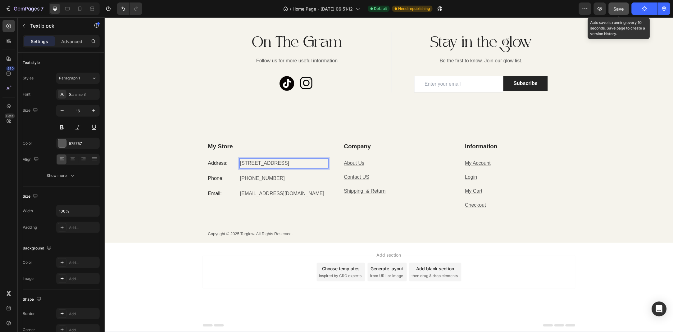
drag, startPoint x: 617, startPoint y: 12, endPoint x: 512, endPoint y: 33, distance: 106.6
click at [617, 12] on button "Save" at bounding box center [619, 8] width 20 height 12
